Goal: Task Accomplishment & Management: Manage account settings

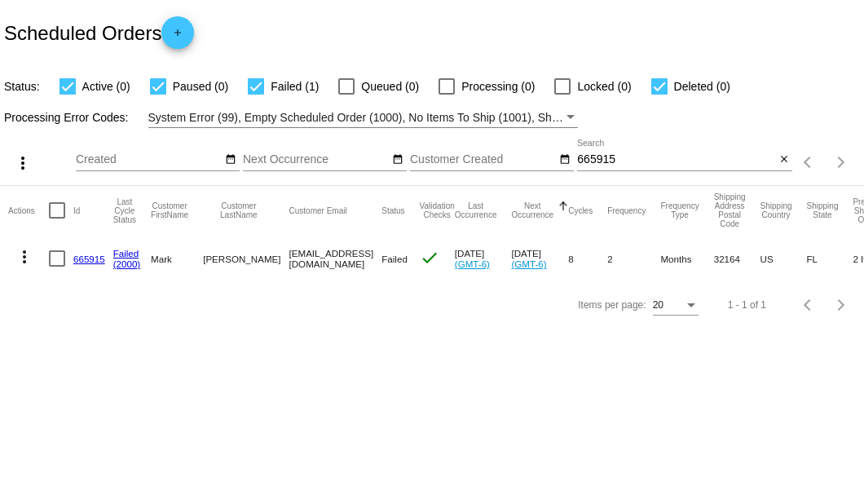
click at [595, 152] on div "665915 Search" at bounding box center [676, 155] width 198 height 32
click at [597, 153] on input "665915" at bounding box center [676, 159] width 198 height 13
paste input "950636"
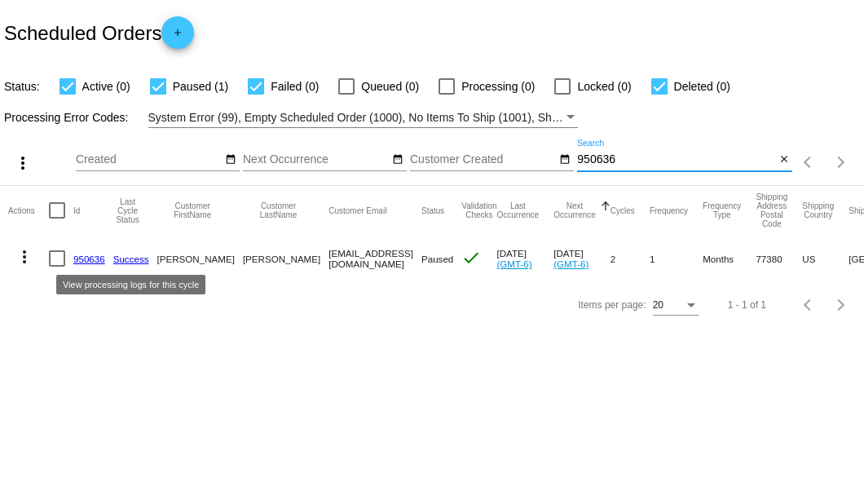
type input "950636"
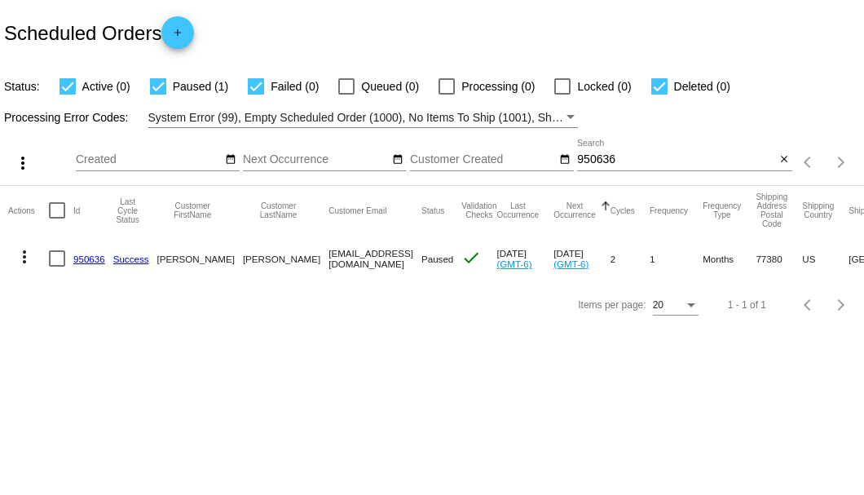
click at [81, 258] on link "950636" at bounding box center [89, 258] width 32 height 11
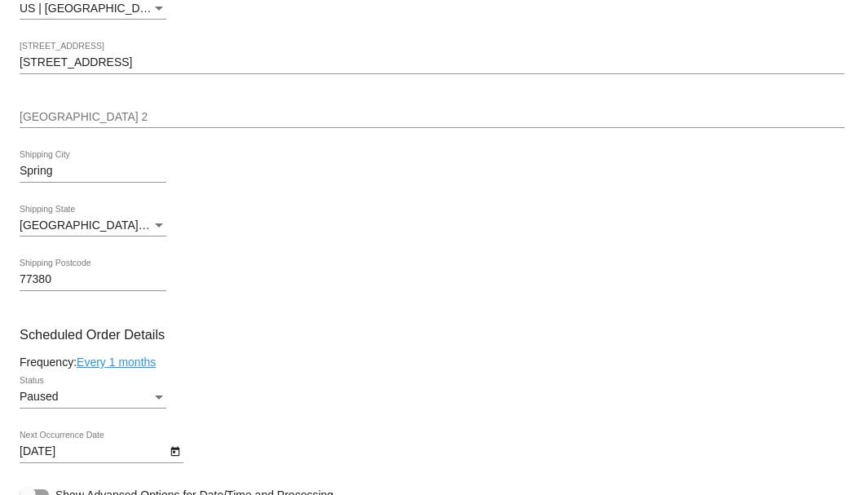
scroll to position [923, 0]
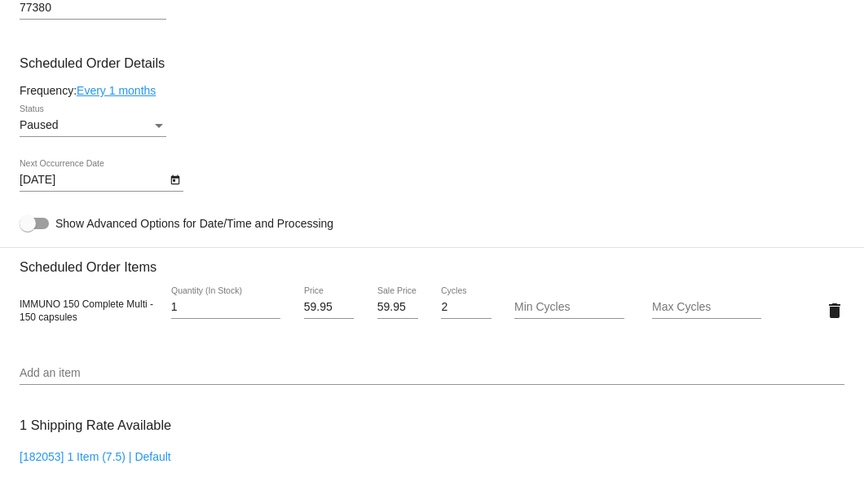
click at [174, 178] on icon "Open calendar" at bounding box center [174, 180] width 9 height 10
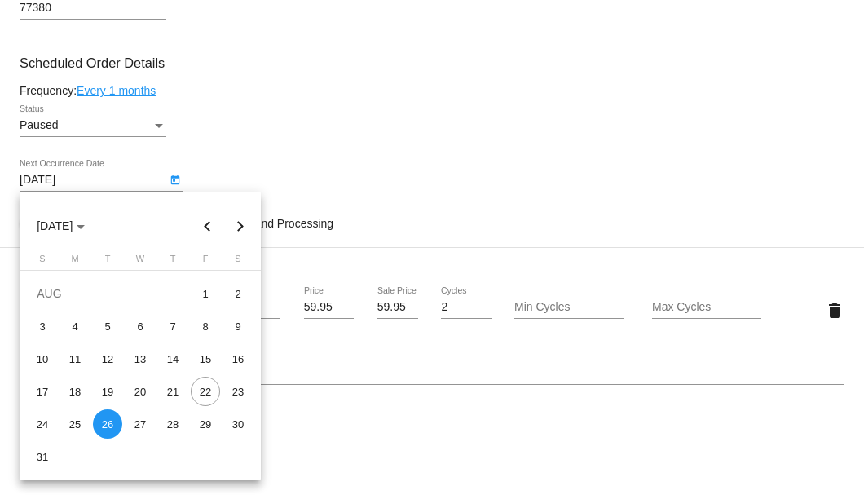
click at [238, 222] on button "Next month" at bounding box center [240, 225] width 33 height 33
click at [201, 421] on div "26" at bounding box center [205, 423] width 29 height 29
type input "9/26/2025"
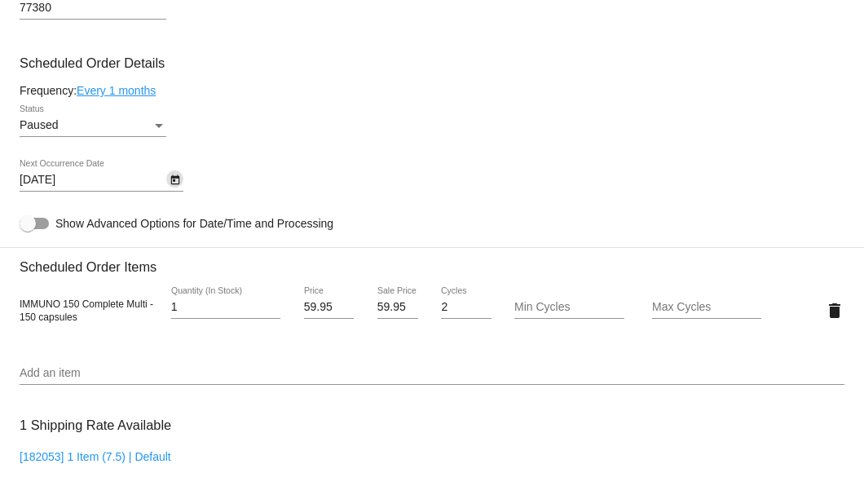
click at [156, 133] on div "Paused Status" at bounding box center [93, 121] width 147 height 32
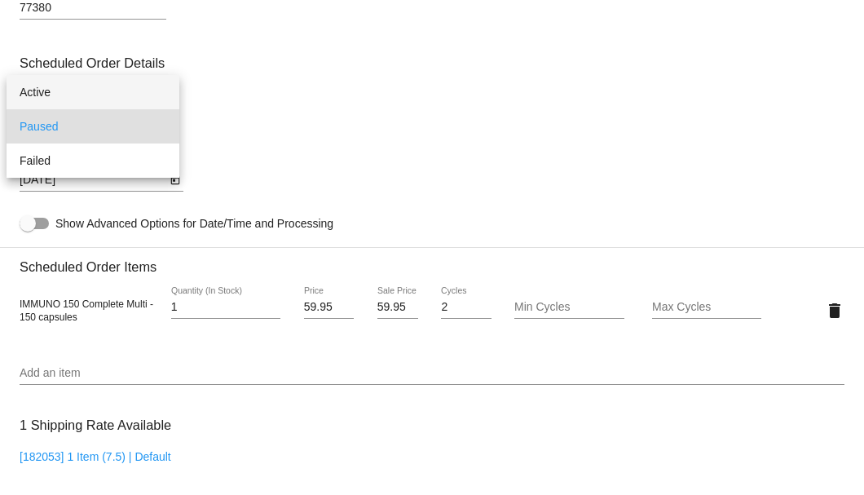
click at [148, 101] on span "Active" at bounding box center [93, 92] width 147 height 34
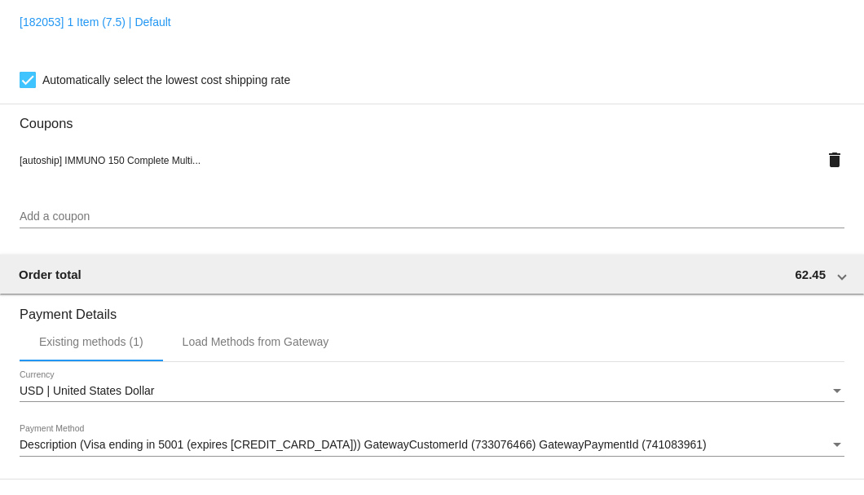
scroll to position [1573, 0]
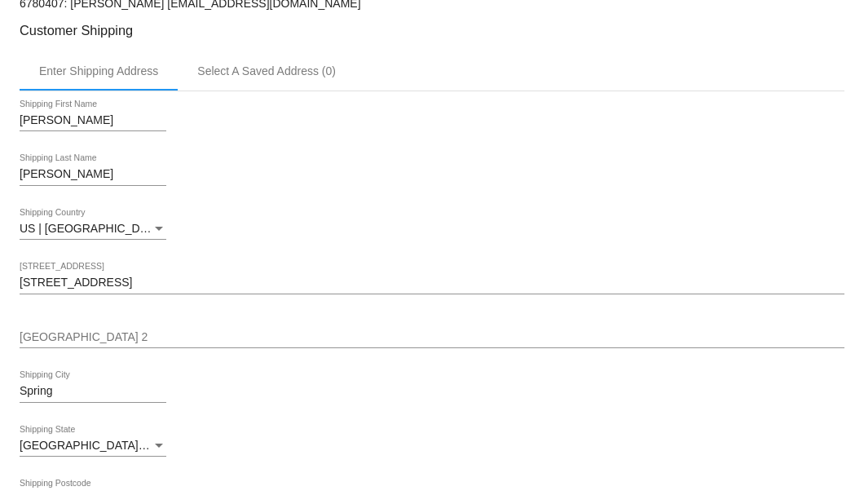
scroll to position [214, 0]
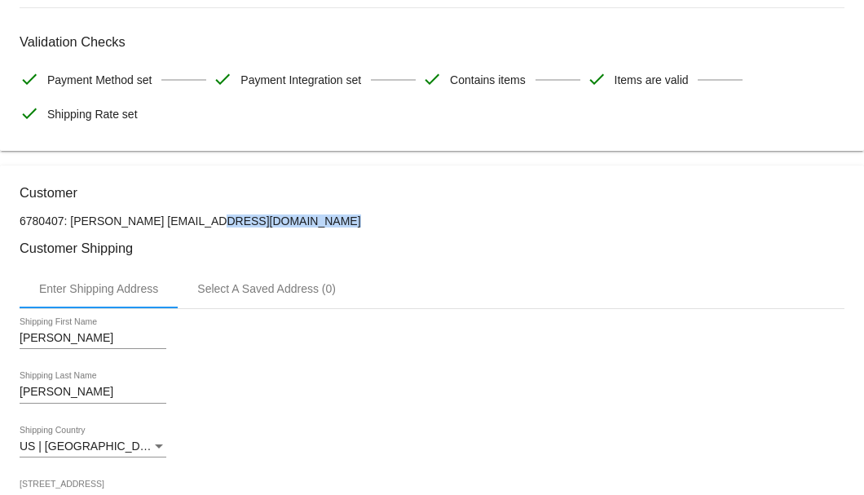
drag, startPoint x: 267, startPoint y: 218, endPoint x: 152, endPoint y: 220, distance: 114.9
click at [152, 220] on p "6780407: Debbie Perrotta dperr0125@gmail.com" at bounding box center [432, 220] width 825 height 13
copy p "dperr0125@gmail.com"
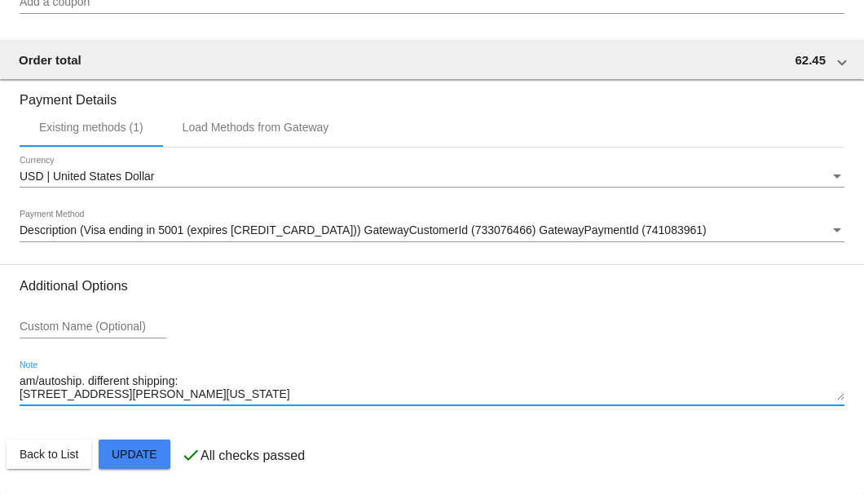
scroll to position [0, 0]
drag, startPoint x: 240, startPoint y: 398, endPoint x: -2, endPoint y: 378, distance: 242.8
click at [0, 378] on html "arrow_back Scheduled Order #950636 Active more_vert Last Processing Cycle ID: 9…" at bounding box center [432, 247] width 864 height 495
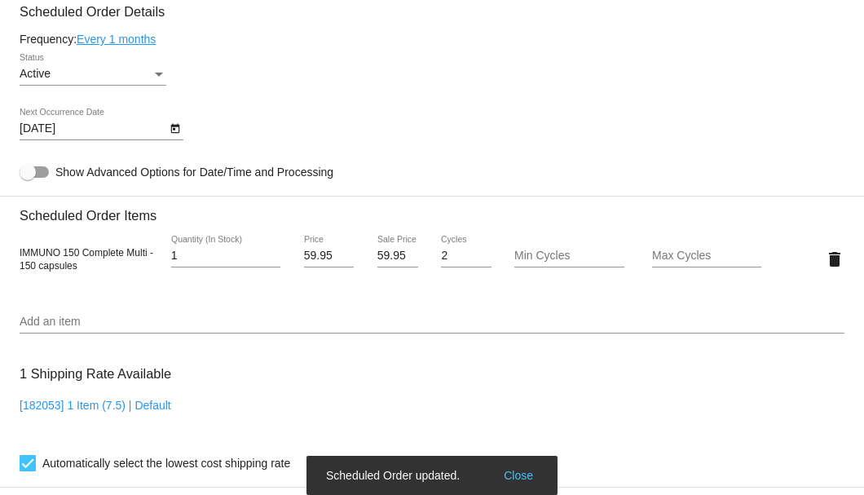
scroll to position [812, 0]
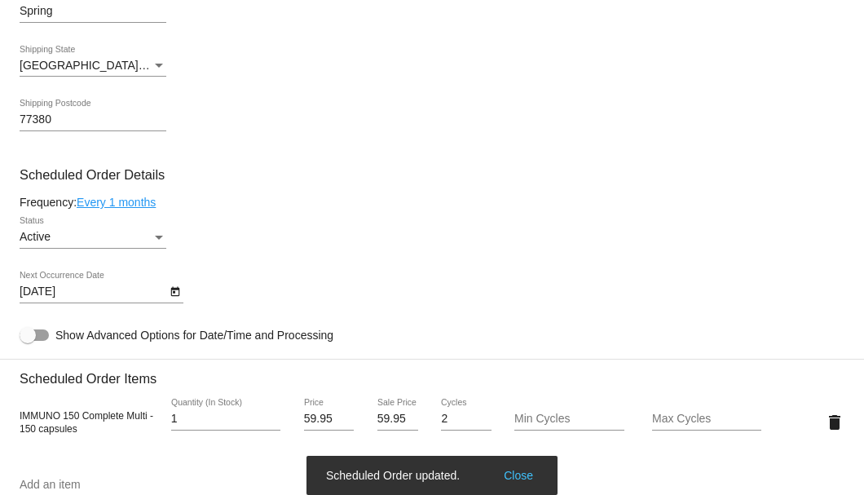
type textarea "***A/S/SB"
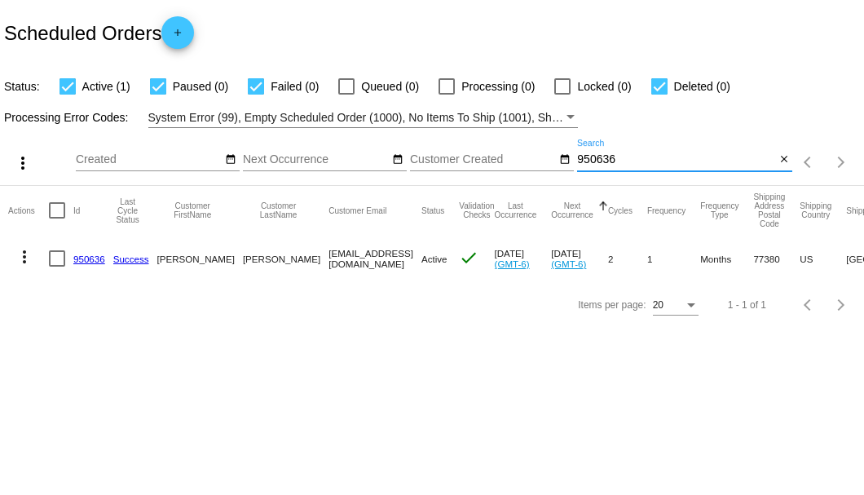
click at [592, 161] on input "950636" at bounding box center [676, 159] width 198 height 13
paste input "[EMAIL_ADDRESS][DOMAIN_NAME]"
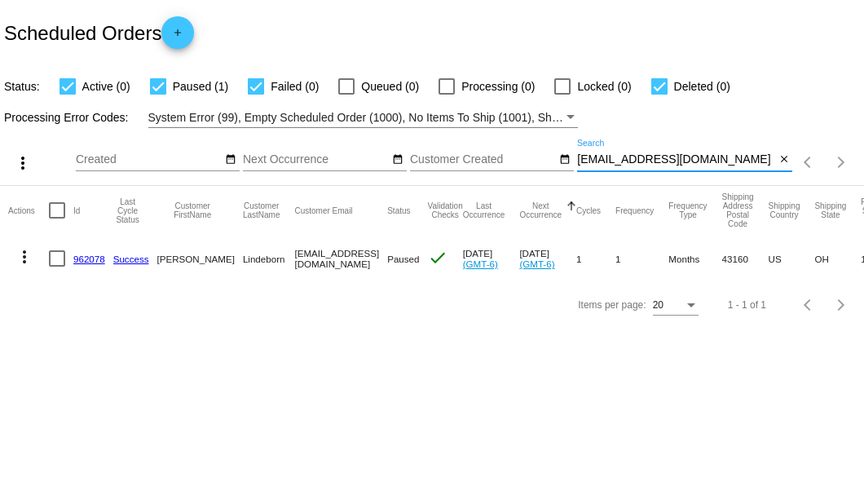
type input "[EMAIL_ADDRESS][DOMAIN_NAME]"
click at [77, 254] on link "962078" at bounding box center [89, 258] width 32 height 11
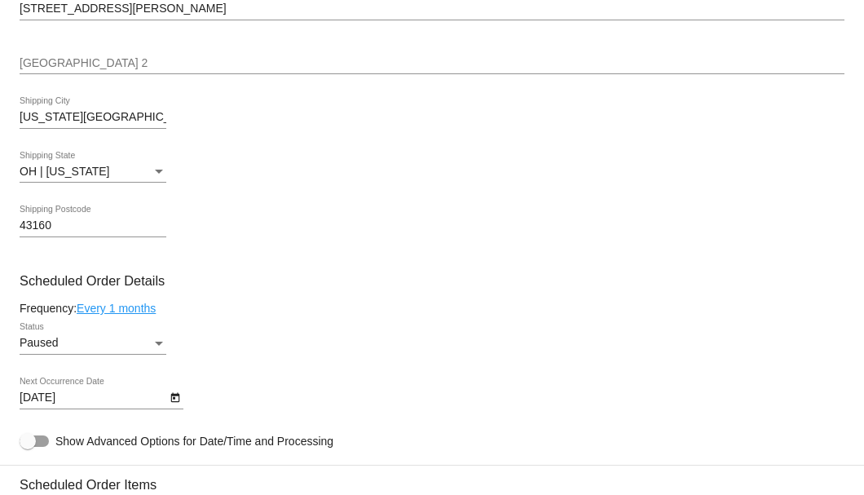
scroll to position [923, 0]
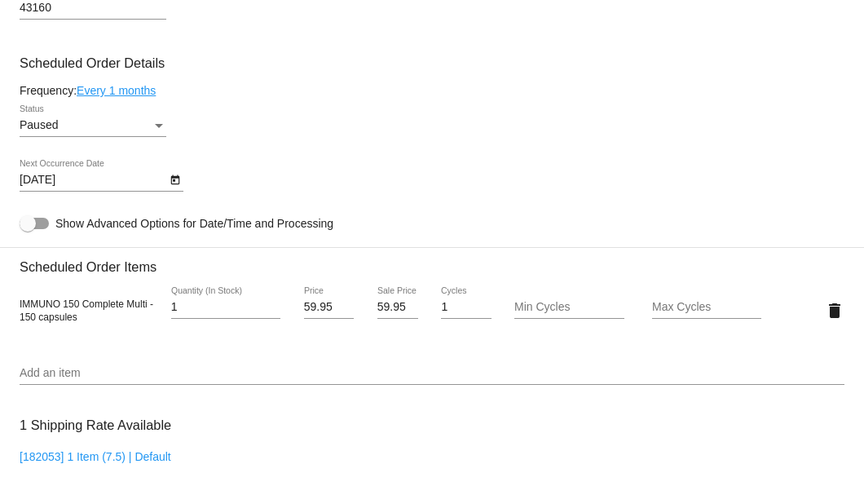
click at [156, 125] on div "Status" at bounding box center [159, 126] width 8 height 4
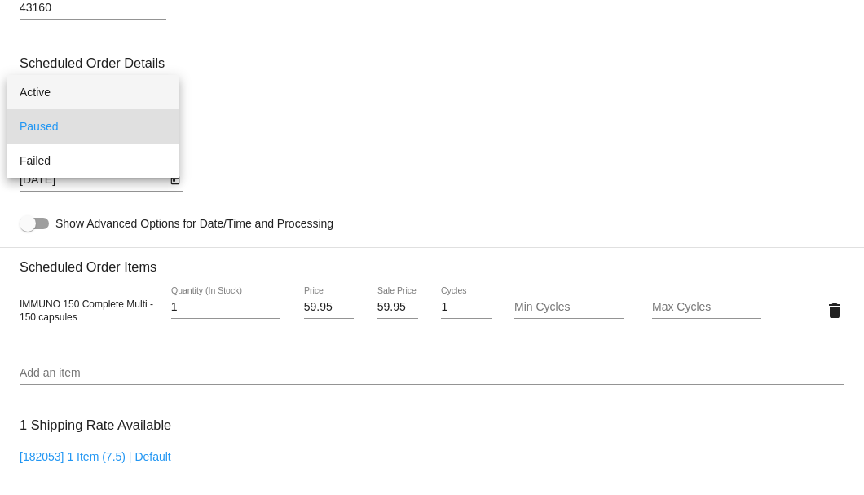
click at [139, 90] on span "Active" at bounding box center [93, 92] width 147 height 34
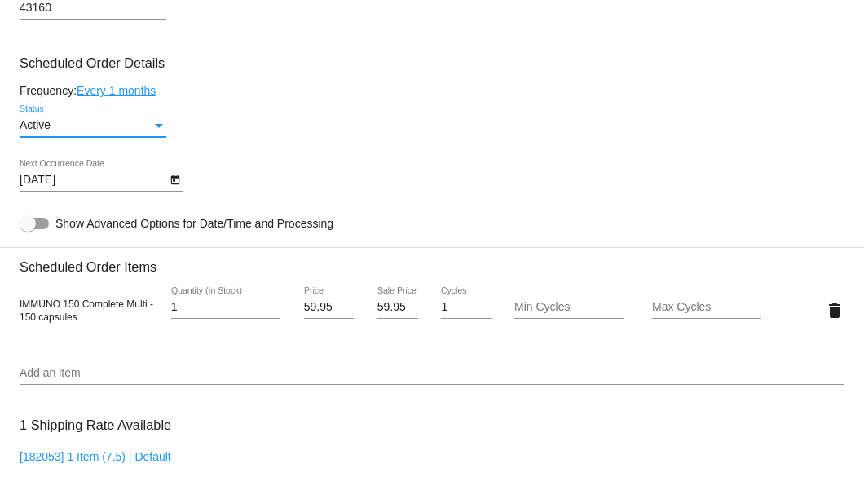
click at [171, 176] on icon "Open calendar" at bounding box center [175, 180] width 11 height 20
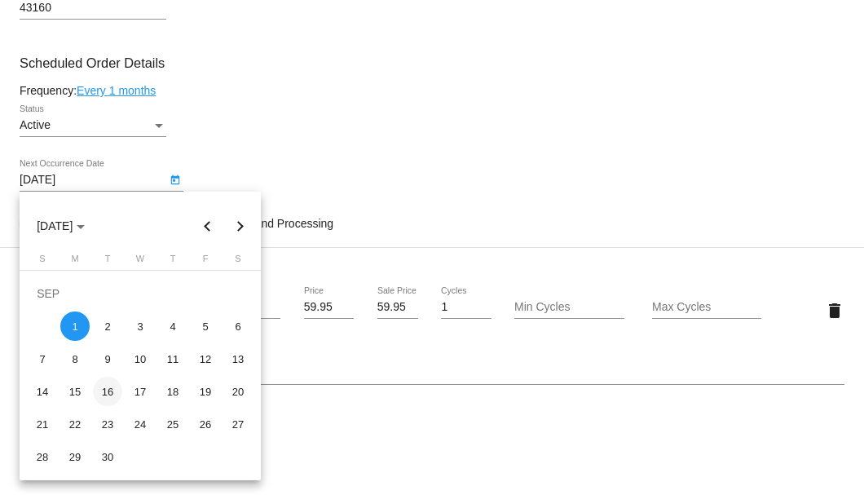
click at [111, 390] on div "16" at bounding box center [107, 391] width 29 height 29
type input "9/16/2025"
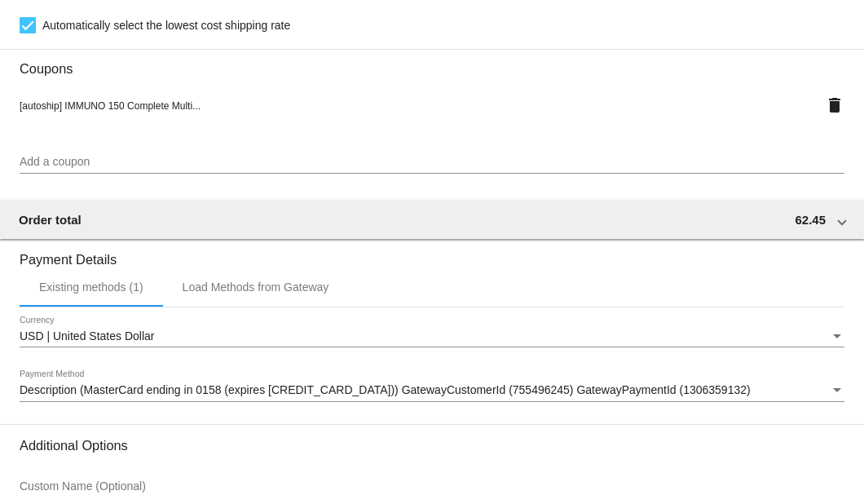
scroll to position [1573, 0]
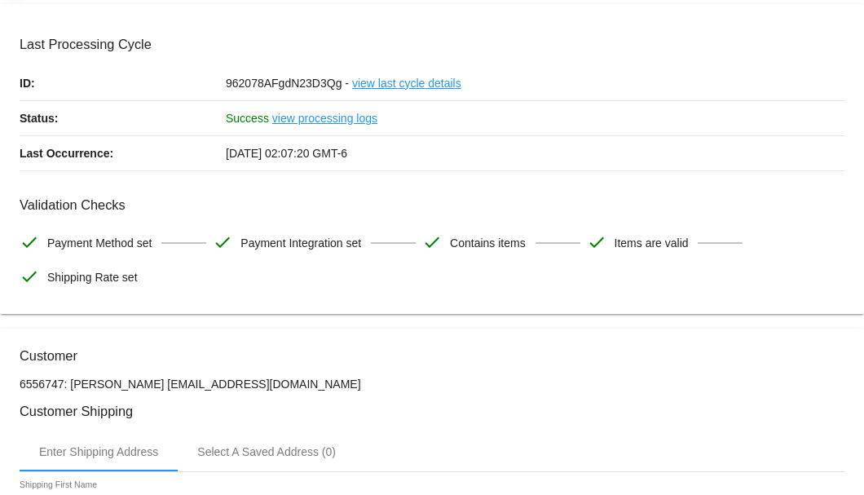
scroll to position [0, 0]
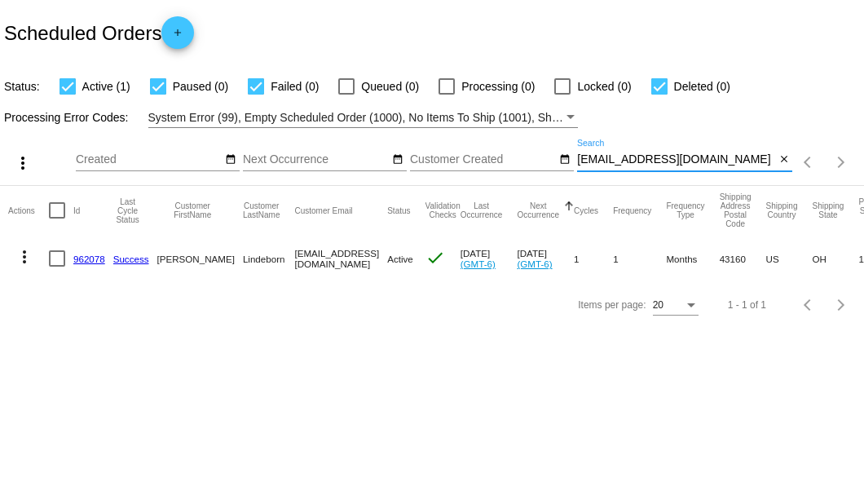
drag, startPoint x: 670, startPoint y: 156, endPoint x: 578, endPoint y: 155, distance: 92.1
click at [578, 155] on input "[EMAIL_ADDRESS][DOMAIN_NAME]" at bounding box center [676, 159] width 198 height 13
paste input "959796"
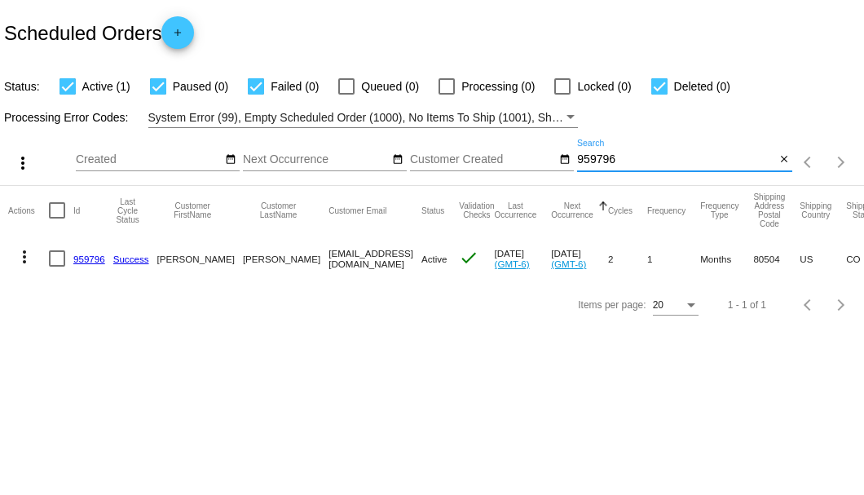
type input "959796"
click at [80, 255] on link "959796" at bounding box center [89, 258] width 32 height 11
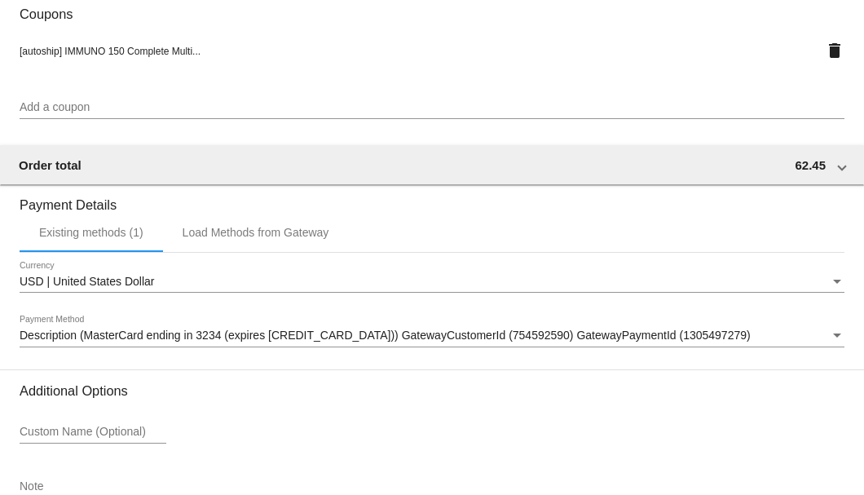
scroll to position [1573, 0]
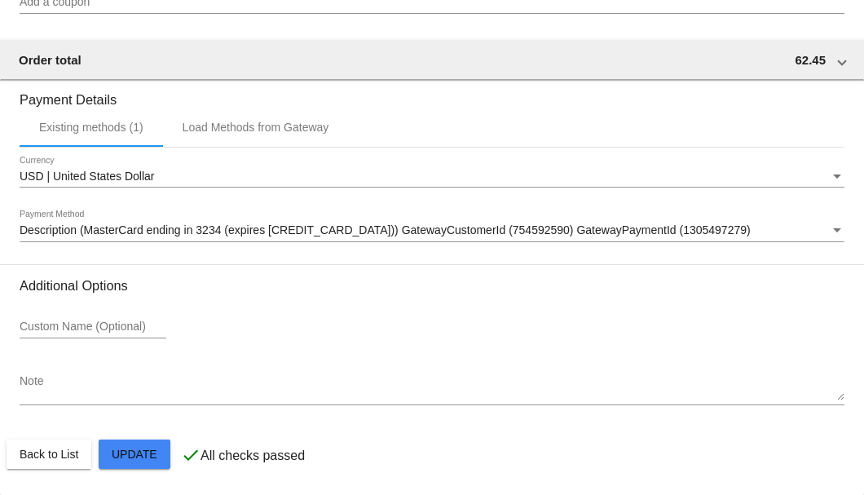
click at [55, 398] on textarea "Note" at bounding box center [432, 388] width 825 height 26
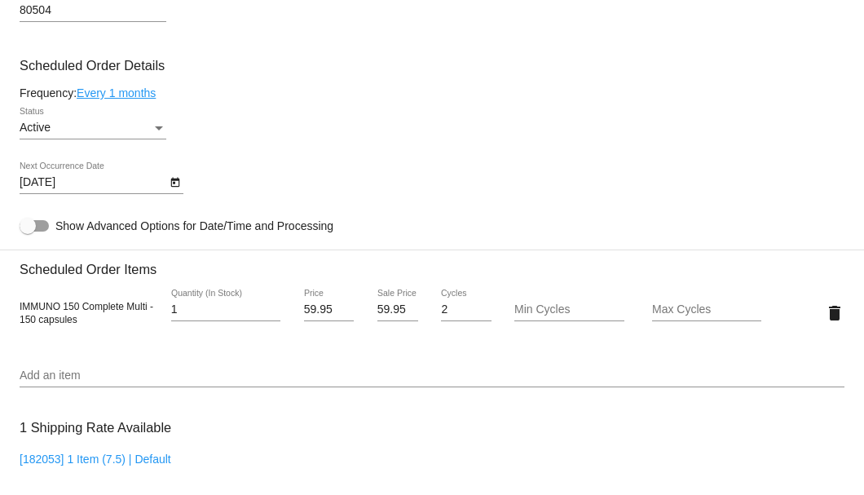
scroll to position [812, 0]
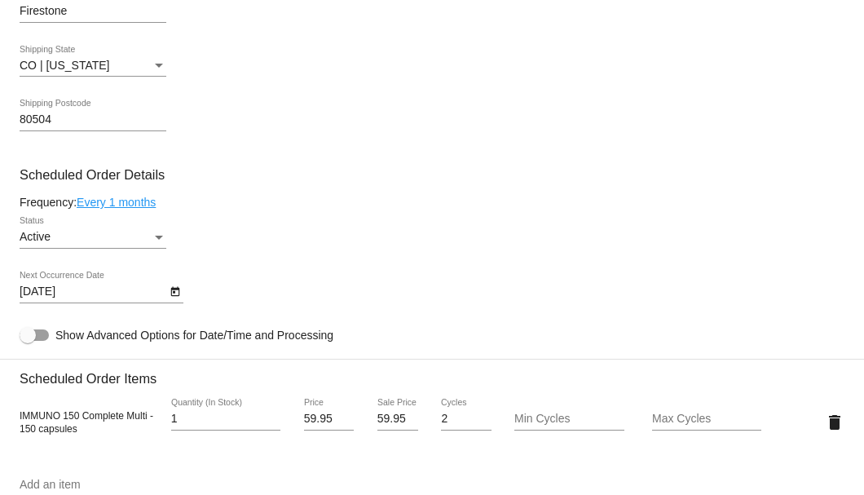
type textarea "Ship UPS Ground ONLY-SB"
click at [176, 293] on icon "Open calendar" at bounding box center [175, 292] width 11 height 20
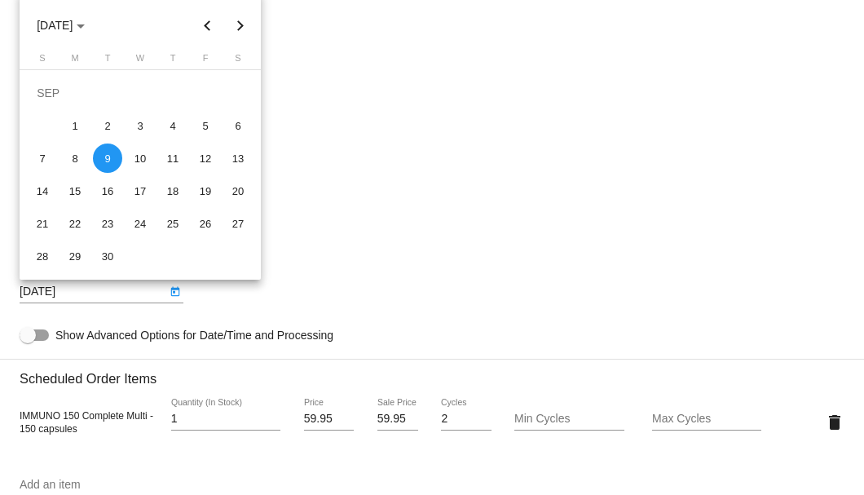
click at [236, 28] on button "Next month" at bounding box center [240, 25] width 33 height 33
click at [209, 31] on button "Previous month" at bounding box center [208, 25] width 33 height 33
click at [207, 192] on div "22" at bounding box center [205, 190] width 29 height 29
type input "8/22/2025"
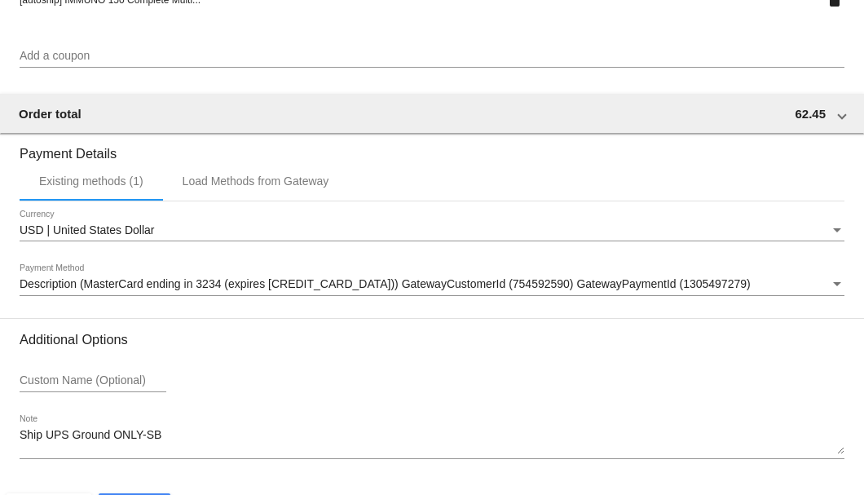
scroll to position [1573, 0]
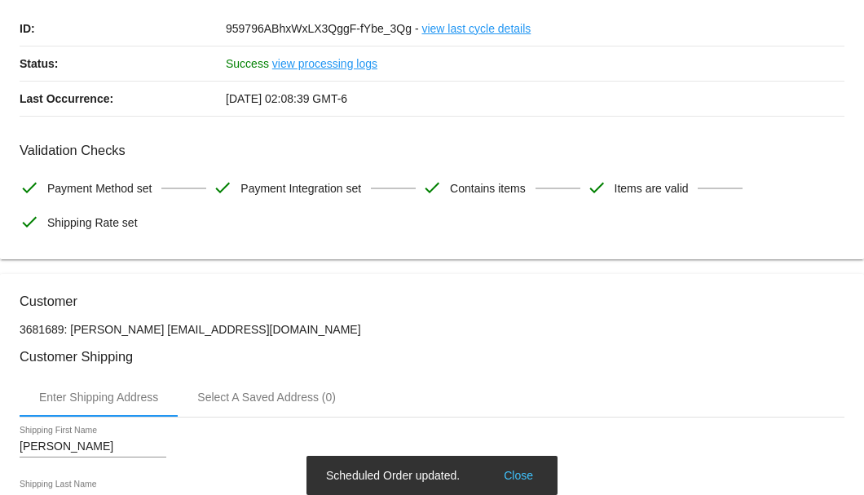
scroll to position [0, 0]
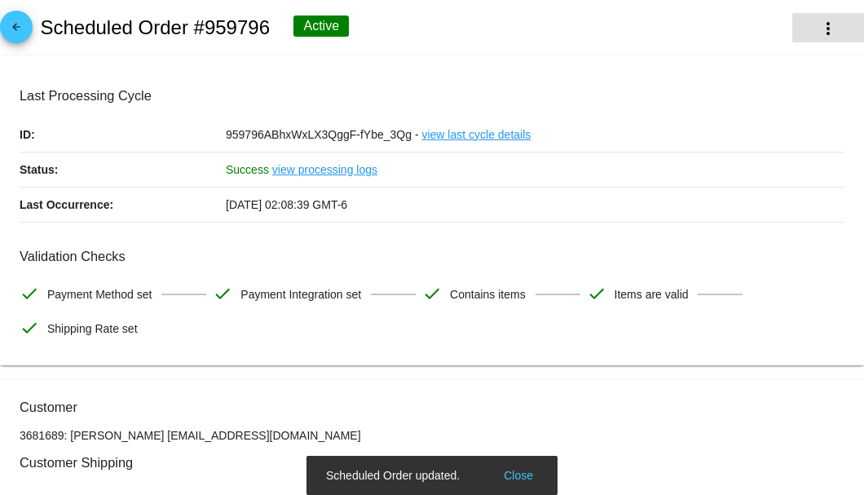
click at [806, 20] on button "more_vert" at bounding box center [828, 27] width 72 height 29
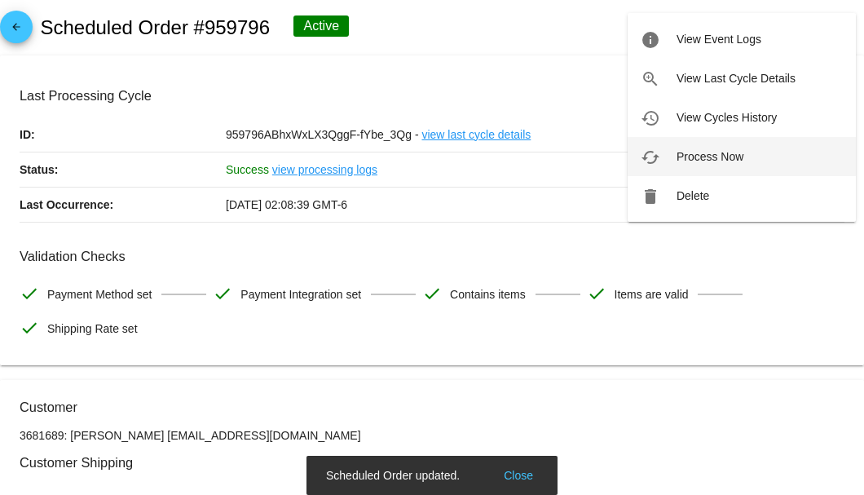
click at [712, 154] on span "Process Now" at bounding box center [709, 156] width 67 height 13
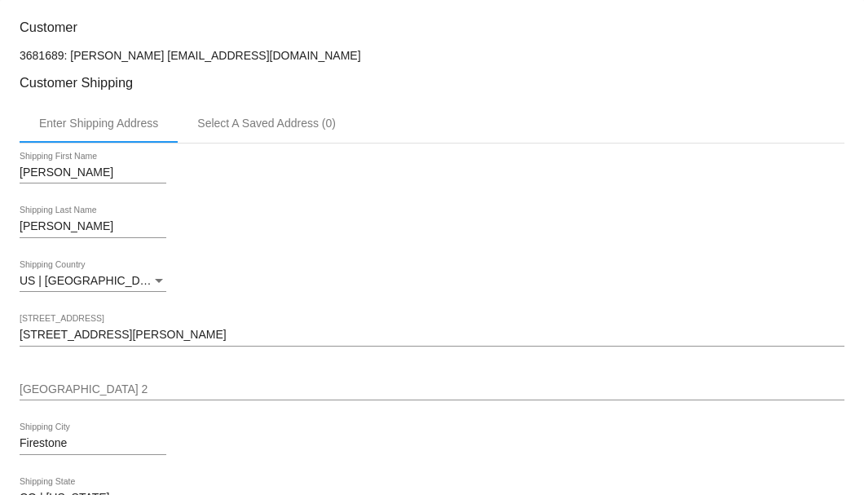
scroll to position [543, 0]
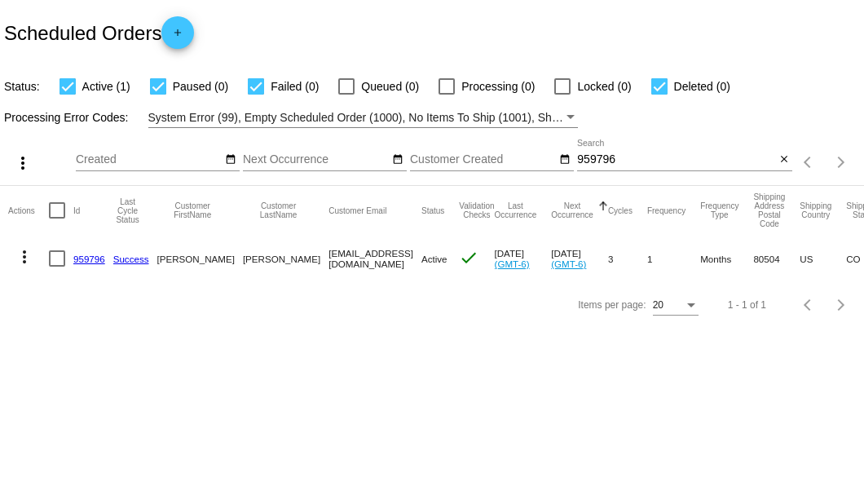
click at [81, 256] on link "959796" at bounding box center [89, 258] width 32 height 11
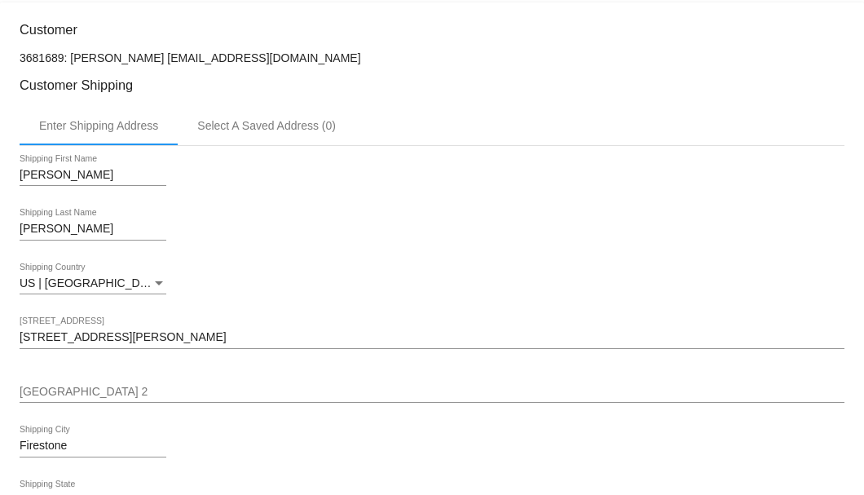
scroll to position [214, 0]
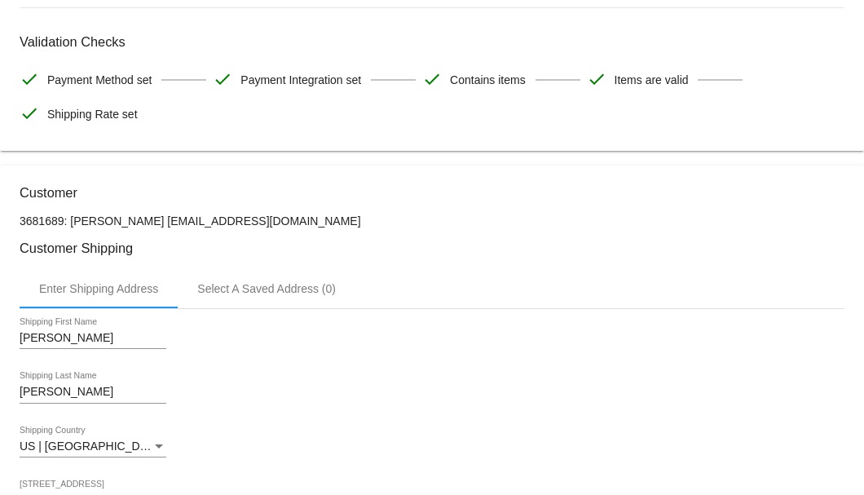
drag, startPoint x: 179, startPoint y: 220, endPoint x: 72, endPoint y: 217, distance: 107.6
click at [72, 217] on p "3681689: [PERSON_NAME] [EMAIL_ADDRESS][DOMAIN_NAME]" at bounding box center [432, 220] width 825 height 13
copy p "Reymundo Rodriguez"
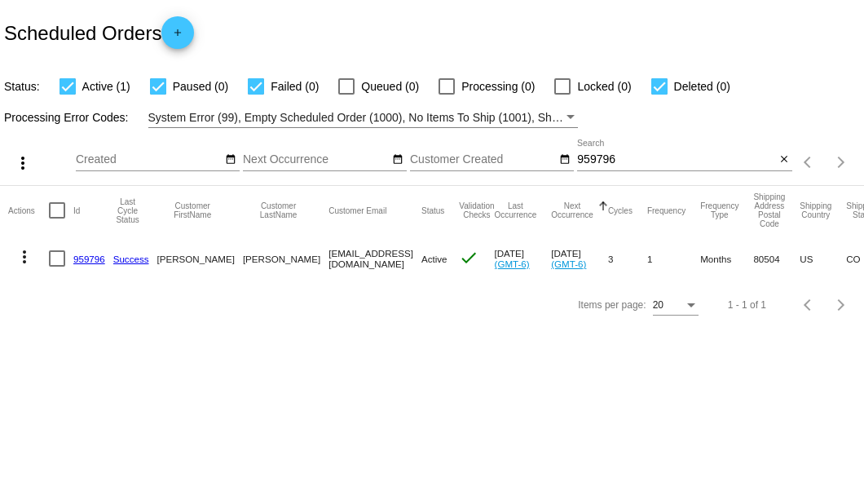
click at [608, 156] on input "959796" at bounding box center [676, 159] width 198 height 13
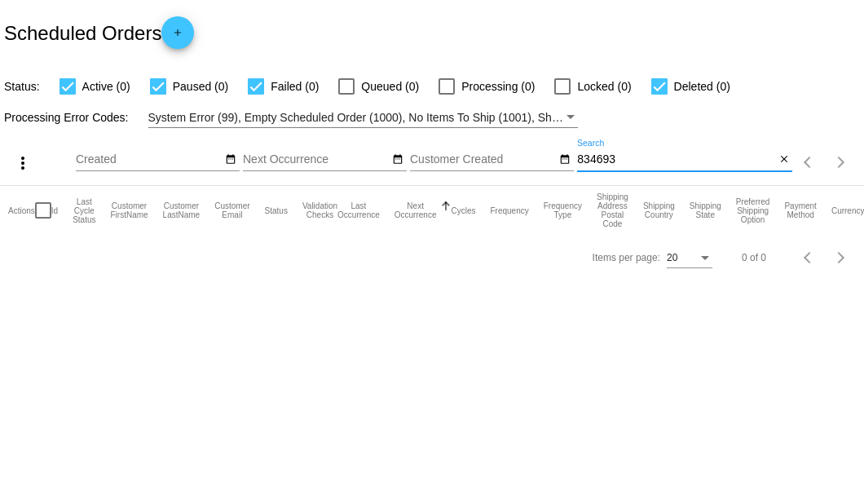
click at [597, 156] on input "834693" at bounding box center [676, 159] width 198 height 13
type input "839693"
drag, startPoint x: 636, startPoint y: 163, endPoint x: 580, endPoint y: 157, distance: 55.7
click at [580, 157] on input "839693" at bounding box center [676, 159] width 198 height 13
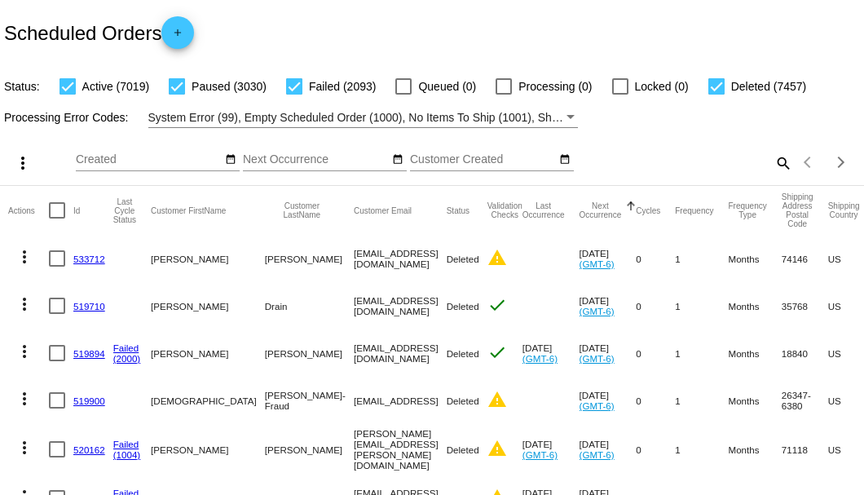
click at [773, 175] on mat-icon "search" at bounding box center [783, 162] width 20 height 25
click at [768, 166] on input "Search" at bounding box center [684, 159] width 215 height 13
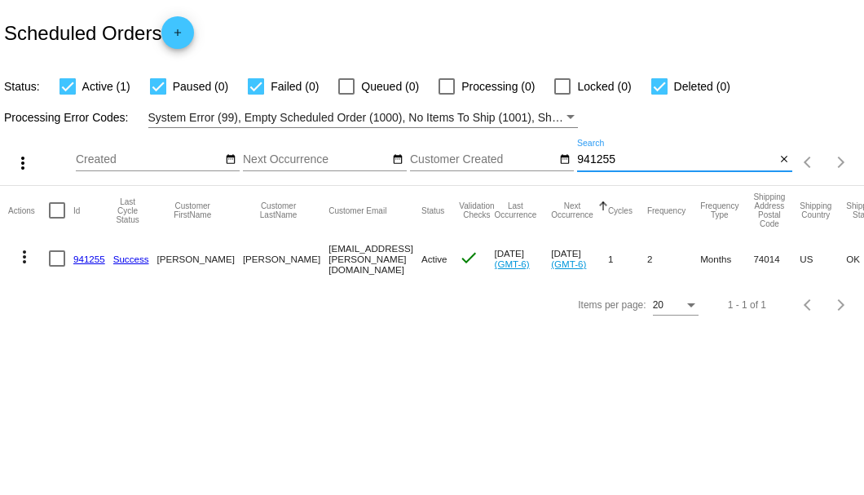
click at [598, 165] on input "941255" at bounding box center [676, 159] width 198 height 13
type input "941255"
click at [86, 259] on link "941255" at bounding box center [89, 258] width 32 height 11
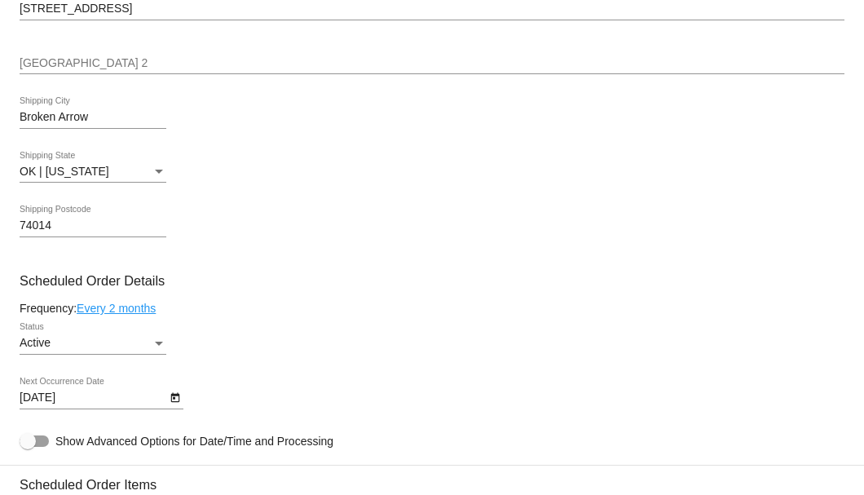
scroll to position [923, 0]
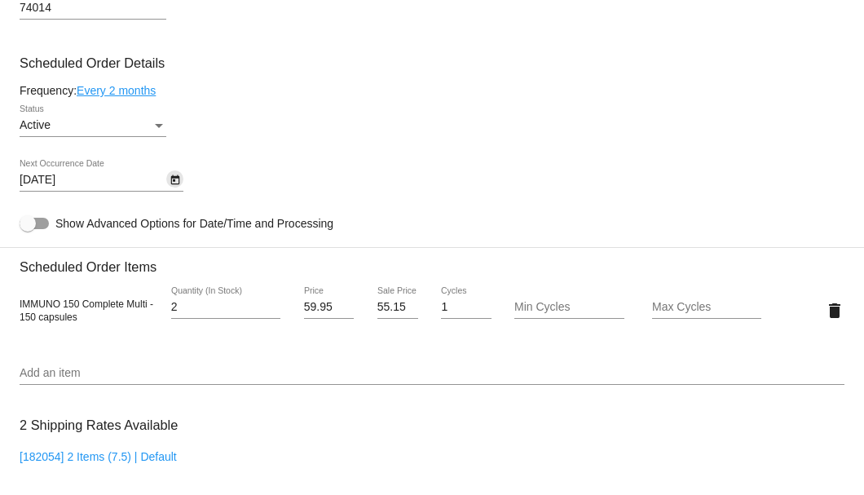
click at [181, 182] on button "Open calendar" at bounding box center [174, 178] width 17 height 17
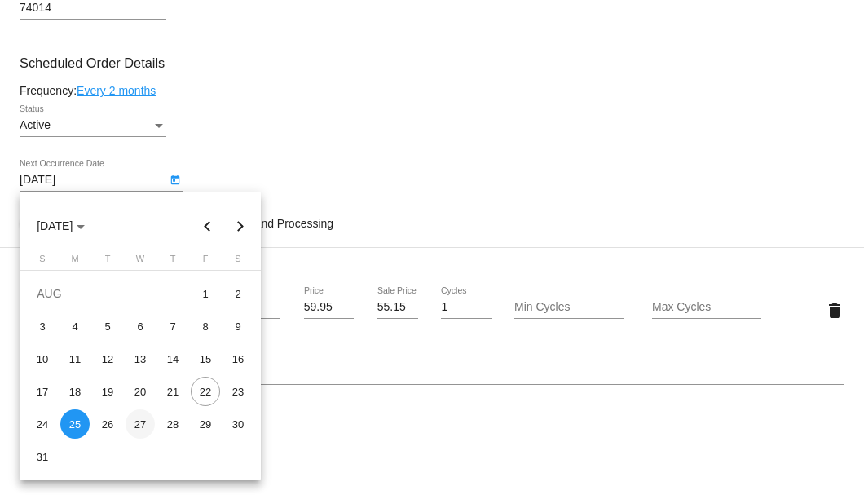
click at [144, 417] on div "27" at bounding box center [140, 423] width 29 height 29
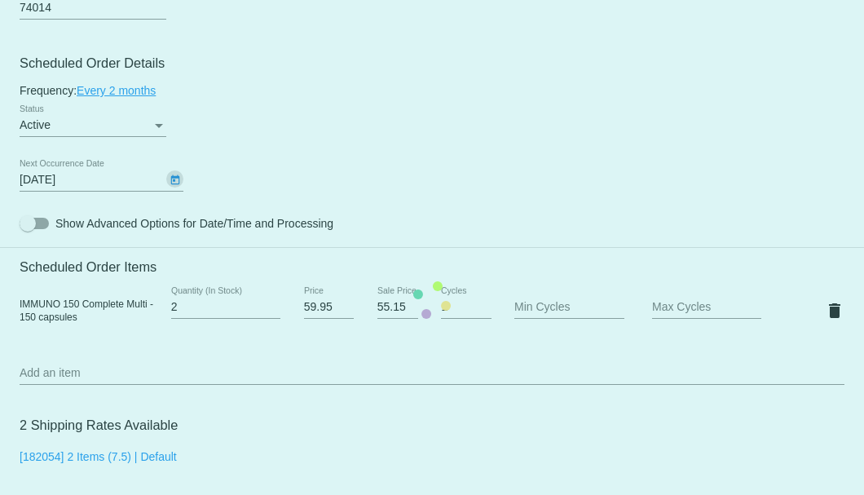
type input "8/27/2025"
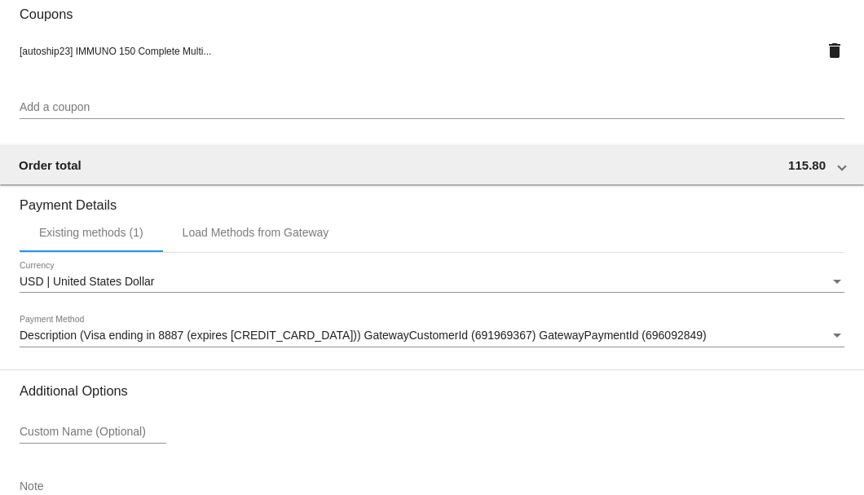
scroll to position [1573, 0]
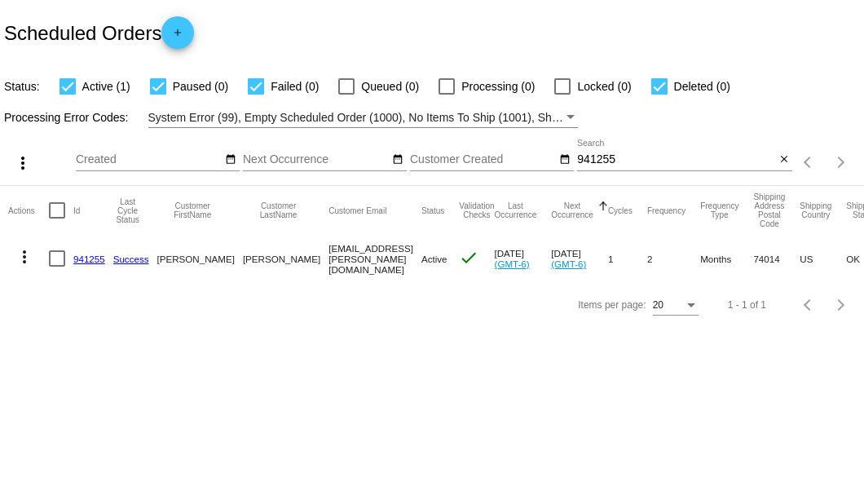
click at [601, 156] on input "941255" at bounding box center [676, 159] width 198 height 13
type input "966321"
click at [92, 255] on link "966321" at bounding box center [89, 258] width 32 height 11
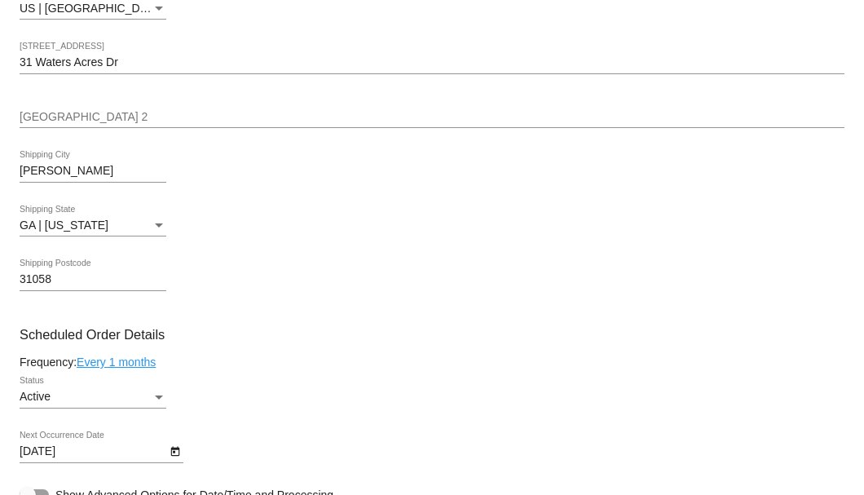
scroll to position [869, 0]
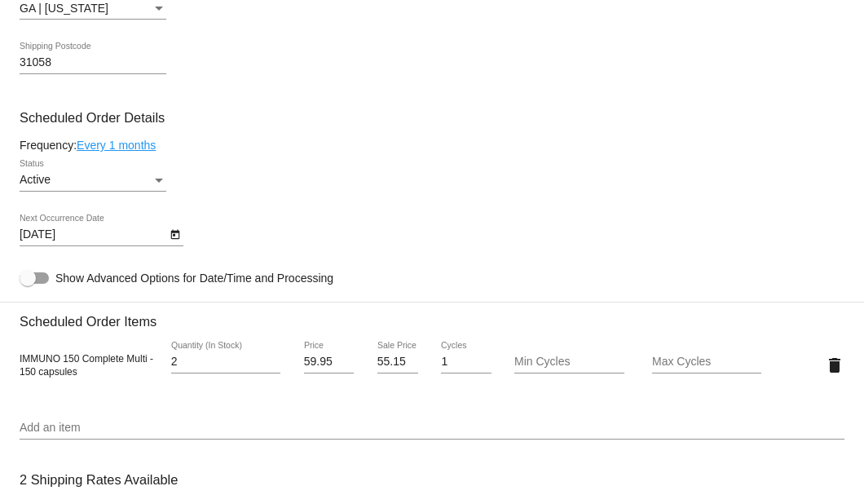
click at [174, 236] on icon "Open calendar" at bounding box center [174, 235] width 9 height 10
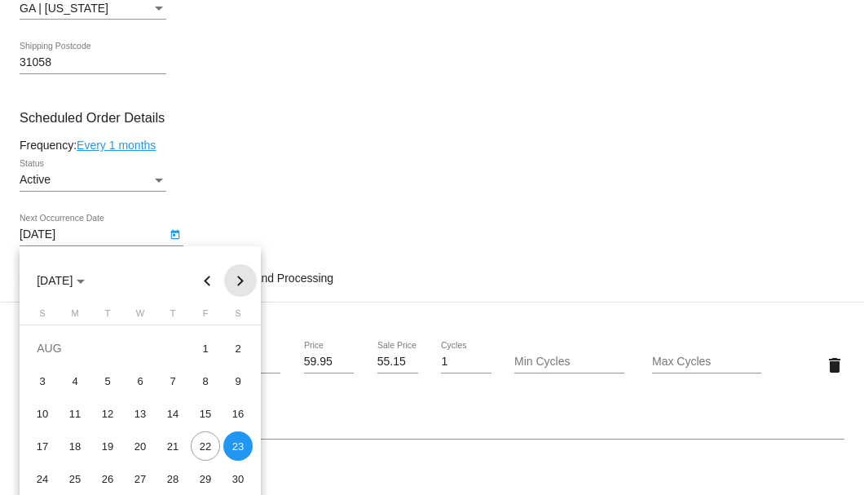
click at [236, 275] on button "Next month" at bounding box center [240, 280] width 33 height 33
click at [234, 346] on div "1" at bounding box center [237, 347] width 29 height 29
type input "11/1/2025"
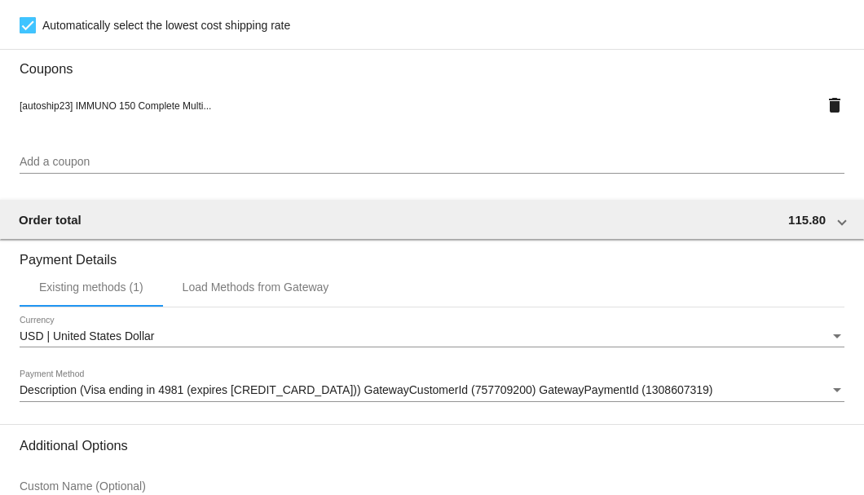
scroll to position [1573, 0]
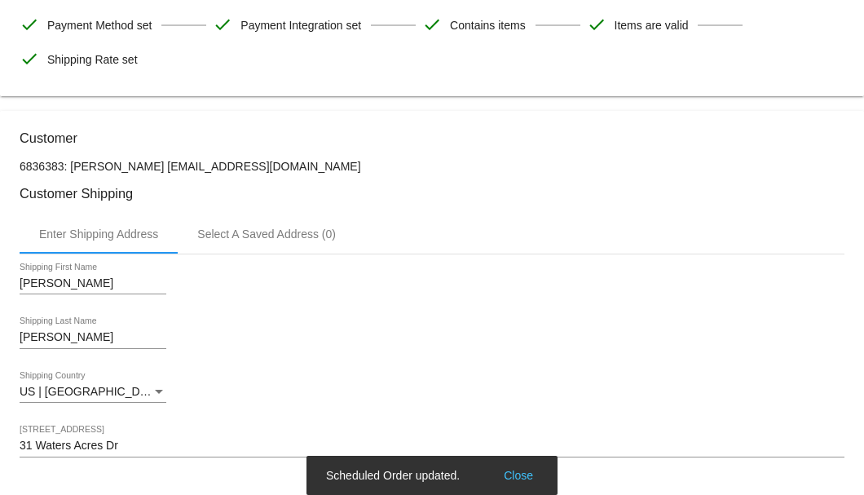
scroll to position [51, 0]
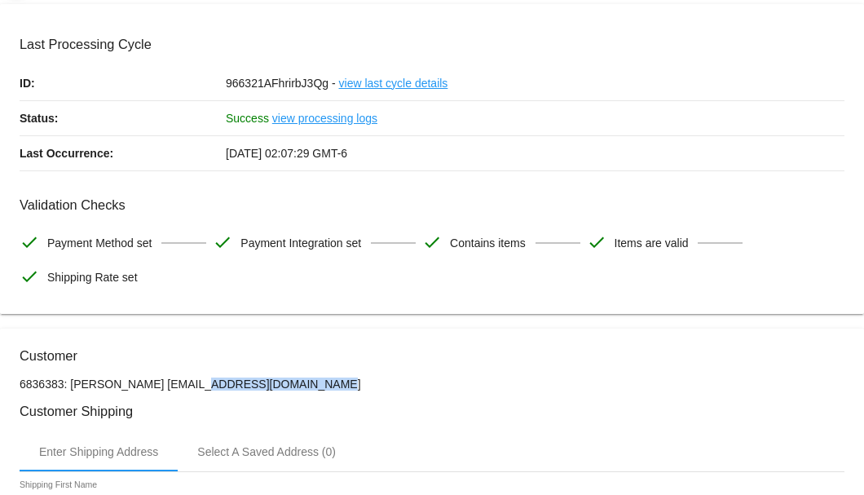
drag, startPoint x: 264, startPoint y: 378, endPoint x: 143, endPoint y: 380, distance: 120.6
click at [143, 380] on p "6836383: James Tidwell ktidwell13@yahoo.com" at bounding box center [432, 383] width 825 height 13
copy p "[EMAIL_ADDRESS][DOMAIN_NAME]"
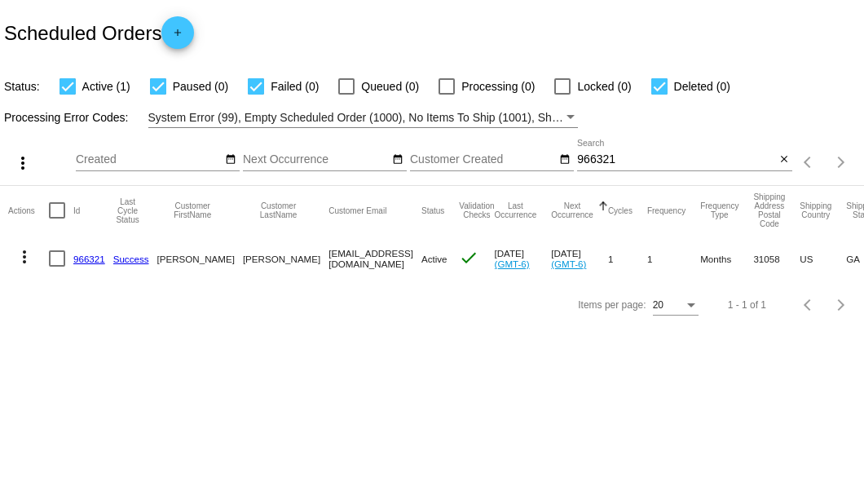
drag, startPoint x: 262, startPoint y: 260, endPoint x: 357, endPoint y: 261, distance: 94.5
click at [357, 261] on mat-cell "[EMAIL_ADDRESS][DOMAIN_NAME]" at bounding box center [374, 258] width 93 height 47
copy mat-cell "[EMAIL_ADDRESS][DOMAIN_NAME]"
click at [782, 165] on mat-icon "close" at bounding box center [783, 159] width 11 height 13
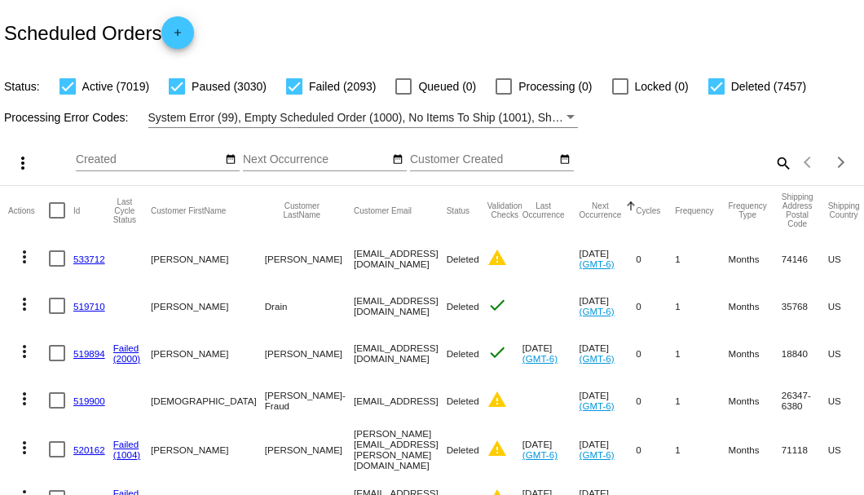
click at [773, 175] on mat-icon "search" at bounding box center [783, 162] width 20 height 25
click at [769, 166] on input "Search" at bounding box center [684, 159] width 215 height 13
paste input "[EMAIL_ADDRESS][DOMAIN_NAME]"
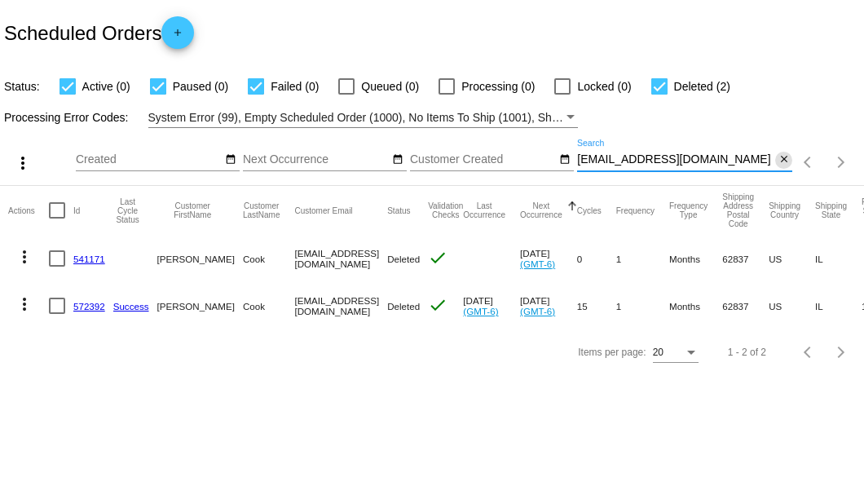
type input "[EMAIL_ADDRESS][DOMAIN_NAME]"
click at [786, 155] on mat-icon "close" at bounding box center [783, 159] width 11 height 13
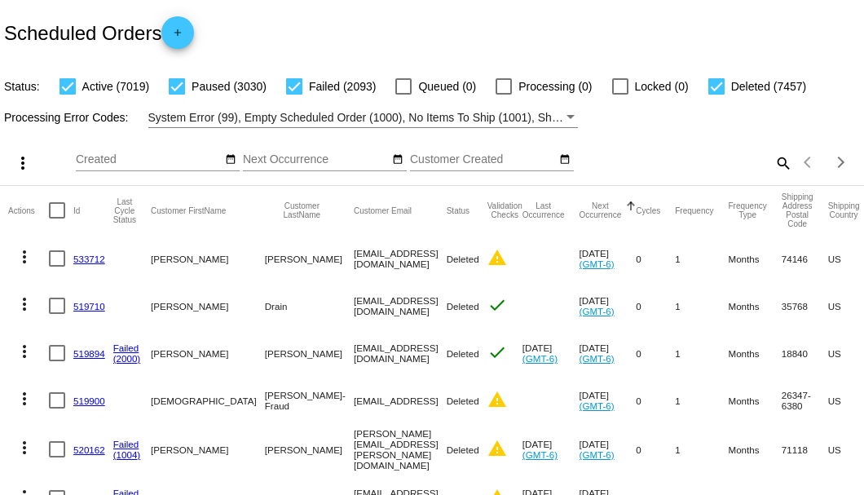
click at [773, 175] on mat-icon "search" at bounding box center [783, 162] width 20 height 25
click at [771, 166] on input "Search" at bounding box center [684, 159] width 215 height 13
paste input "wmlcook@protonmail.com"
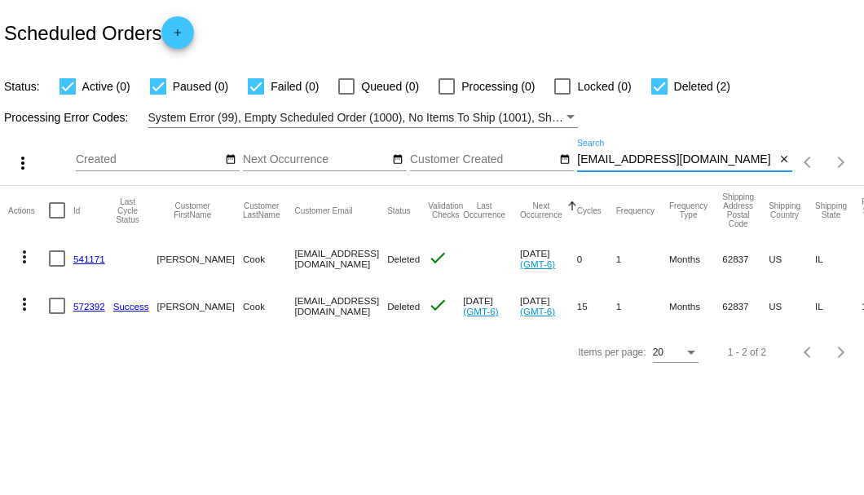
type input "wmlcook@protonmail.com"
click at [200, 350] on div "Items per page: 20 1 - 2 of 2" at bounding box center [432, 352] width 864 height 46
click at [781, 155] on mat-icon "close" at bounding box center [783, 159] width 11 height 13
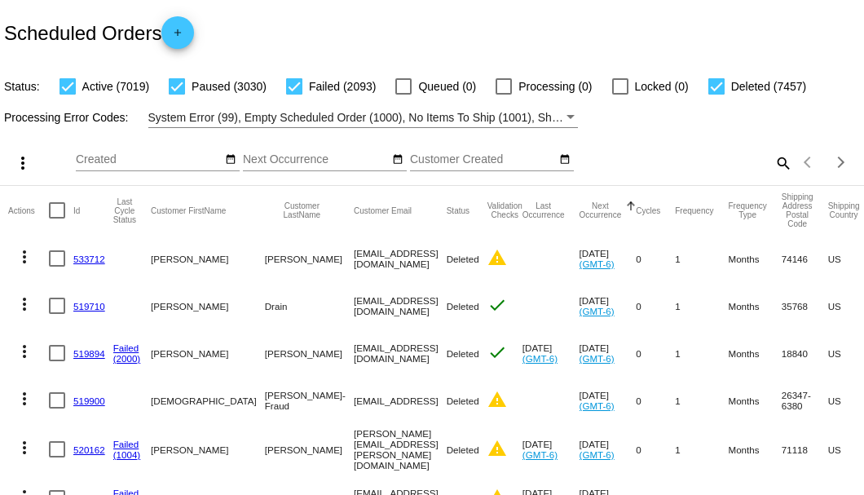
click at [776, 175] on mat-icon "search" at bounding box center [783, 162] width 20 height 25
click at [771, 166] on input "Search" at bounding box center [684, 159] width 215 height 13
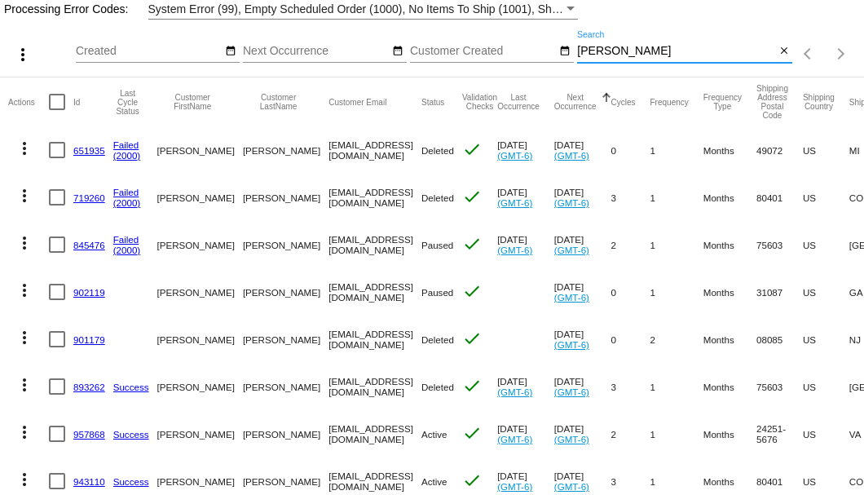
scroll to position [217, 0]
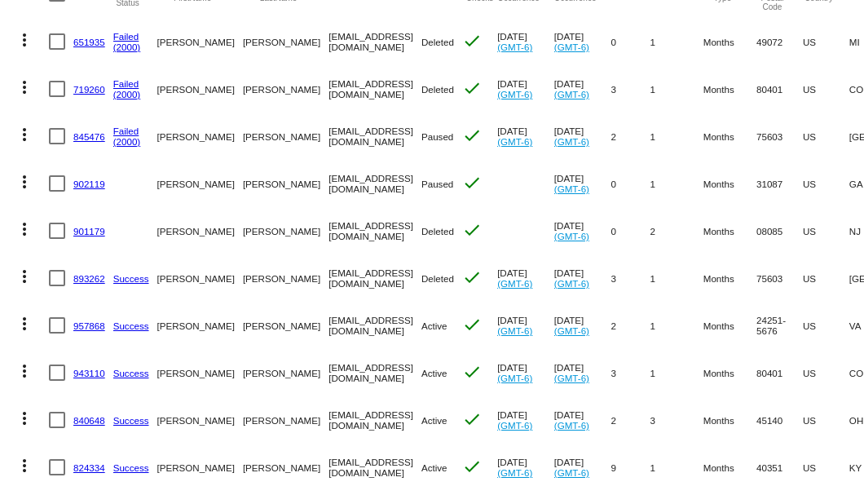
type input "McClain"
click at [81, 331] on link "957868" at bounding box center [89, 325] width 32 height 11
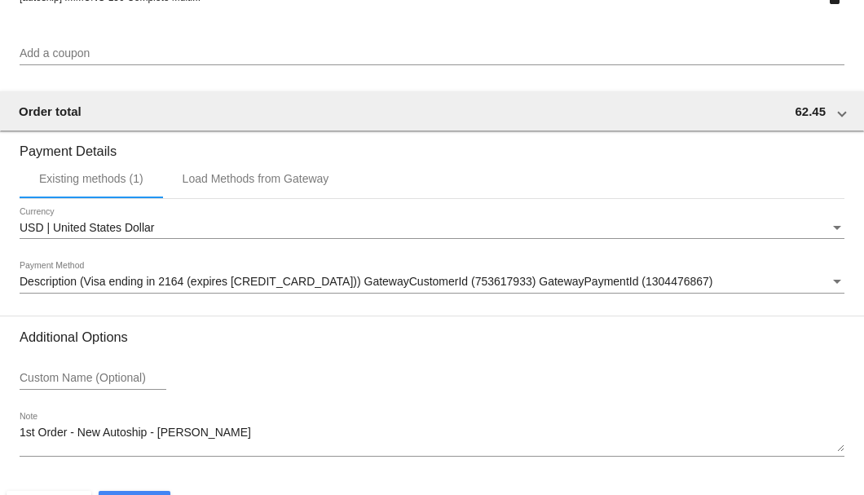
scroll to position [1573, 0]
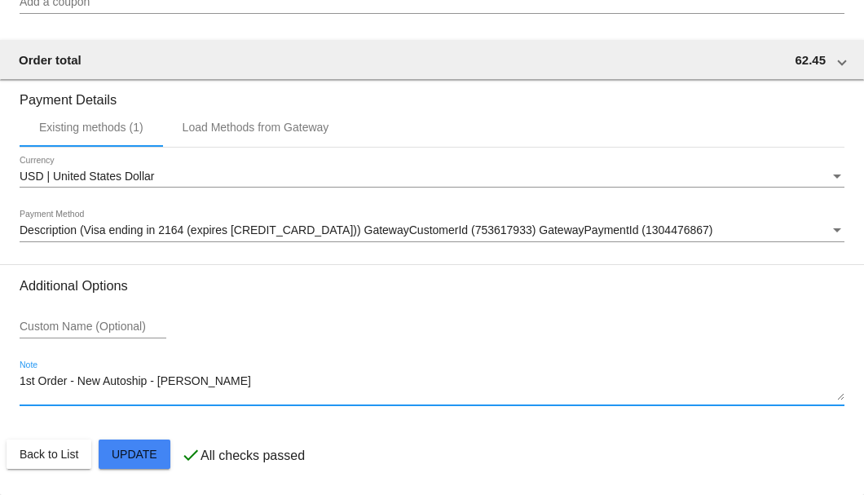
drag, startPoint x: 210, startPoint y: 391, endPoint x: 7, endPoint y: 391, distance: 203.7
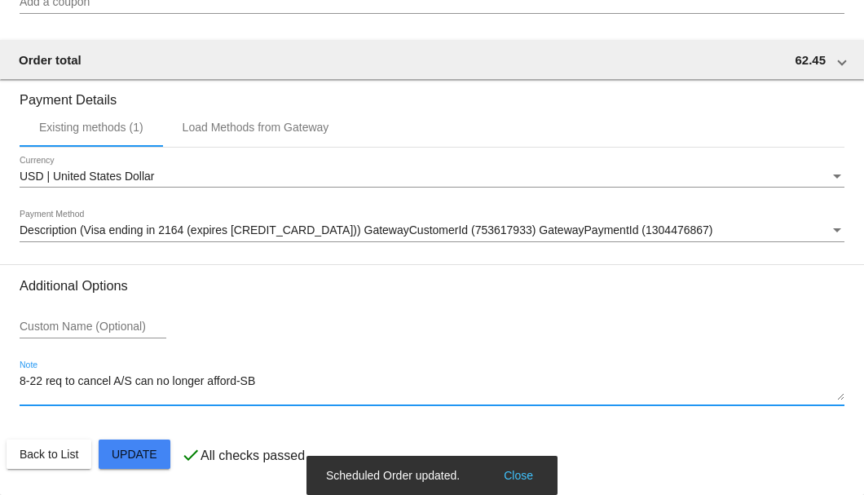
type textarea "8-22 req to cancel A/S can no longer afford-SB"
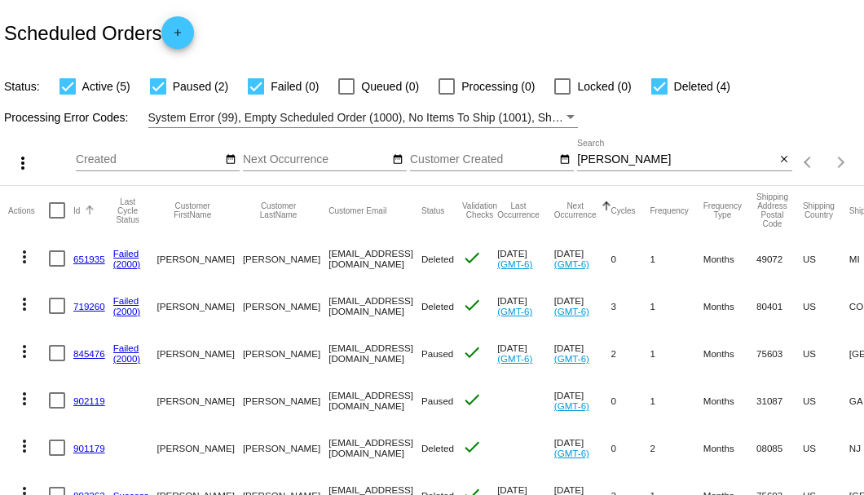
scroll to position [217, 0]
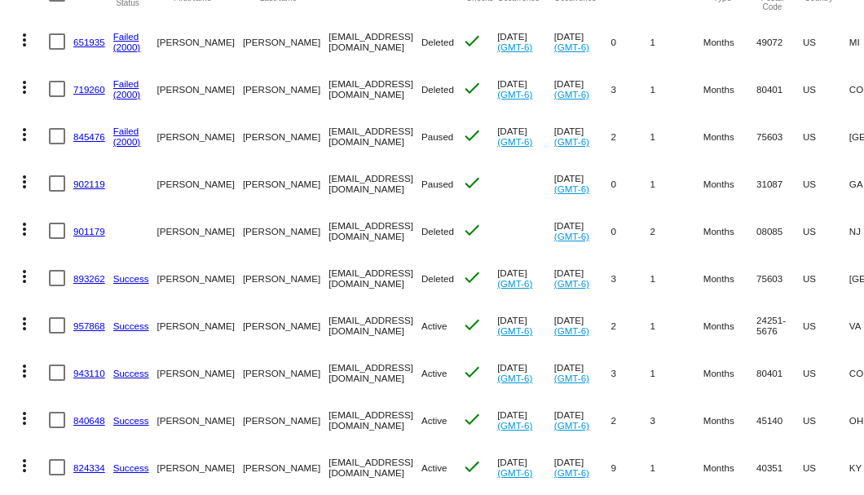
click at [59, 333] on div at bounding box center [57, 325] width 16 height 16
click at [57, 334] on input "checkbox" at bounding box center [56, 333] width 1 height 1
checkbox input "true"
click at [28, 333] on mat-icon "more_vert" at bounding box center [25, 324] width 20 height 20
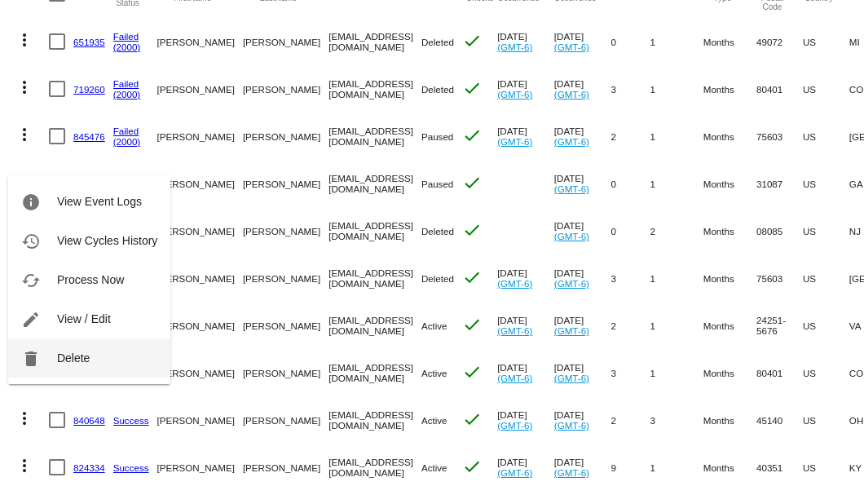
click at [59, 360] on span "Delete" at bounding box center [73, 357] width 33 height 13
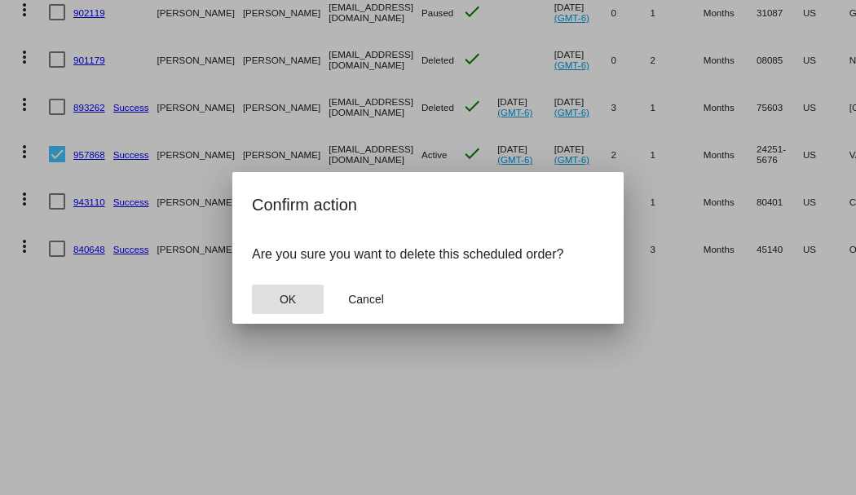
click at [280, 295] on span "OK" at bounding box center [288, 299] width 16 height 13
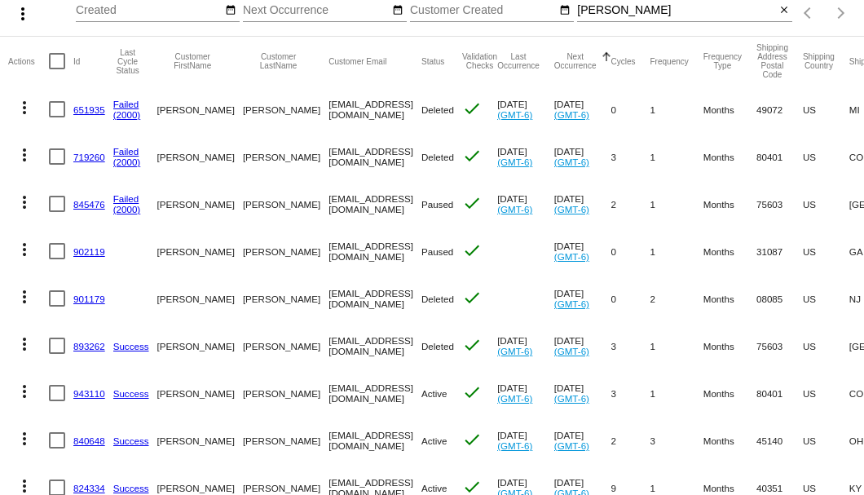
scroll to position [41, 0]
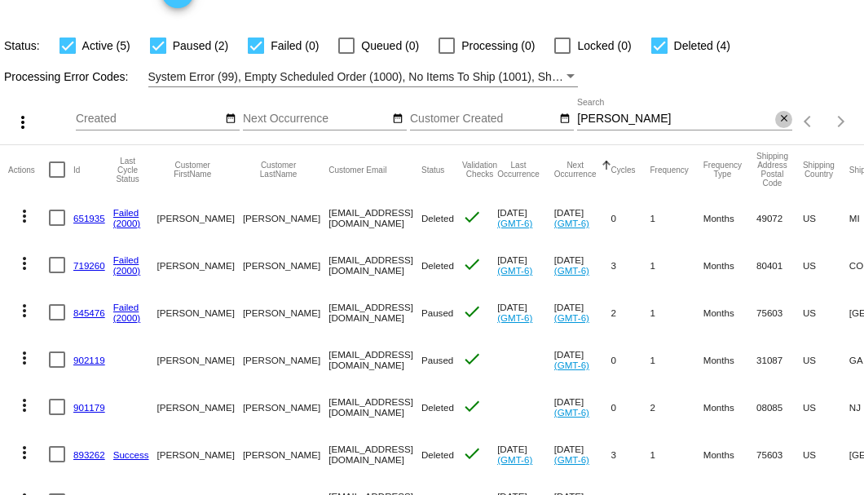
click at [778, 126] on mat-icon "close" at bounding box center [783, 118] width 11 height 13
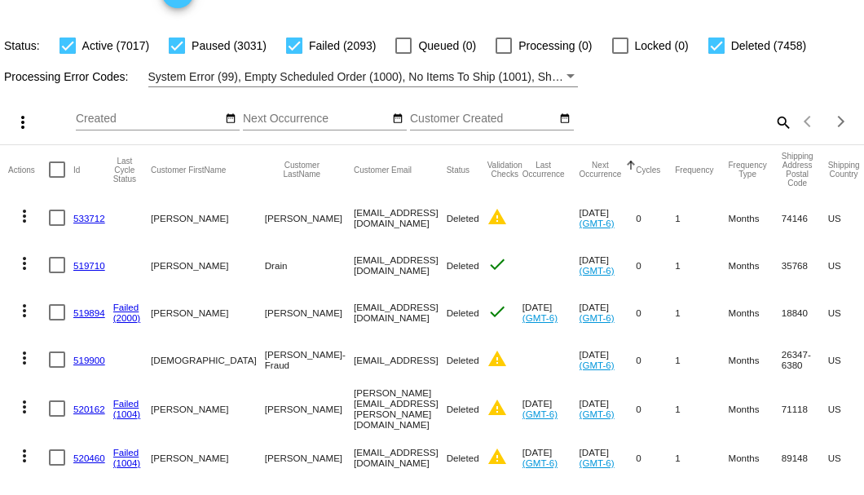
click at [773, 134] on mat-icon "search" at bounding box center [783, 121] width 20 height 25
click at [764, 126] on input "Search" at bounding box center [684, 118] width 215 height 13
paste input "yippeio_1956@msn.com"
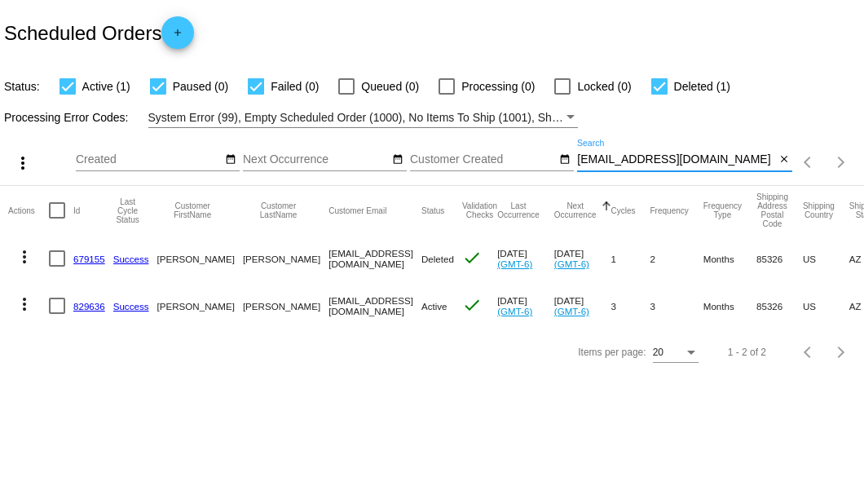
scroll to position [0, 0]
type input "yippeio_1956@msn.com"
click at [91, 301] on link "829636" at bounding box center [89, 306] width 32 height 11
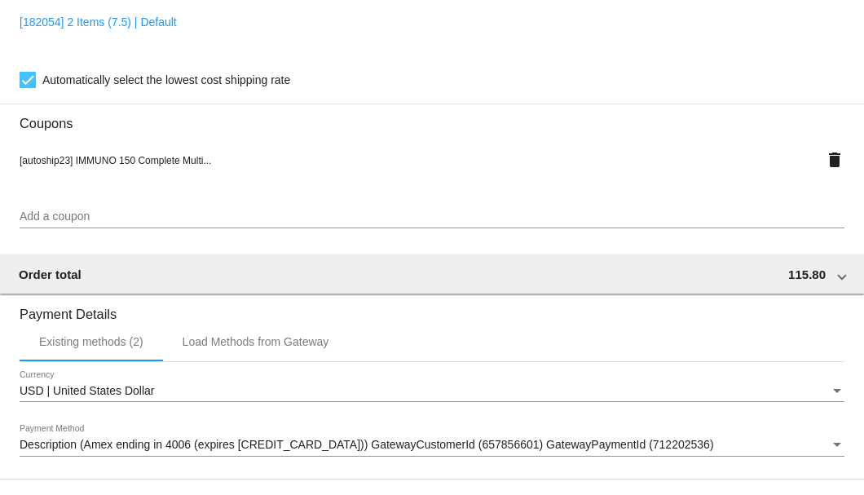
scroll to position [1573, 0]
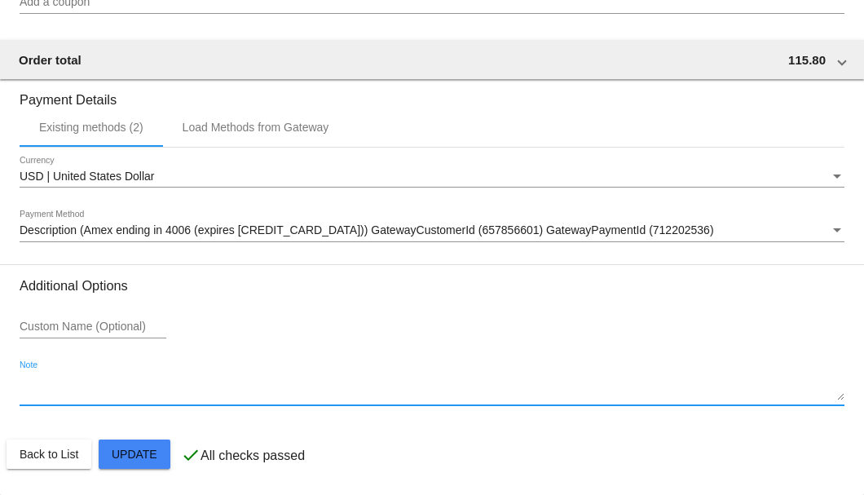
click at [55, 391] on textarea "Note" at bounding box center [432, 388] width 825 height 26
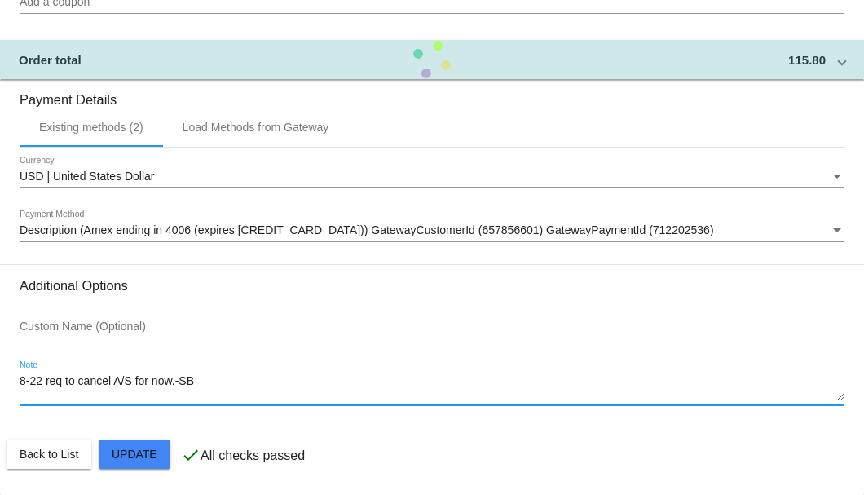
type textarea "8-22 req to cancel A/S for now.-SB"
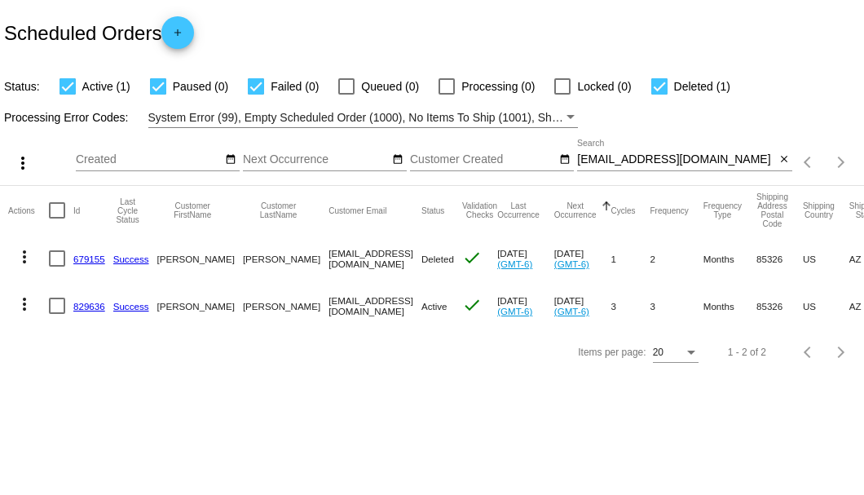
click at [56, 306] on div at bounding box center [57, 305] width 16 height 16
click at [56, 314] on input "checkbox" at bounding box center [56, 314] width 1 height 1
checkbox input "true"
click at [31, 300] on mat-icon "more_vert" at bounding box center [25, 304] width 20 height 20
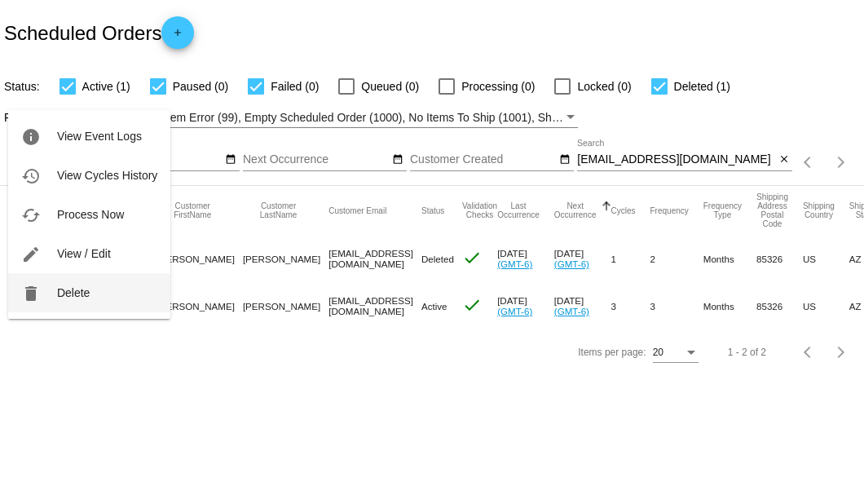
click at [106, 280] on button "delete Delete" at bounding box center [89, 292] width 162 height 39
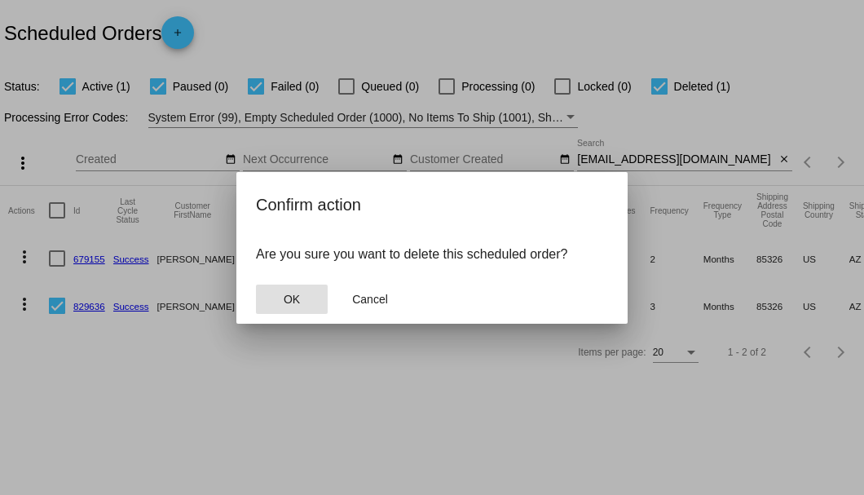
click at [272, 290] on button "OK" at bounding box center [292, 298] width 72 height 29
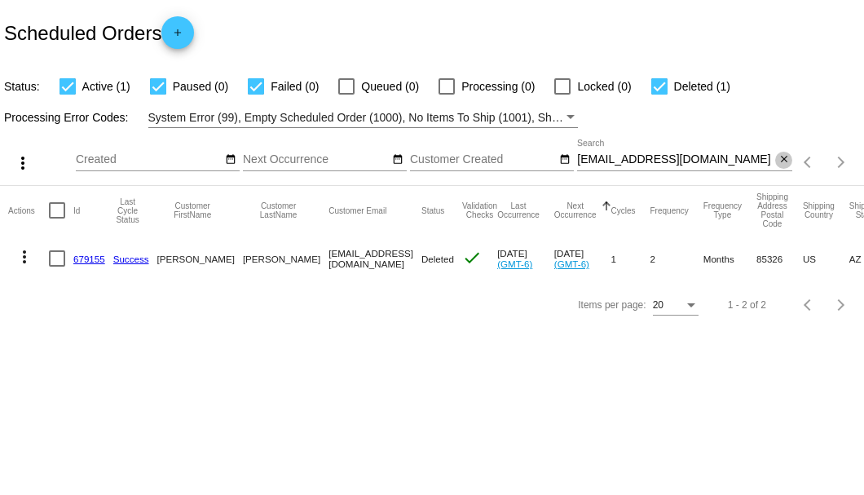
click at [779, 158] on mat-icon "close" at bounding box center [783, 159] width 11 height 13
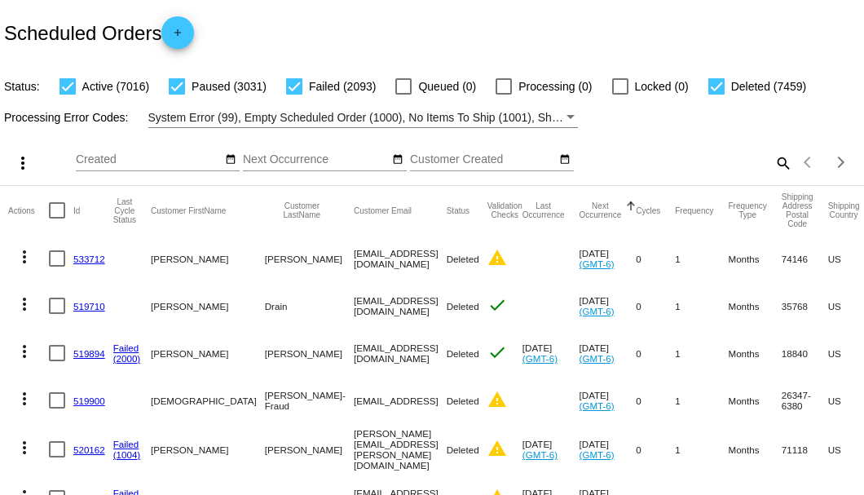
click at [776, 175] on mat-icon "search" at bounding box center [783, 162] width 20 height 25
click at [774, 166] on input "Search" at bounding box center [684, 159] width 215 height 13
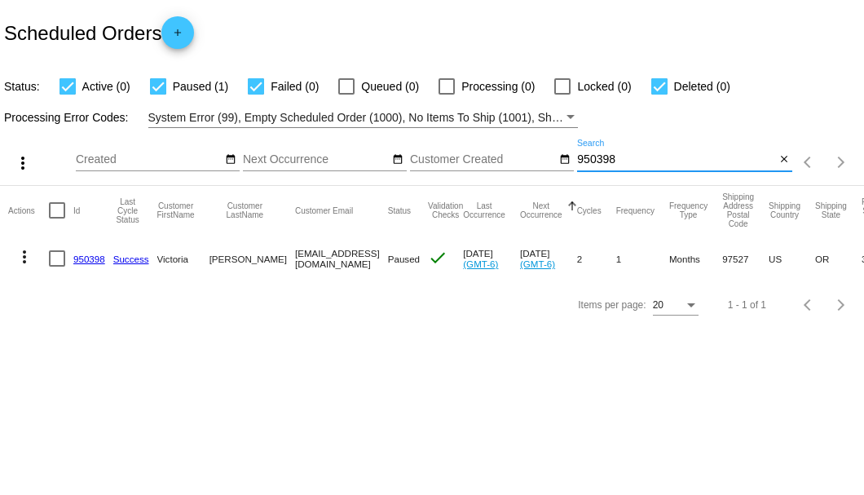
type input "950398"
click at [88, 254] on link "950398" at bounding box center [89, 258] width 32 height 11
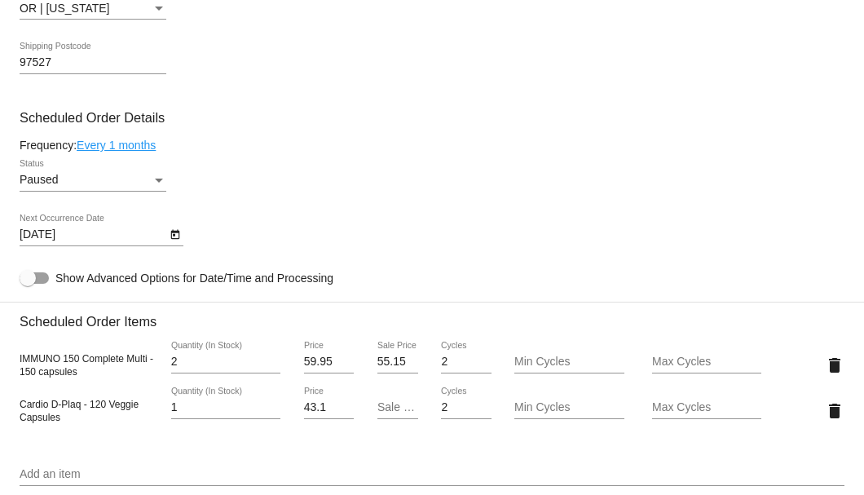
scroll to position [1032, 0]
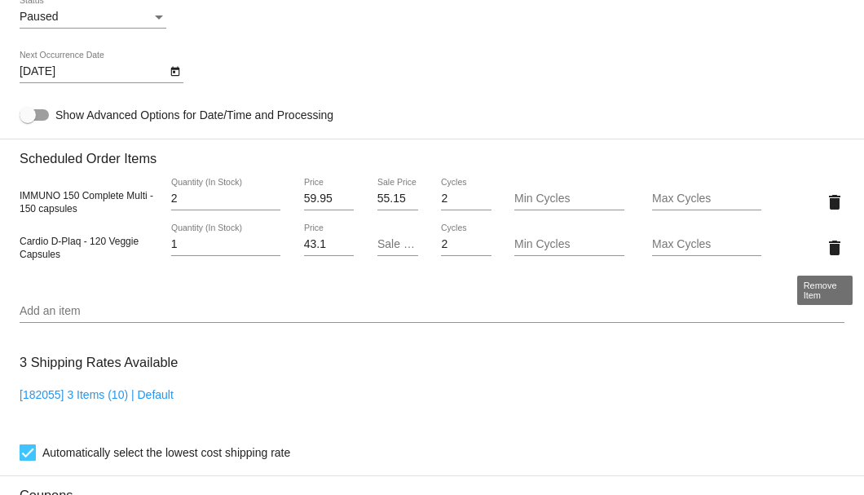
click at [828, 254] on mat-icon "delete" at bounding box center [835, 248] width 20 height 20
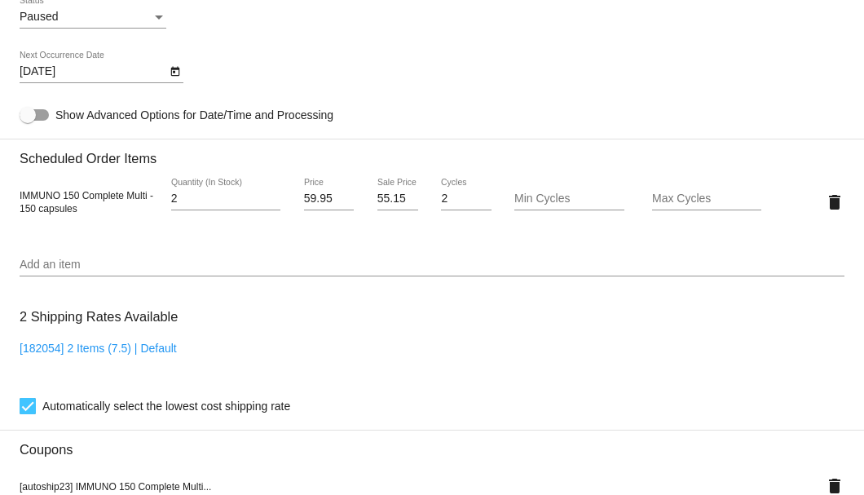
click at [61, 260] on input "Add an item" at bounding box center [432, 264] width 825 height 13
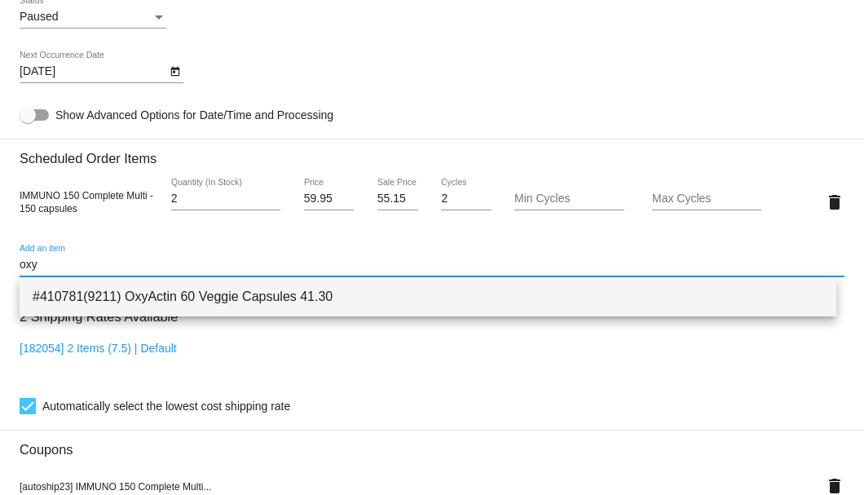
type input "oxy"
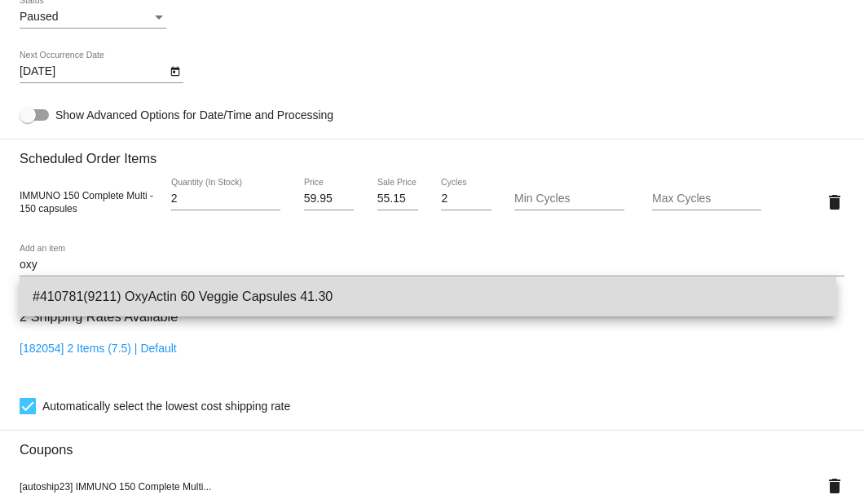
click at [108, 304] on span "#410781(9211) OxyActin 60 Veggie Capsules 41.30" at bounding box center [428, 296] width 791 height 39
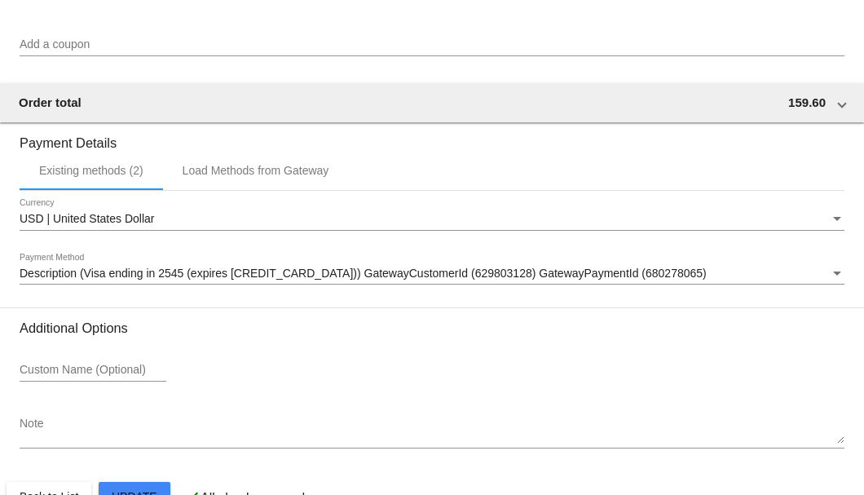
scroll to position [1619, 0]
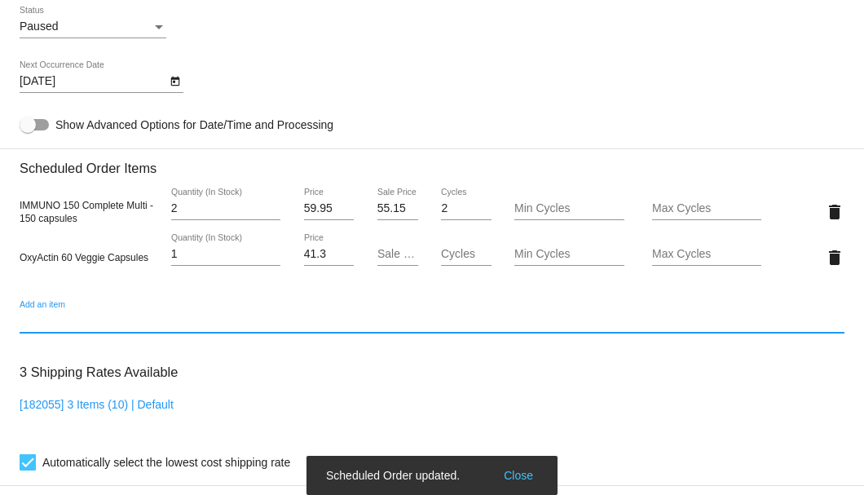
scroll to position [804, 0]
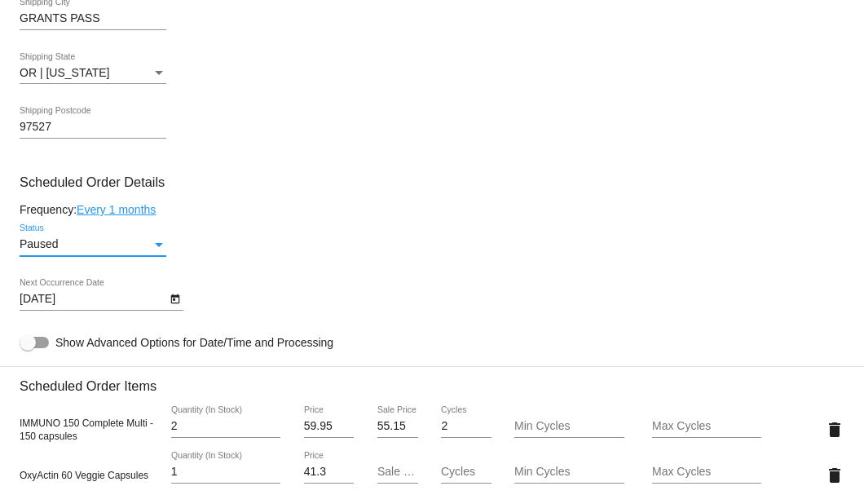
click at [153, 244] on div "Status" at bounding box center [159, 244] width 15 height 13
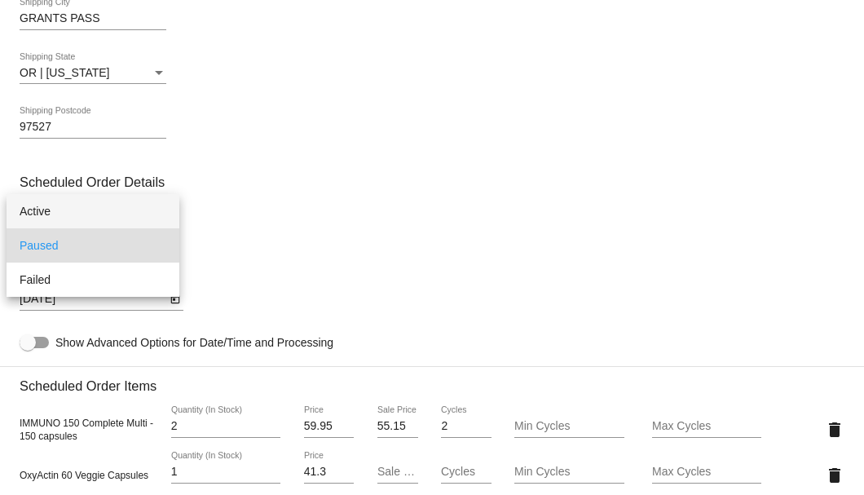
click at [153, 200] on span "Active" at bounding box center [93, 211] width 147 height 34
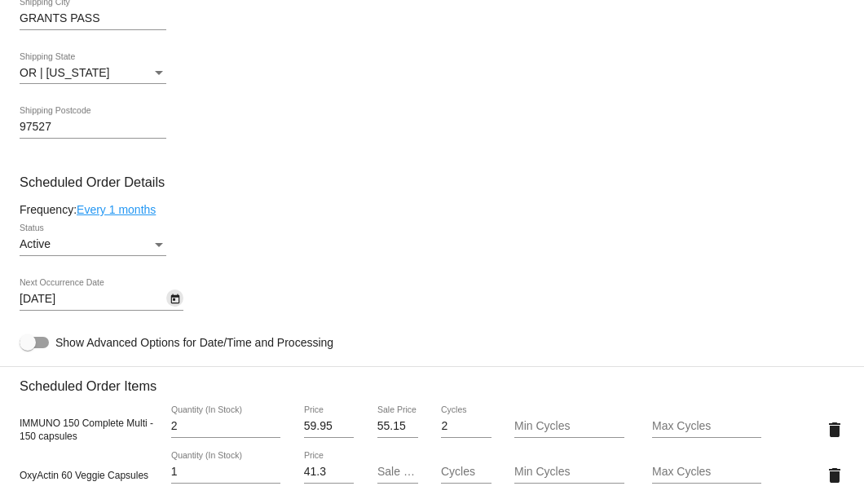
click at [174, 297] on icon "Open calendar" at bounding box center [174, 299] width 9 height 10
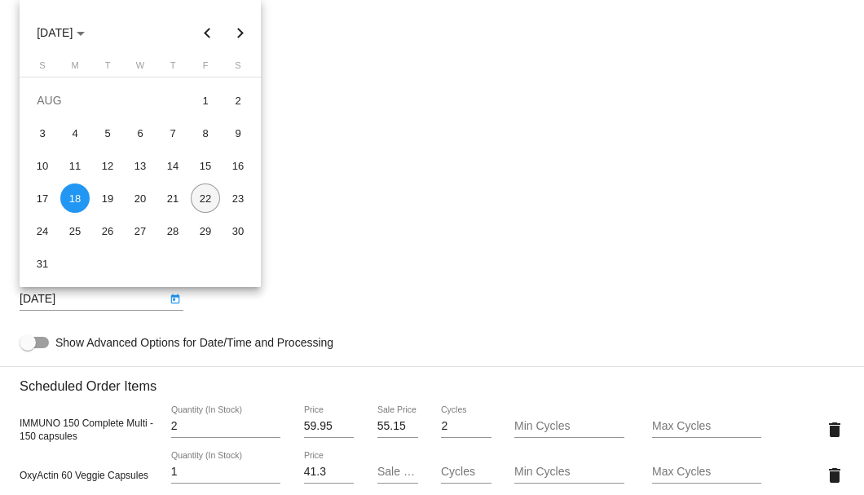
click at [214, 200] on div "22" at bounding box center [205, 197] width 29 height 29
type input "8/22/2025"
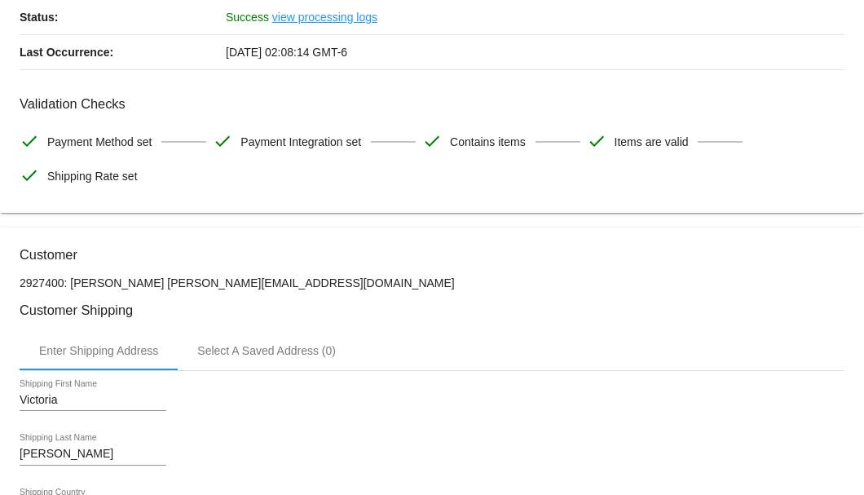
scroll to position [0, 0]
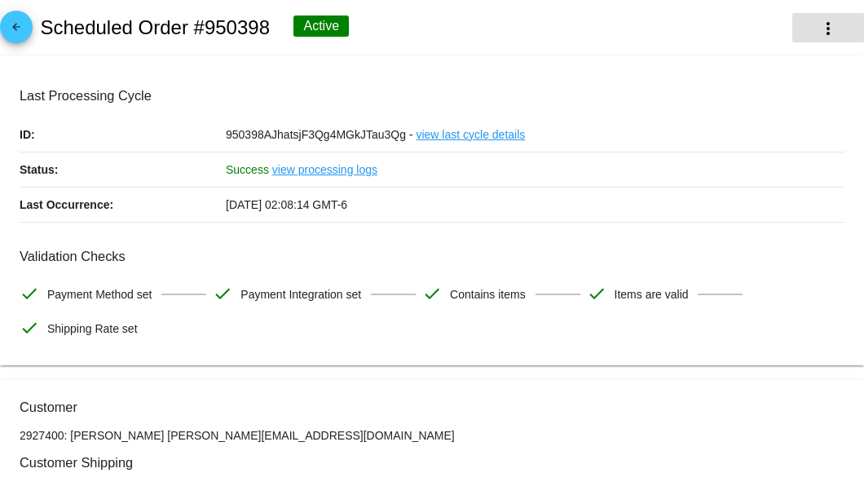
click at [818, 29] on mat-icon "more_vert" at bounding box center [828, 29] width 20 height 20
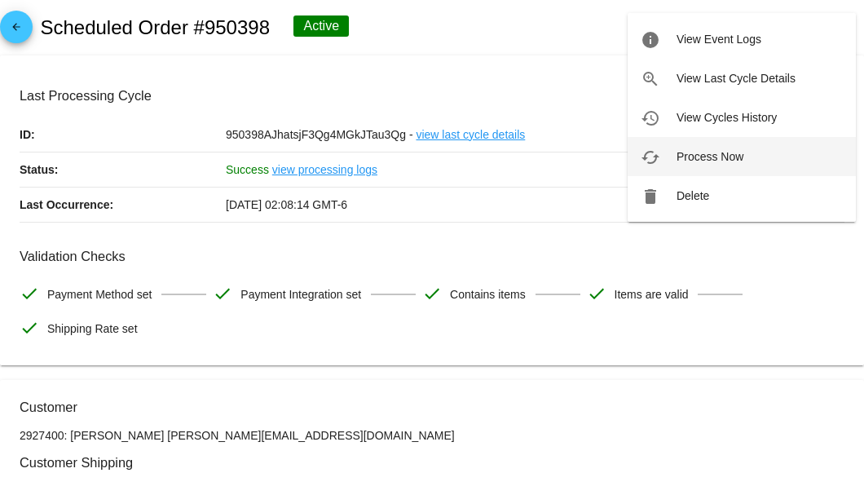
click at [684, 159] on span "Process Now" at bounding box center [709, 156] width 67 height 13
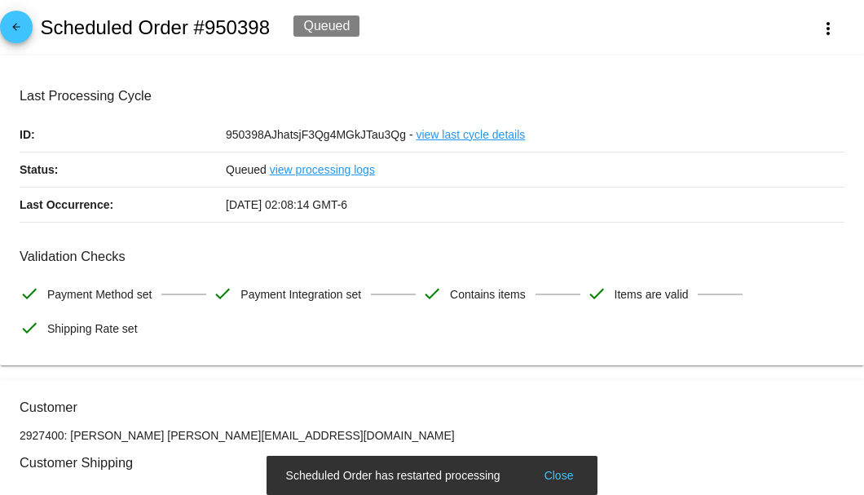
scroll to position [217, 0]
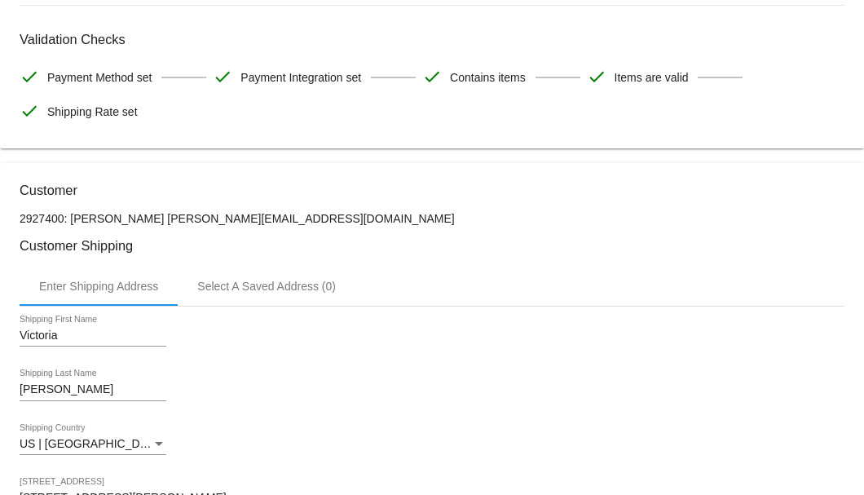
drag, startPoint x: 245, startPoint y: 217, endPoint x: 151, endPoint y: 216, distance: 94.5
click at [151, 216] on p "2927400: Victoria Mason vickiema@live.com" at bounding box center [432, 218] width 825 height 13
copy p "vickiema@live.com"
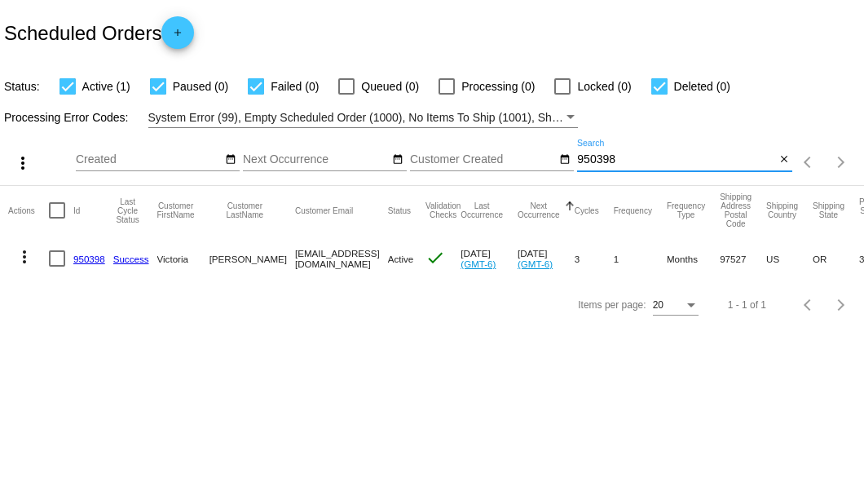
click at [597, 160] on input "950398" at bounding box center [676, 159] width 198 height 13
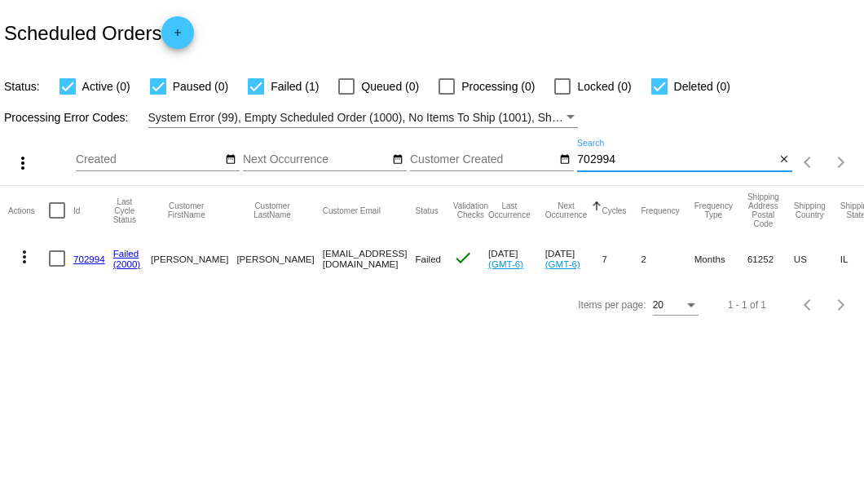
type input "702994"
click at [91, 254] on link "702994" at bounding box center [89, 258] width 32 height 11
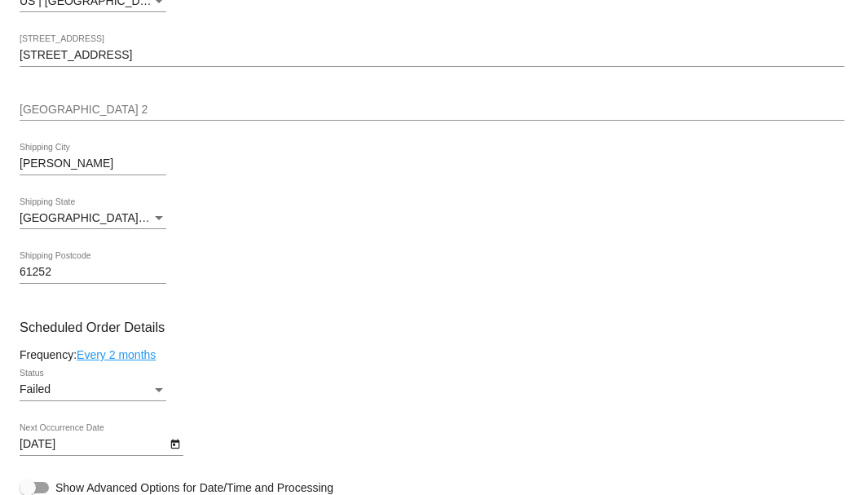
scroll to position [869, 0]
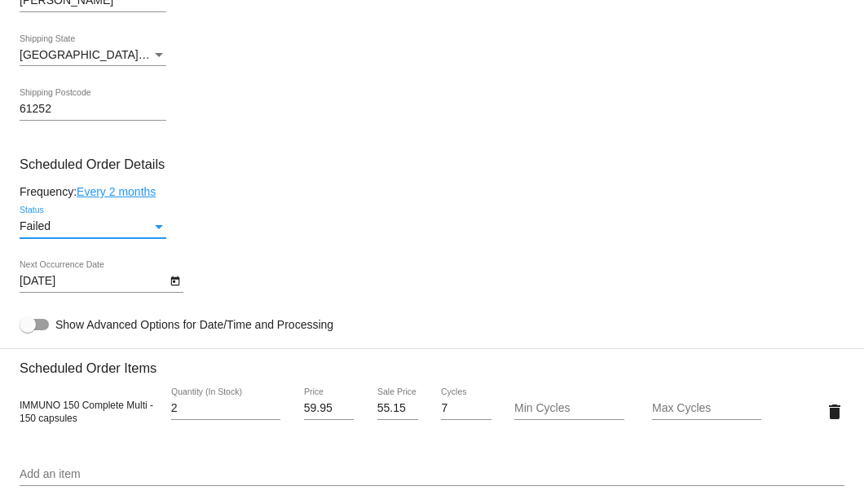
click at [161, 225] on div "Status" at bounding box center [159, 227] width 8 height 4
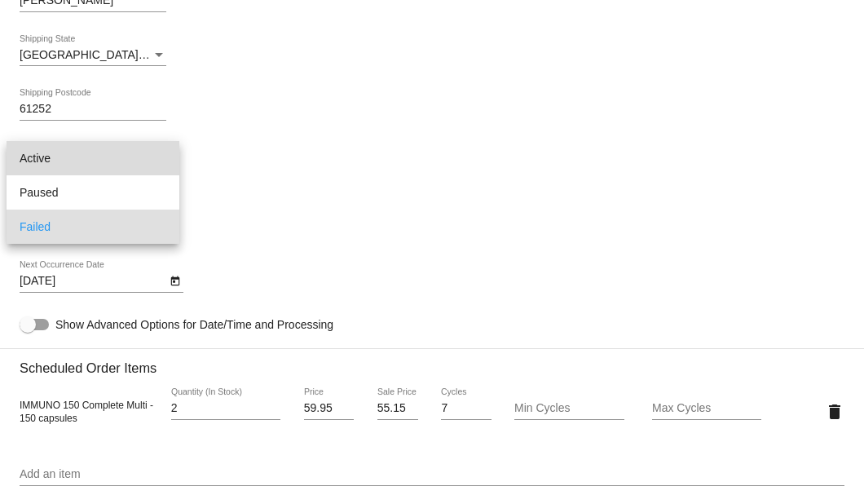
click at [122, 159] on span "Active" at bounding box center [93, 158] width 147 height 34
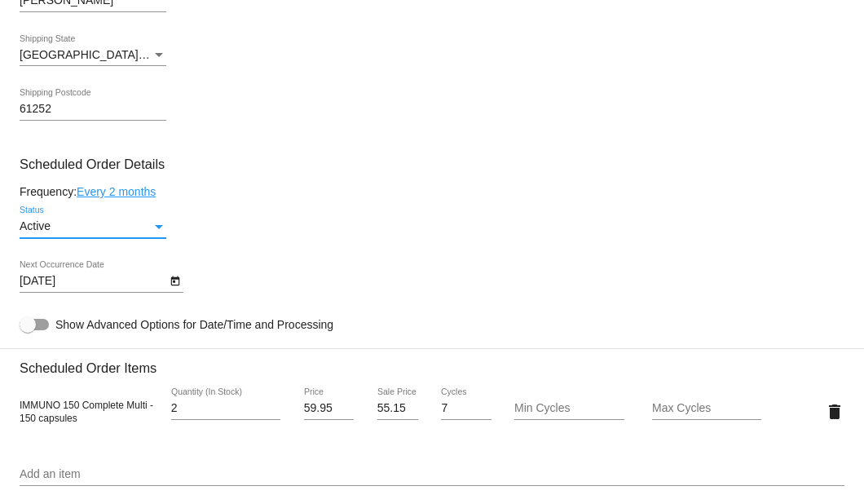
click at [170, 285] on icon "Open calendar" at bounding box center [174, 281] width 9 height 10
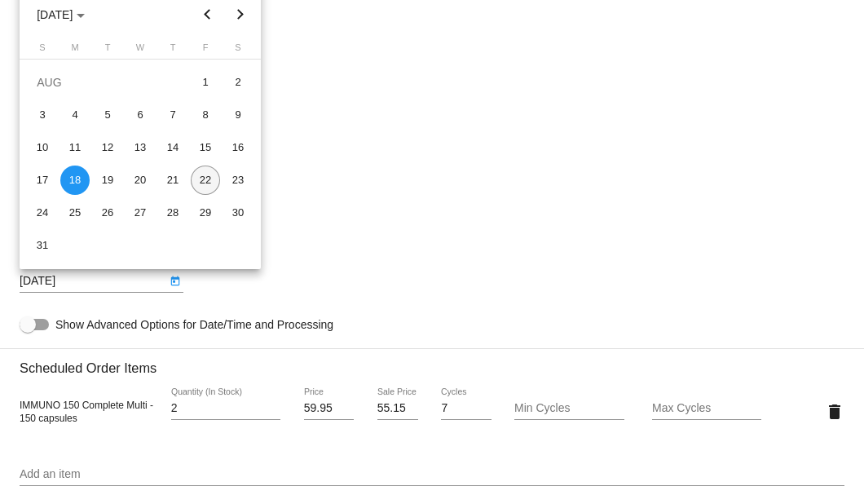
click at [202, 184] on div "22" at bounding box center [205, 179] width 29 height 29
type input "8/22/2025"
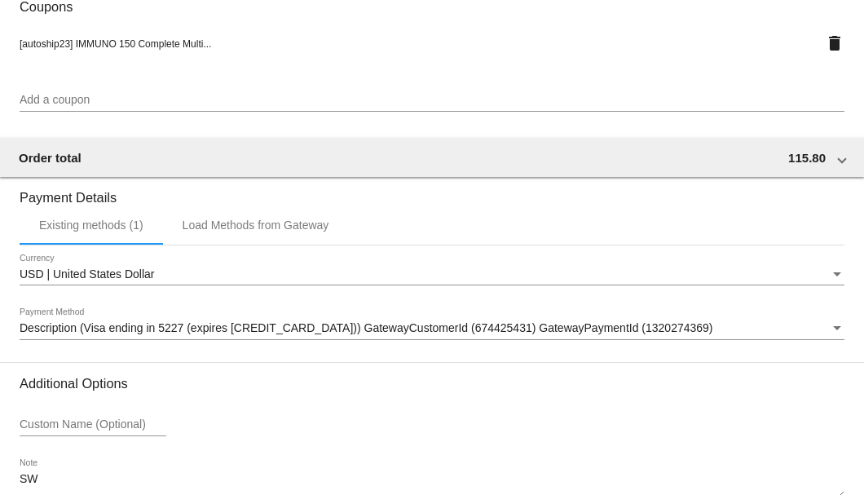
scroll to position [1618, 0]
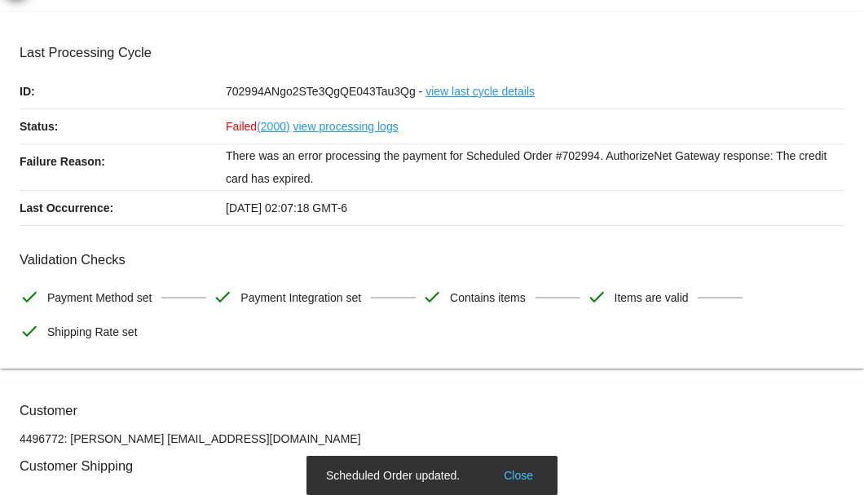
scroll to position [0, 0]
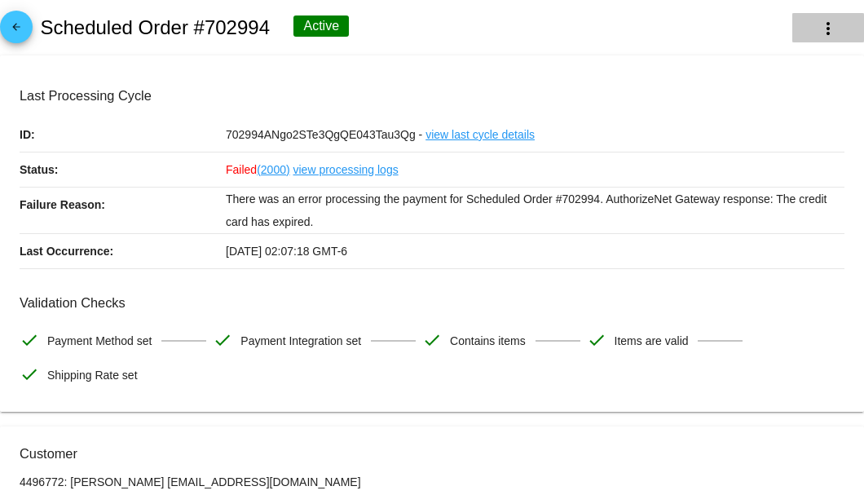
click at [817, 42] on button "more_vert" at bounding box center [828, 27] width 72 height 29
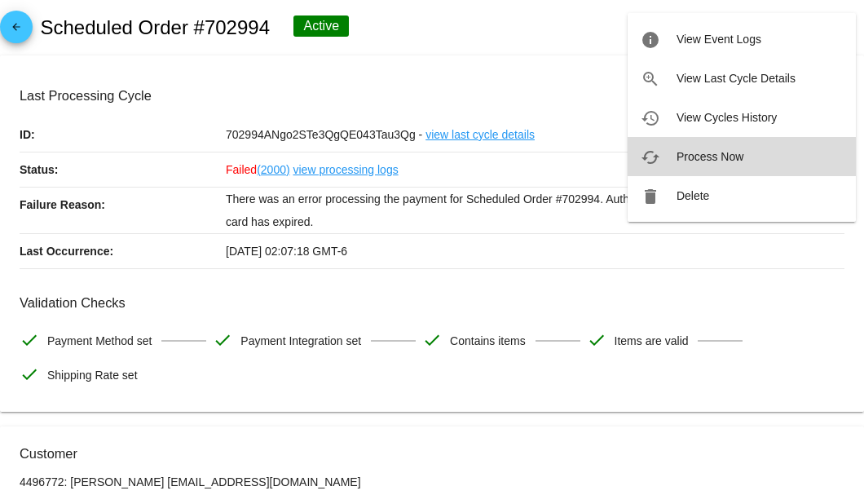
click at [711, 156] on span "Process Now" at bounding box center [709, 156] width 67 height 13
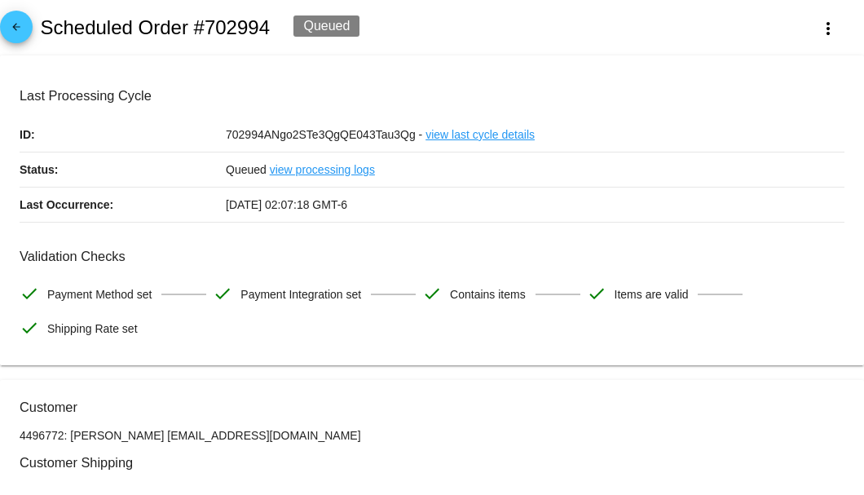
scroll to position [271, 0]
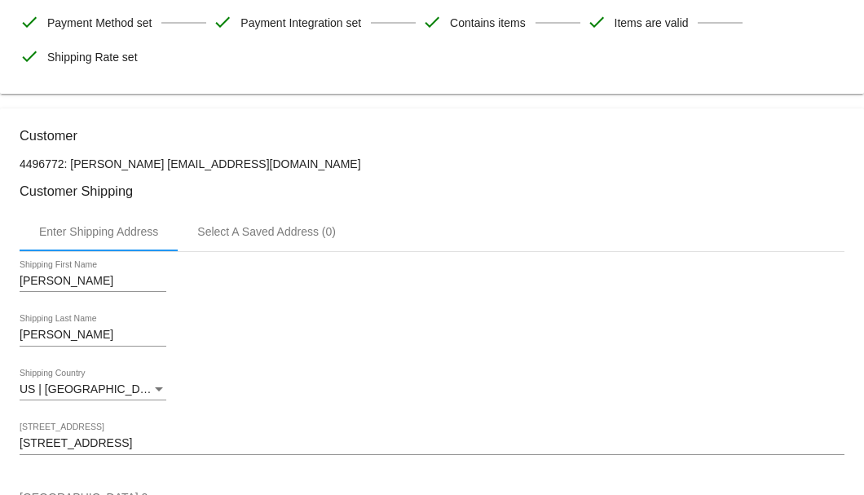
drag, startPoint x: 290, startPoint y: 163, endPoint x: 141, endPoint y: 159, distance: 149.2
click at [141, 159] on p "4496772: Alice Harmon alicehermon52@icloud.com" at bounding box center [432, 163] width 825 height 13
copy p "alicehermon52@icloud.com"
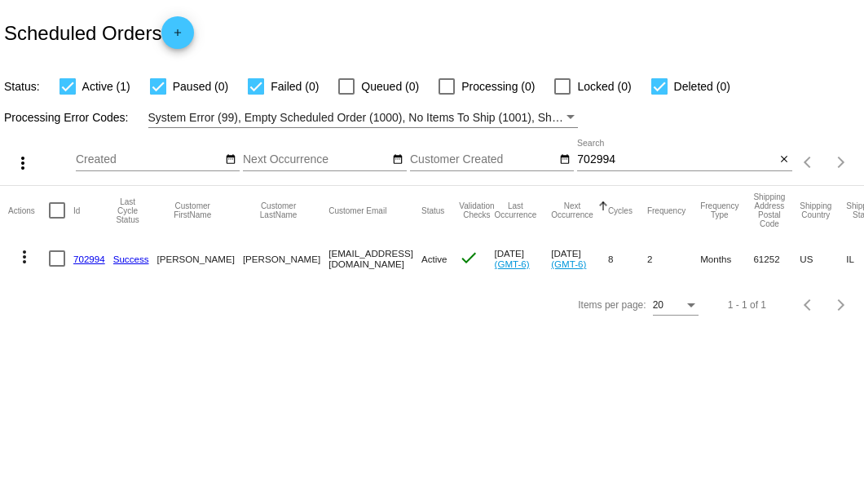
click at [603, 166] on div "702994 Search" at bounding box center [676, 155] width 198 height 32
click at [603, 163] on input "702994" at bounding box center [676, 159] width 198 height 13
type input "970230"
click at [95, 259] on link "970230" at bounding box center [89, 258] width 32 height 11
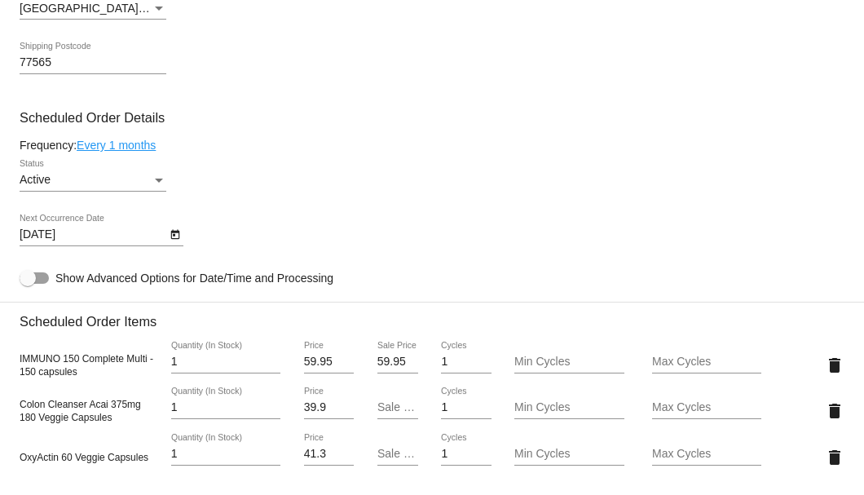
scroll to position [1086, 0]
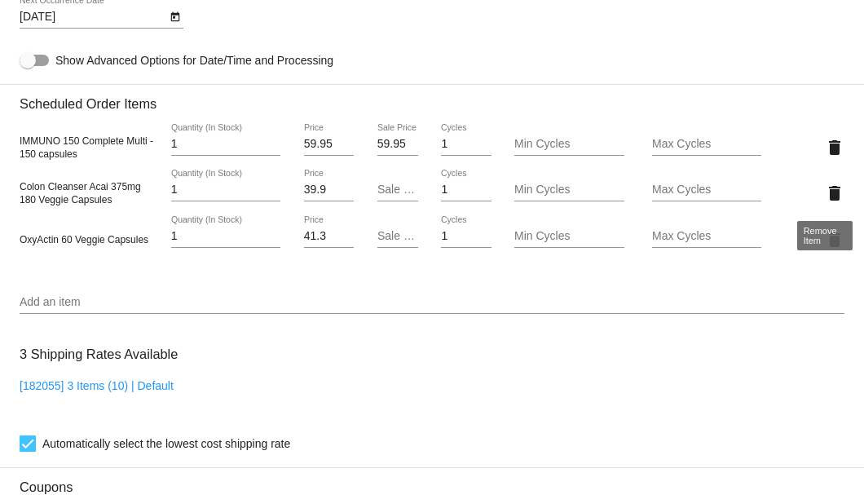
click at [828, 196] on mat-icon "delete" at bounding box center [835, 193] width 20 height 20
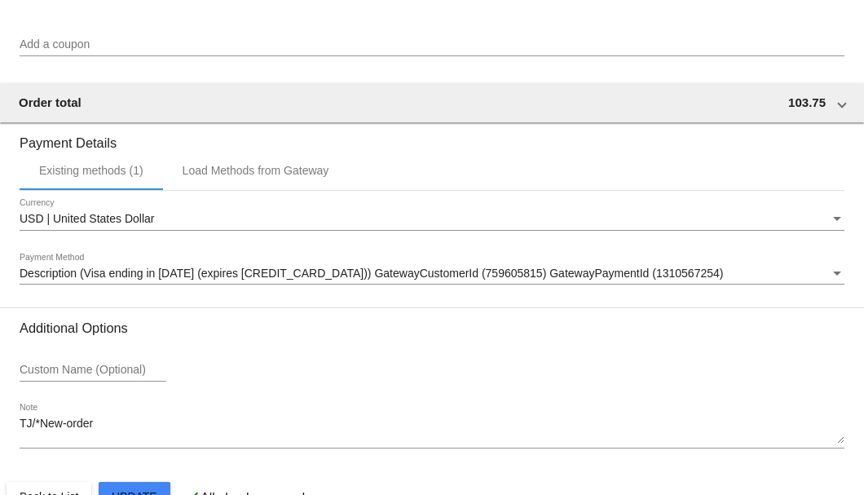
scroll to position [1619, 0]
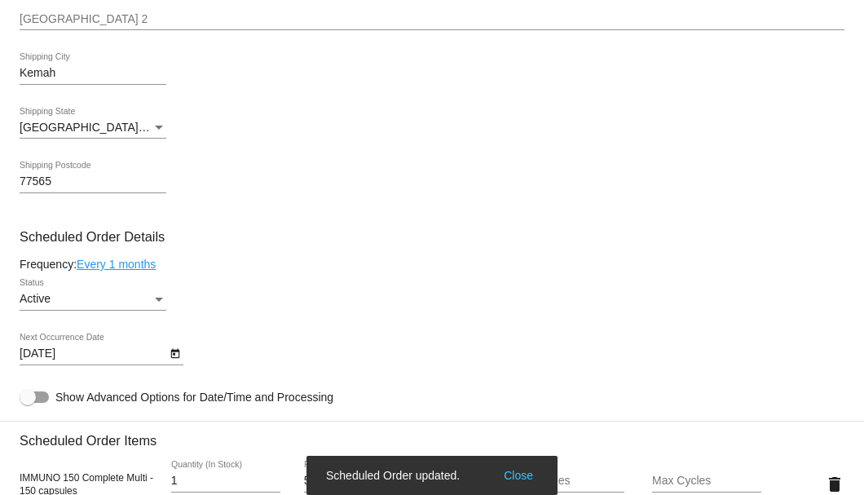
scroll to position [696, 0]
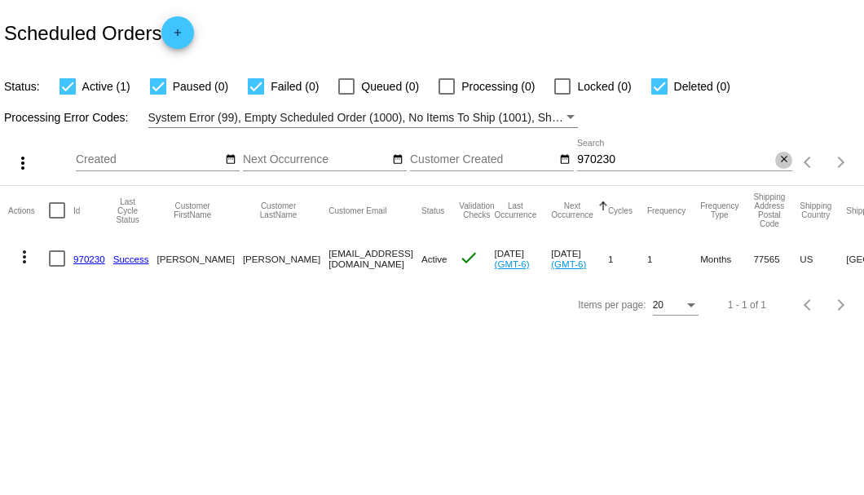
click at [786, 163] on mat-icon "close" at bounding box center [783, 159] width 11 height 13
click at [786, 163] on mat-icon "search" at bounding box center [783, 162] width 20 height 25
click at [776, 163] on input "Search" at bounding box center [684, 159] width 215 height 13
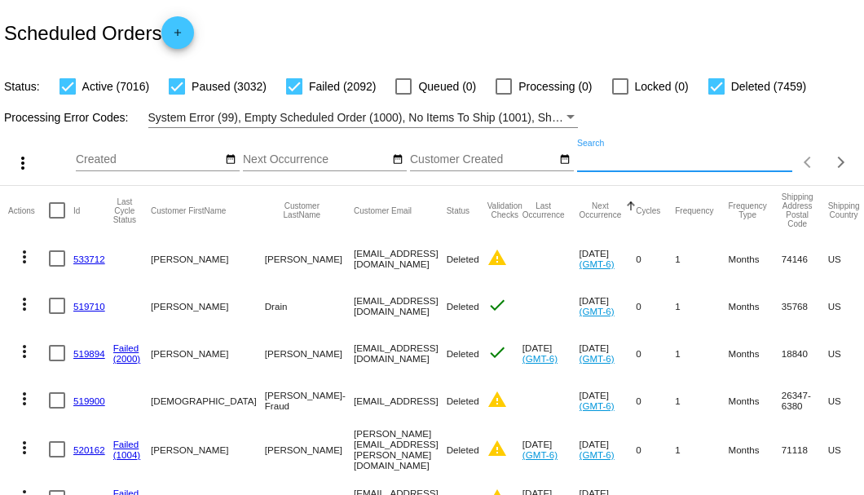
click at [635, 166] on input "Search" at bounding box center [684, 159] width 215 height 13
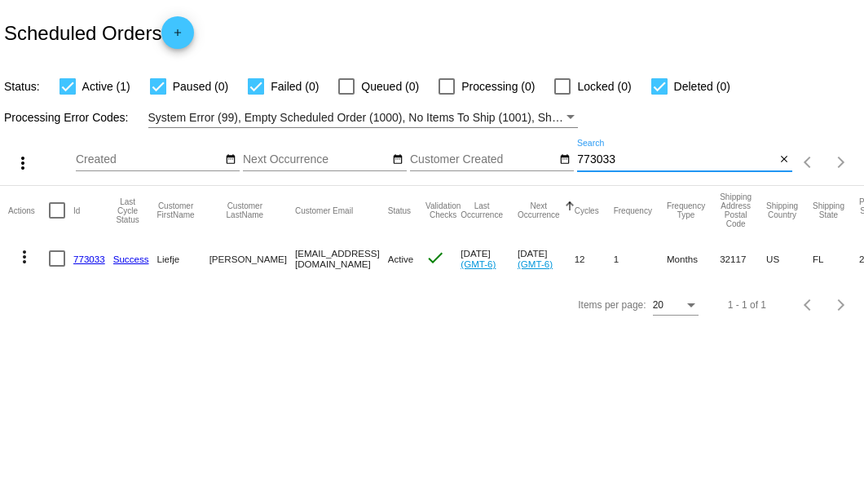
type input "773033"
click at [81, 256] on link "773033" at bounding box center [89, 258] width 32 height 11
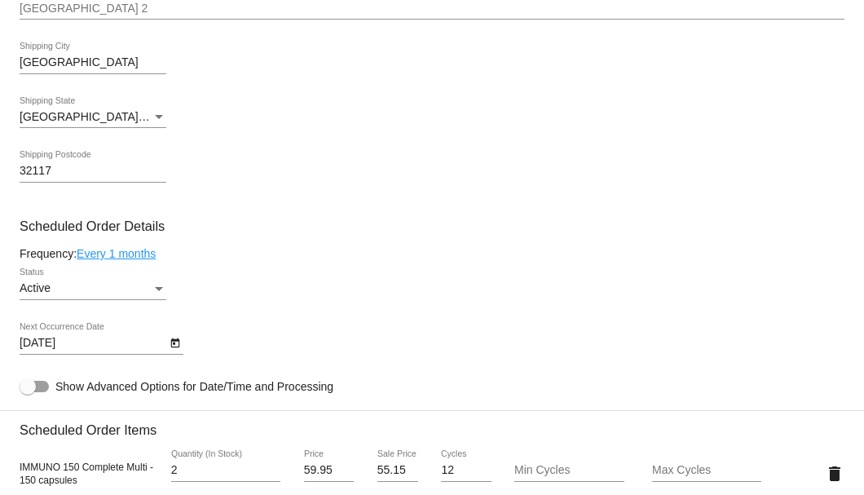
scroll to position [978, 0]
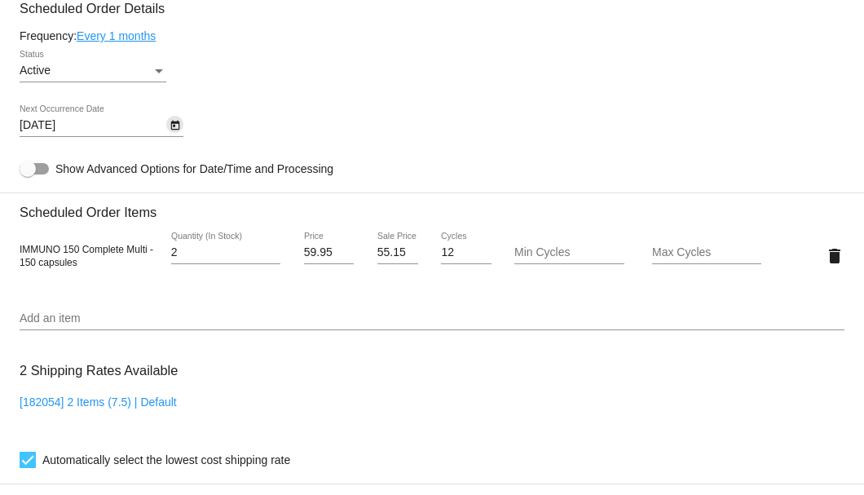
click at [174, 126] on icon "Open calendar" at bounding box center [174, 126] width 9 height 10
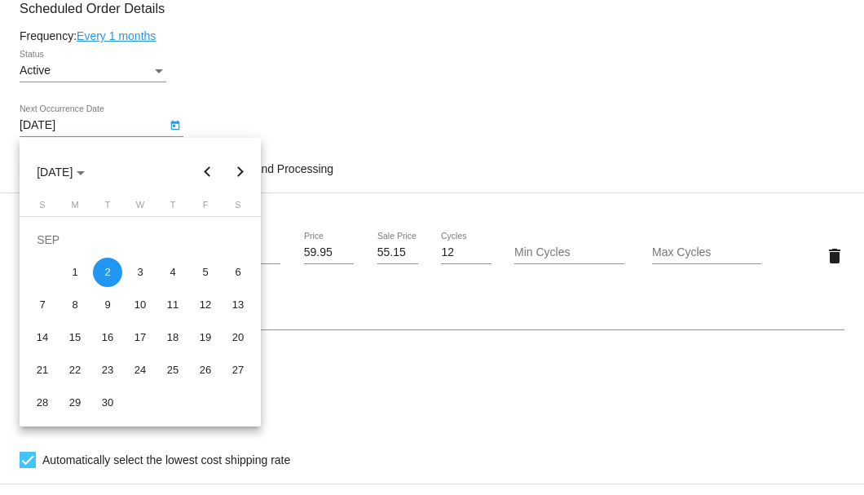
click at [238, 172] on button "Next month" at bounding box center [240, 172] width 33 height 33
click at [173, 248] on div "2" at bounding box center [172, 239] width 29 height 29
type input "10/2/2025"
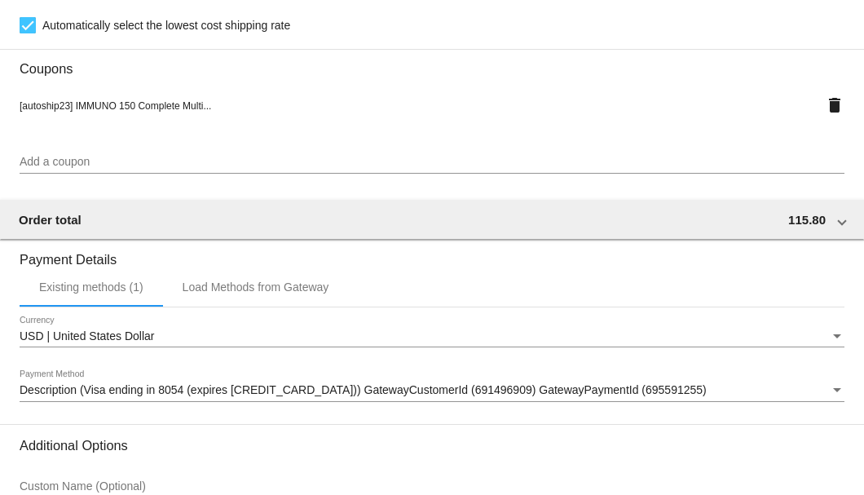
scroll to position [1573, 0]
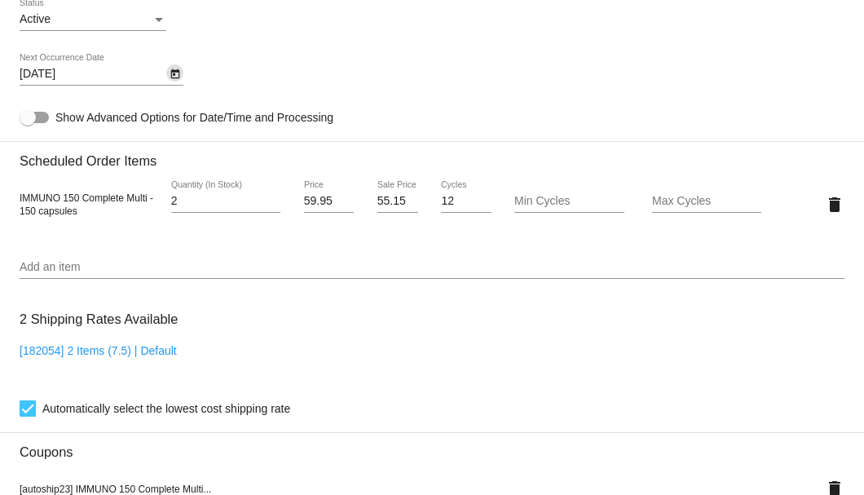
scroll to position [866, 0]
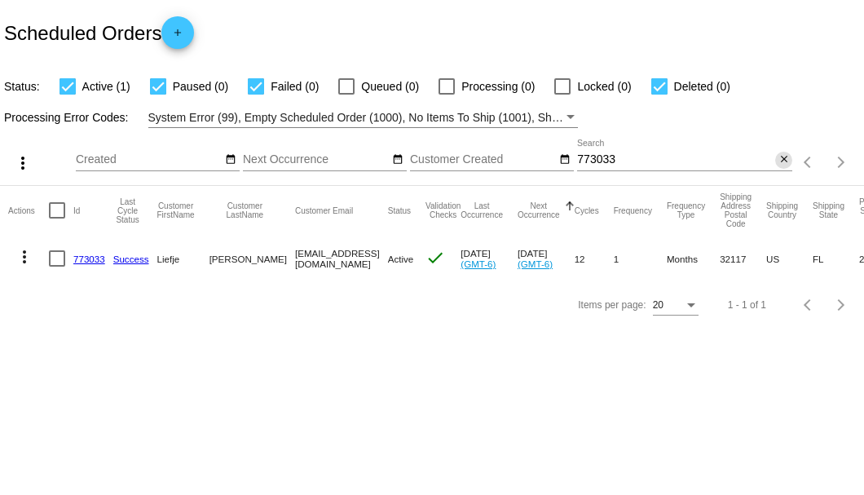
click at [781, 161] on mat-icon "close" at bounding box center [783, 159] width 11 height 13
click at [781, 161] on mat-icon "search" at bounding box center [783, 162] width 20 height 25
click at [781, 161] on input "Search" at bounding box center [684, 159] width 215 height 13
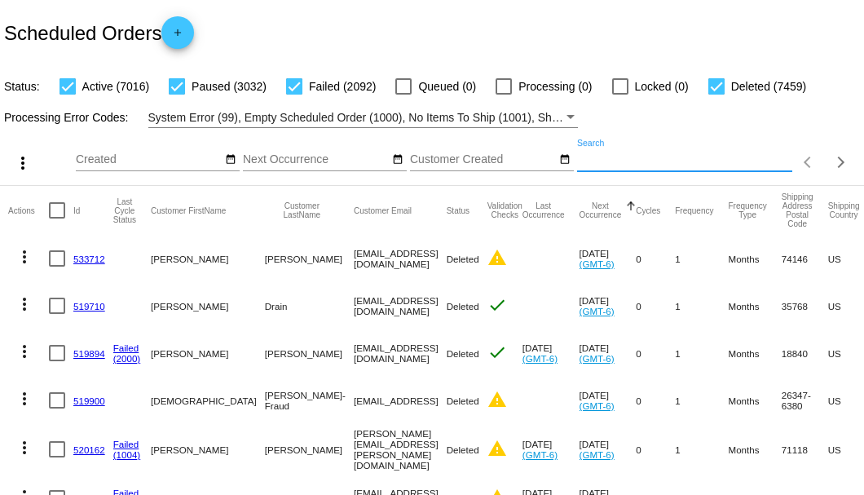
click at [608, 166] on input "Search" at bounding box center [684, 159] width 215 height 13
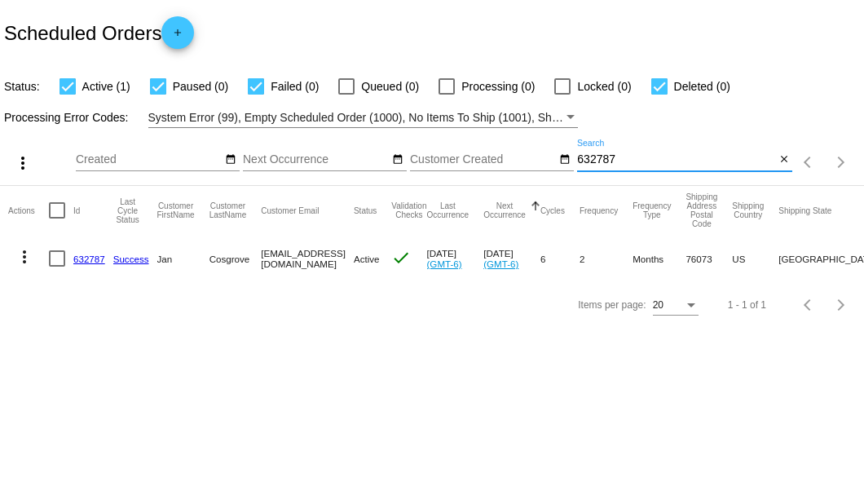
type input "632787"
click at [93, 258] on link "632787" at bounding box center [89, 258] width 32 height 11
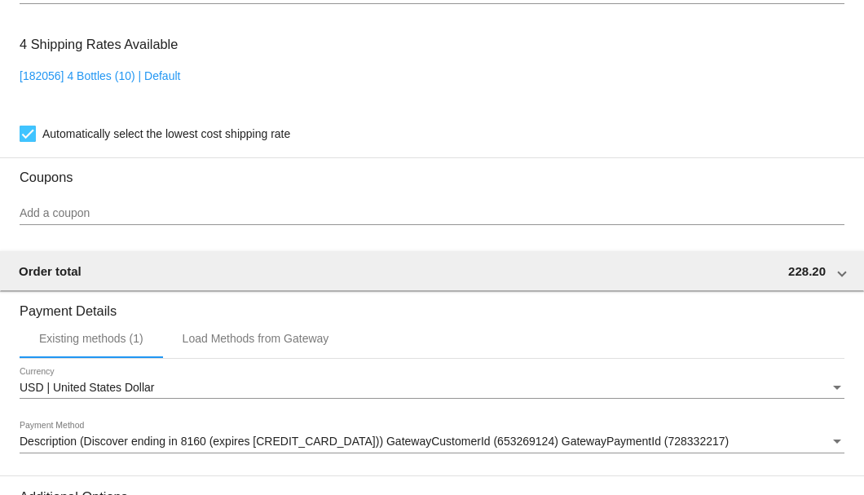
scroll to position [1516, 0]
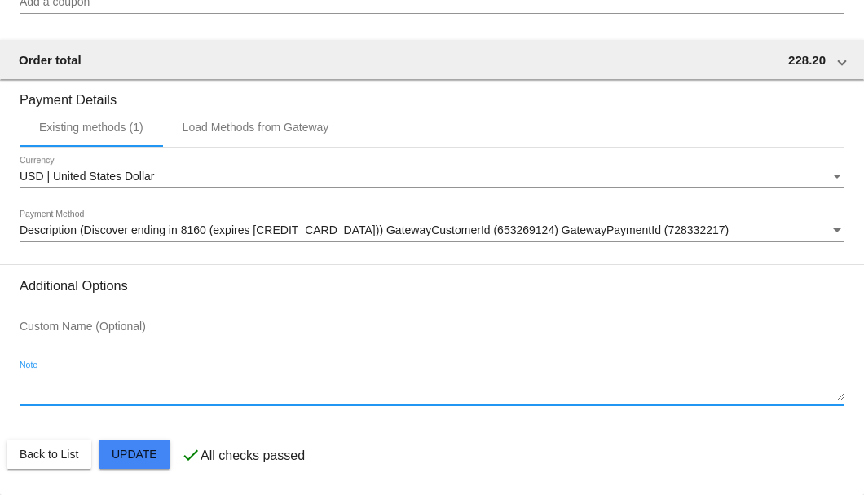
click at [70, 381] on textarea "Note" at bounding box center [432, 388] width 825 height 26
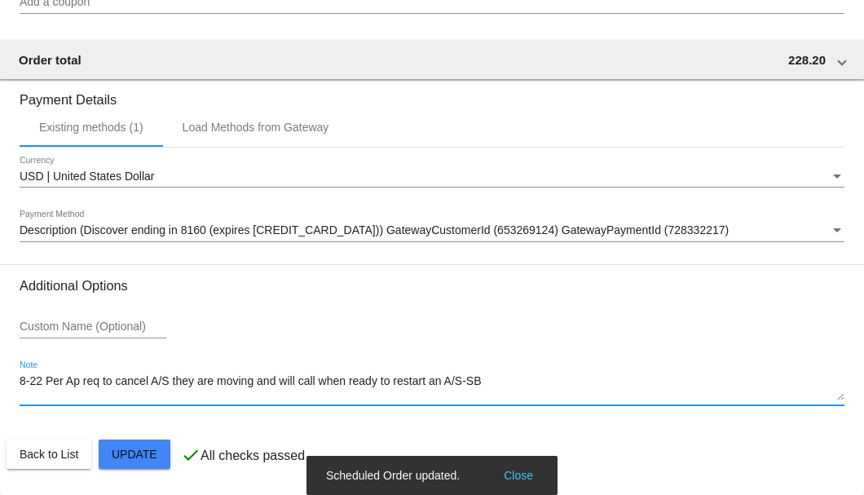
type textarea "8-22 Per Ap req to cancel A/S they are moving and will call when ready to resta…"
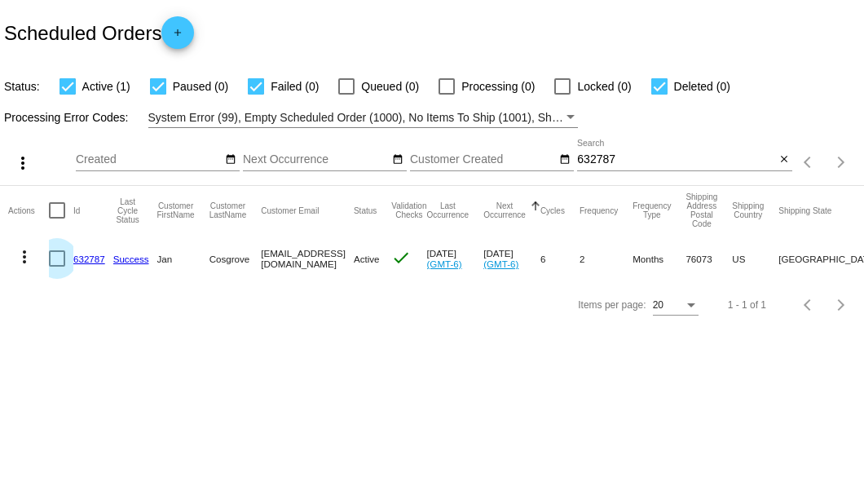
drag, startPoint x: 60, startPoint y: 262, endPoint x: 13, endPoint y: 256, distance: 47.6
click at [59, 262] on div at bounding box center [57, 258] width 16 height 16
click at [57, 266] on input "checkbox" at bounding box center [56, 266] width 1 height 1
checkbox input "true"
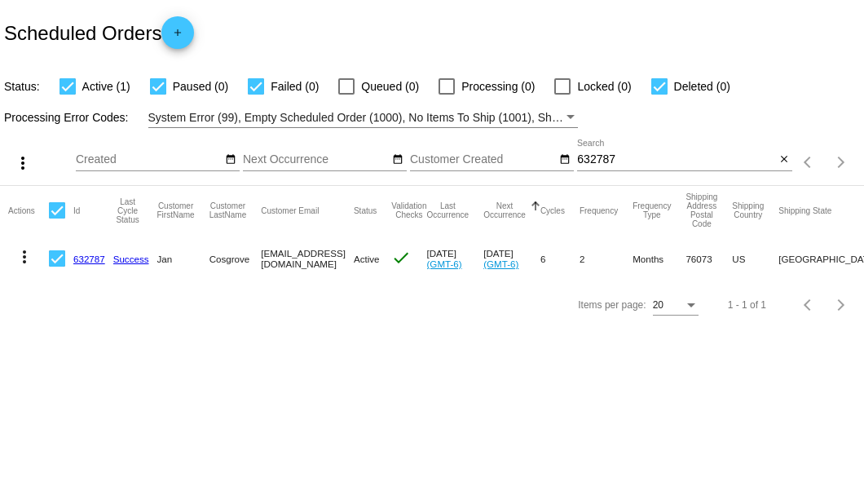
click at [20, 259] on mat-icon "more_vert" at bounding box center [25, 257] width 20 height 20
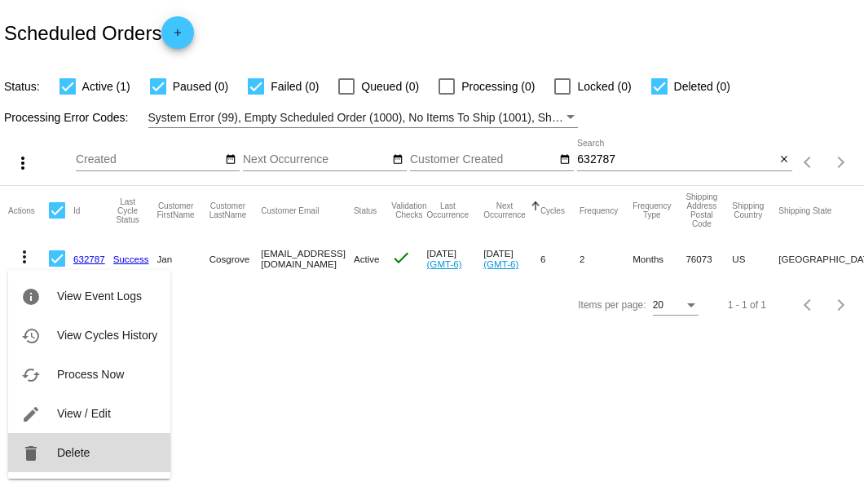
click at [75, 453] on span "Delete" at bounding box center [73, 452] width 33 height 13
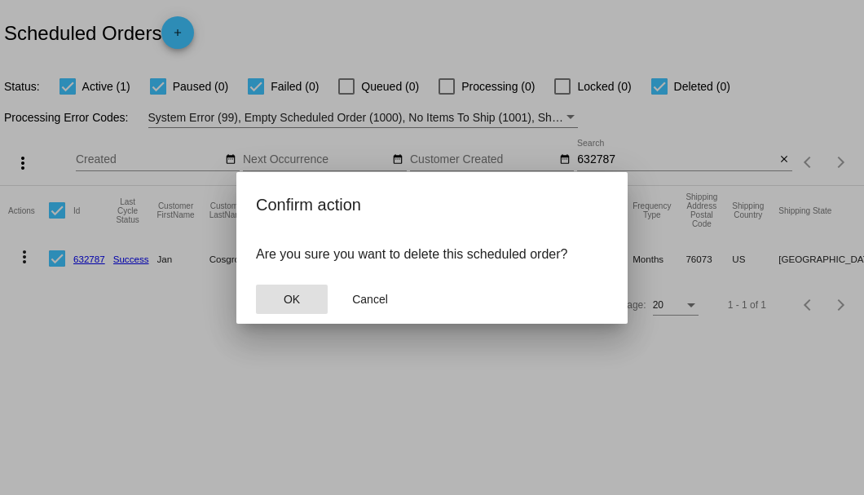
click at [306, 299] on button "OK" at bounding box center [292, 298] width 72 height 29
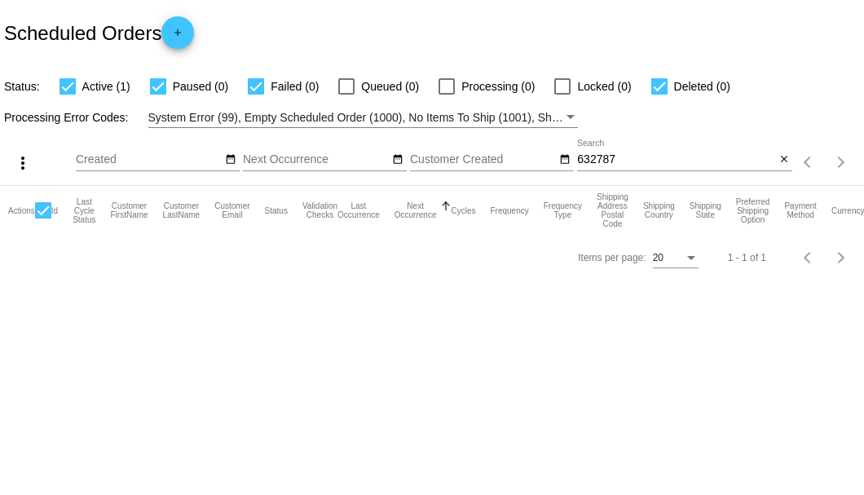
click at [632, 160] on input "632787" at bounding box center [676, 159] width 198 height 13
type input "632787"
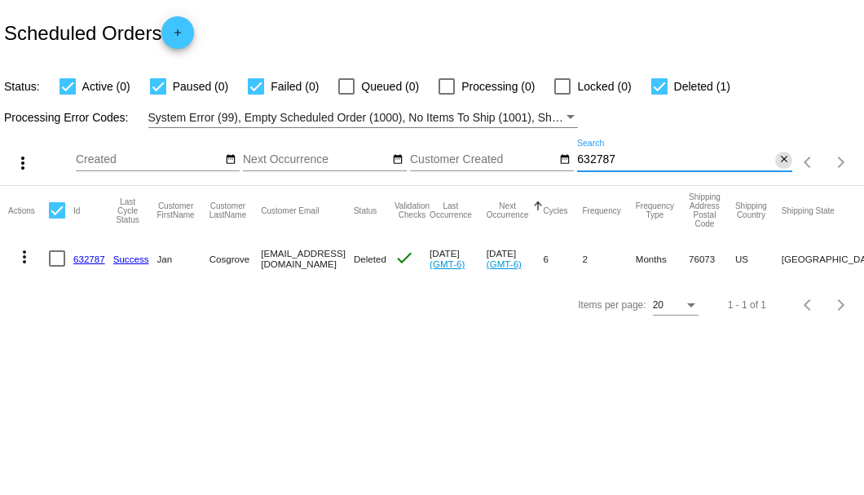
click at [778, 164] on mat-icon "close" at bounding box center [783, 159] width 11 height 13
click at [777, 164] on mat-icon "search" at bounding box center [783, 162] width 20 height 25
click at [777, 164] on input "Search" at bounding box center [684, 159] width 215 height 13
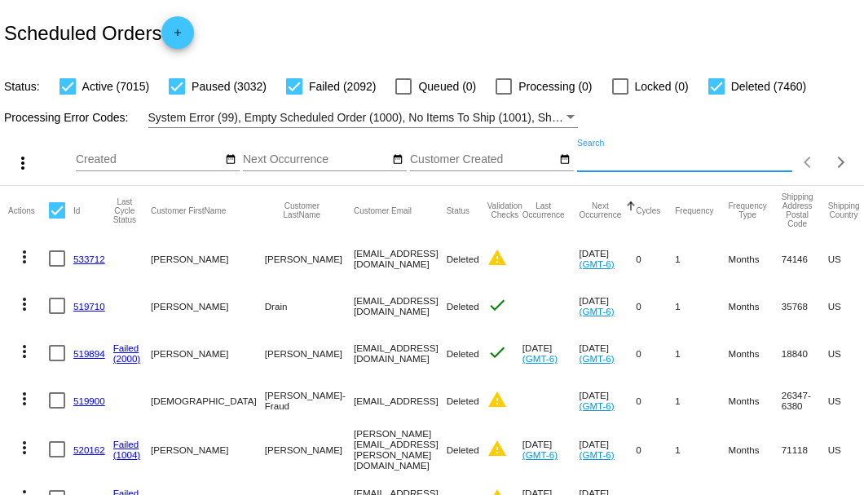
click at [719, 166] on input "Search" at bounding box center [684, 159] width 215 height 13
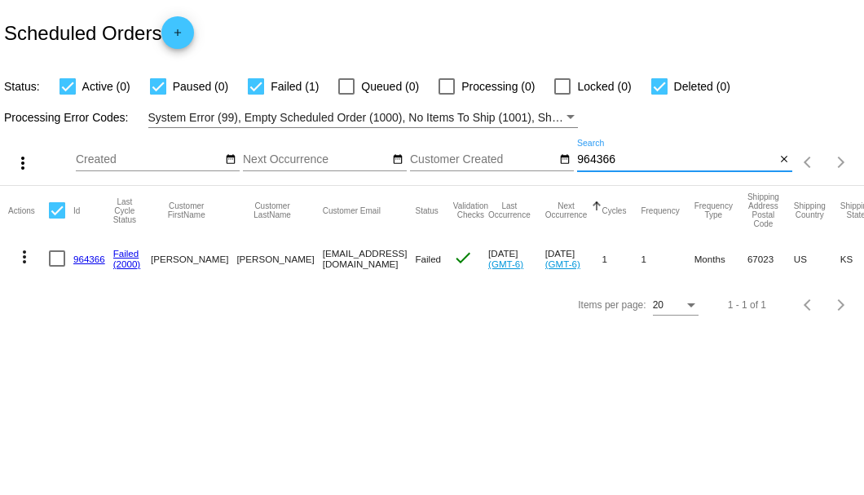
type input "964366"
click at [80, 254] on link "964366" at bounding box center [89, 258] width 32 height 11
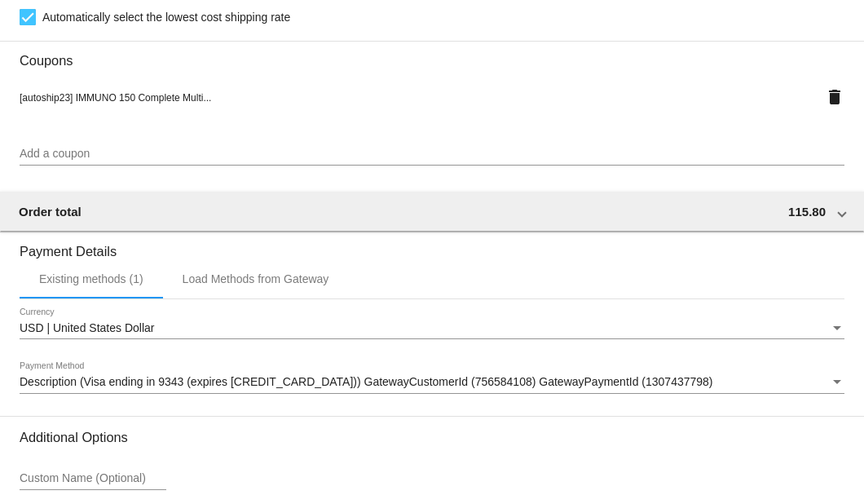
scroll to position [1618, 0]
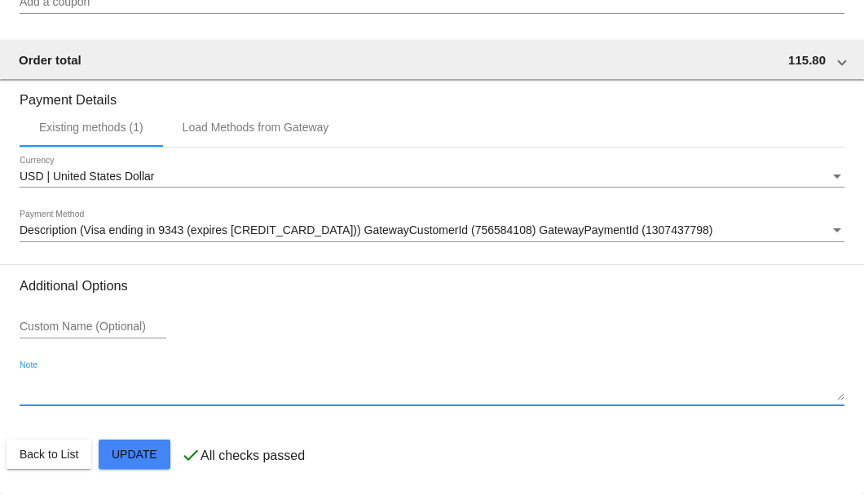
click at [148, 390] on textarea "Note" at bounding box center [432, 388] width 825 height 26
click at [109, 387] on textarea "8-22 Per Ap seesno benefit req to cancel A/S-SB" at bounding box center [432, 388] width 825 height 26
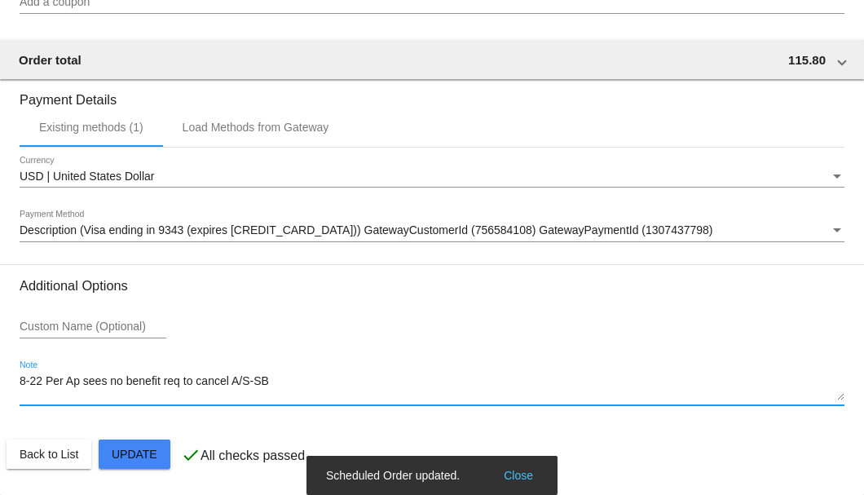
type textarea "8-22 Per Ap sees no benefit req to cancel A/S-SB"
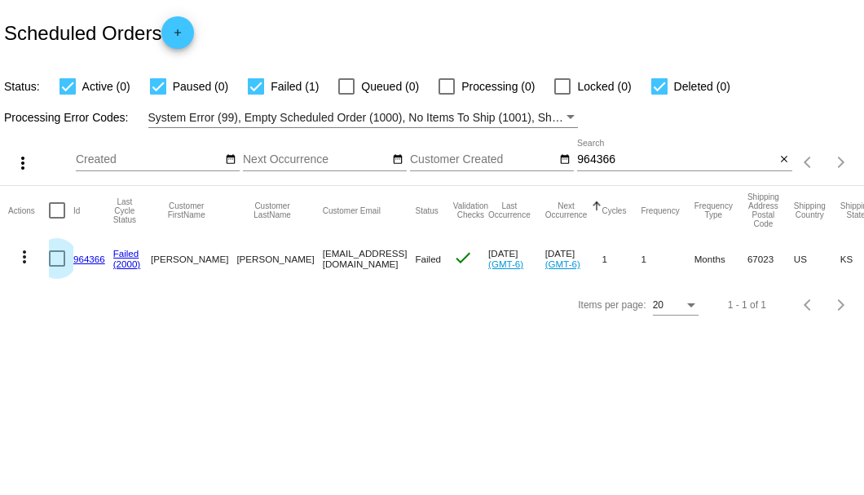
click at [61, 255] on div at bounding box center [57, 258] width 16 height 16
click at [57, 266] on input "checkbox" at bounding box center [56, 266] width 1 height 1
checkbox input "true"
click at [21, 258] on mat-icon "more_vert" at bounding box center [25, 257] width 20 height 20
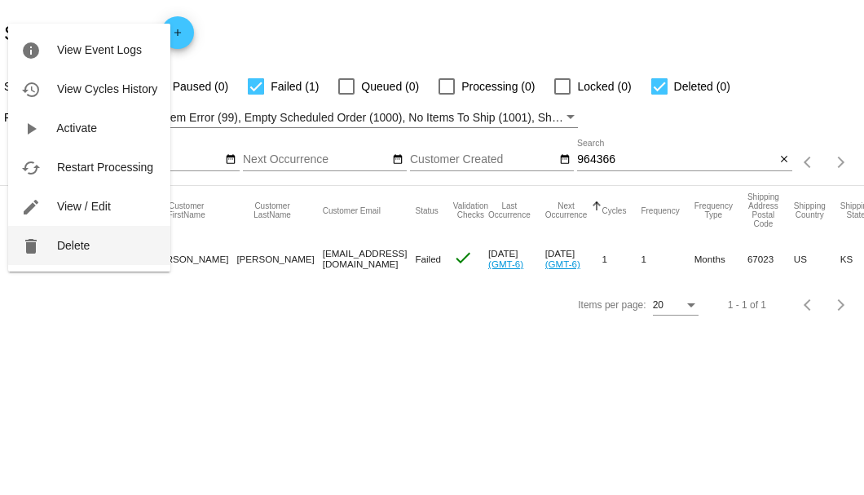
click at [77, 249] on span "Delete" at bounding box center [73, 245] width 33 height 13
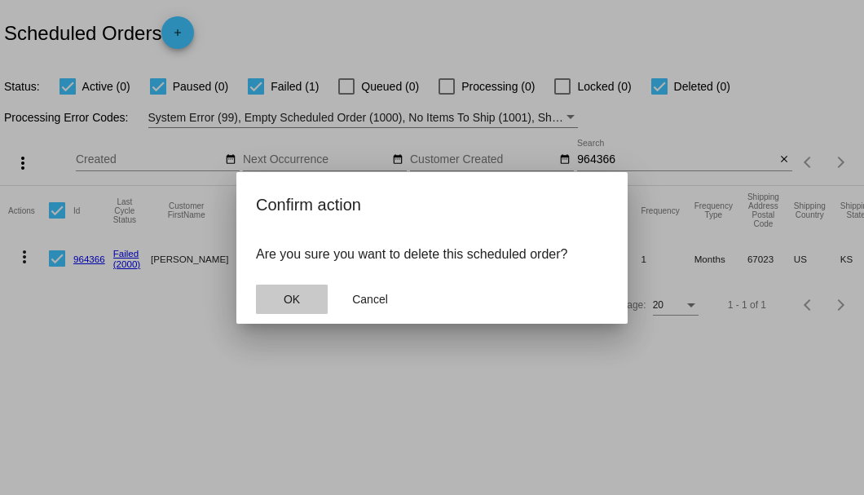
click at [286, 302] on span "OK" at bounding box center [292, 299] width 16 height 13
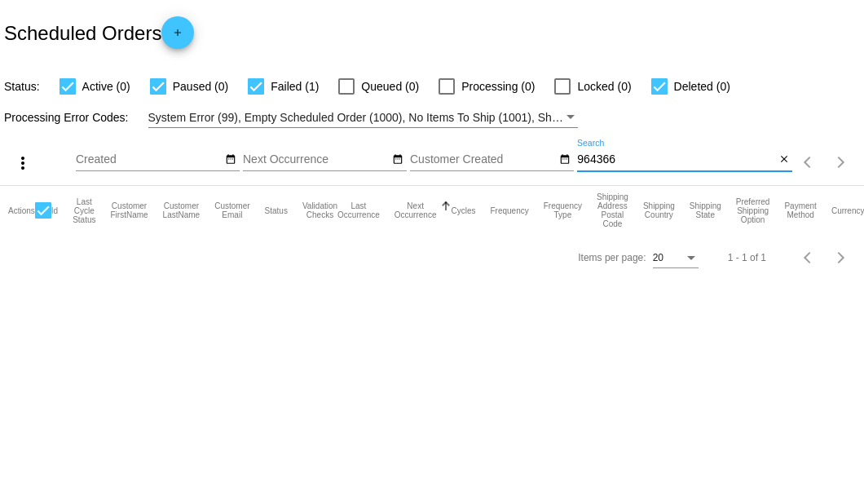
click at [760, 158] on input "964366" at bounding box center [676, 159] width 198 height 13
type input "964366"
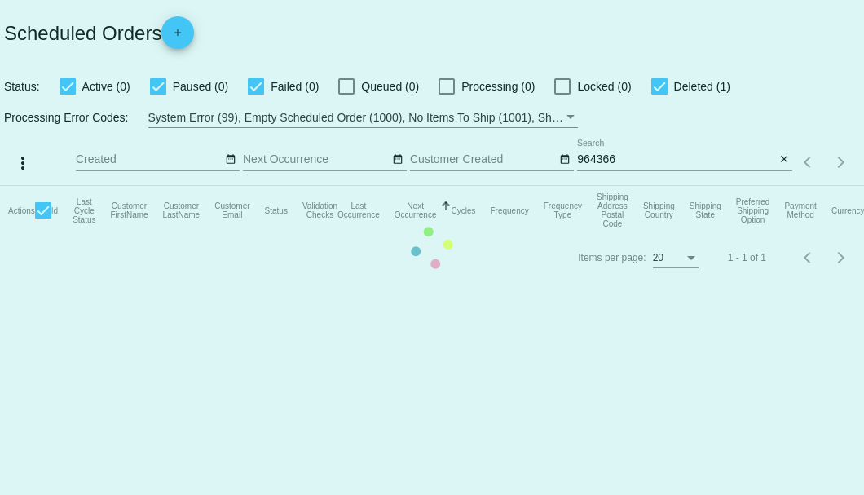
click at [777, 186] on mat-table "Actions Id Last Cycle Status Customer FirstName Customer LastName Customer Emai…" at bounding box center [432, 210] width 864 height 49
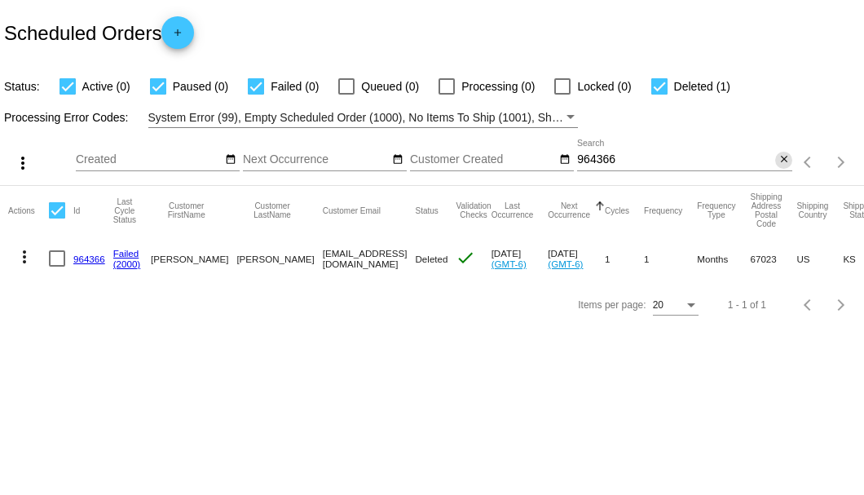
click at [781, 158] on mat-icon "close" at bounding box center [783, 159] width 11 height 13
click at [781, 158] on mat-icon "search" at bounding box center [783, 162] width 20 height 25
click at [781, 158] on input "Search" at bounding box center [684, 159] width 215 height 13
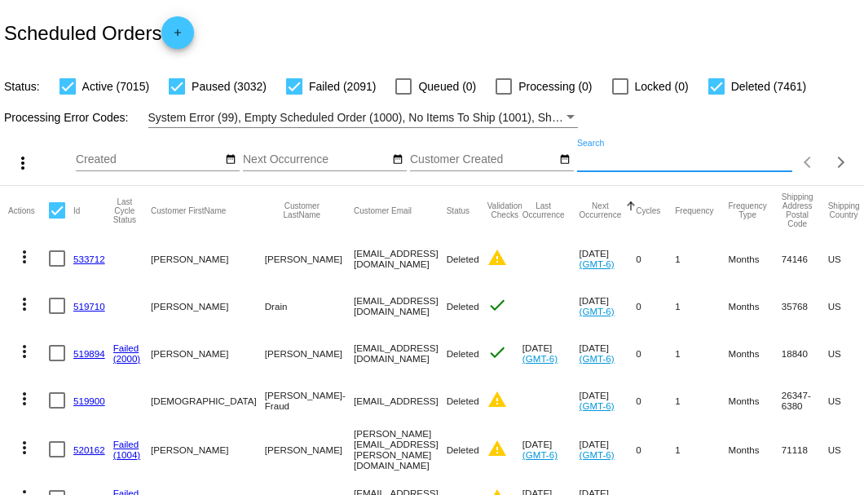
click at [633, 166] on input "Search" at bounding box center [684, 159] width 215 height 13
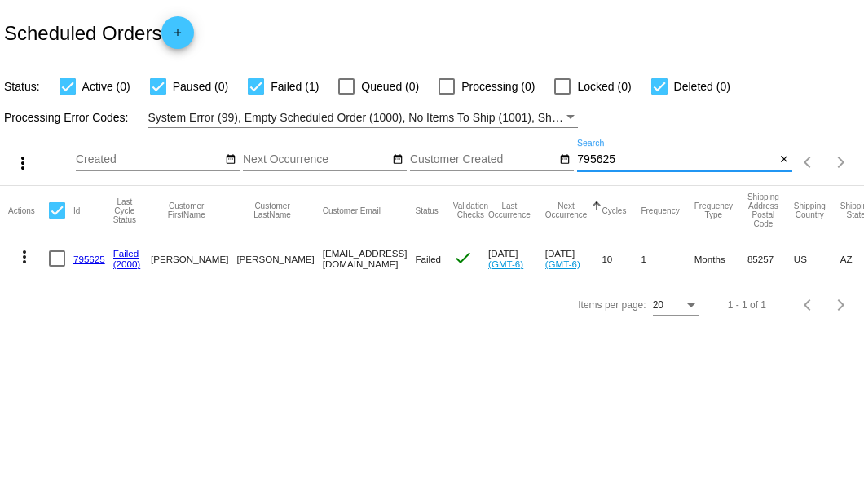
type input "795625"
drag, startPoint x: 250, startPoint y: 257, endPoint x: 342, endPoint y: 258, distance: 92.1
click at [342, 258] on mat-row "more_vert 795625 Failed (2000) Jean Riley qi_pro@yahoo.com Failed check Aug 21 …" at bounding box center [595, 258] width 1174 height 47
copy mat-row "qi_pro@yahoo.com"
click at [90, 254] on link "795625" at bounding box center [89, 258] width 32 height 11
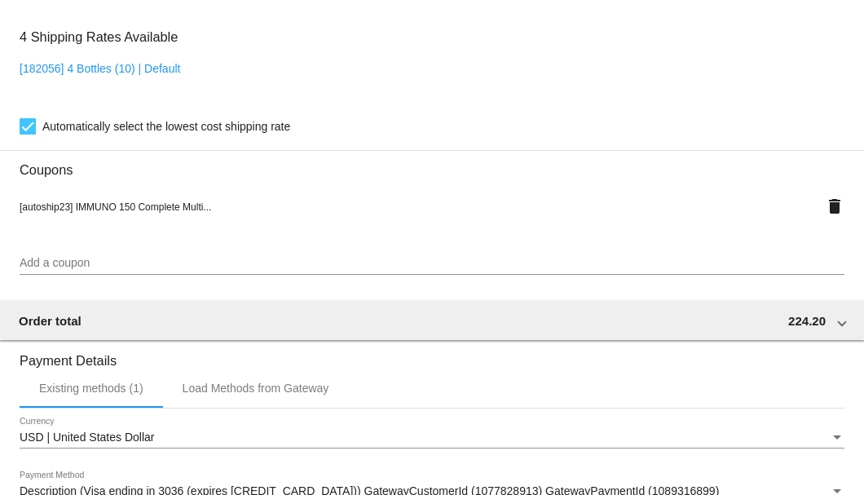
scroll to position [1249, 0]
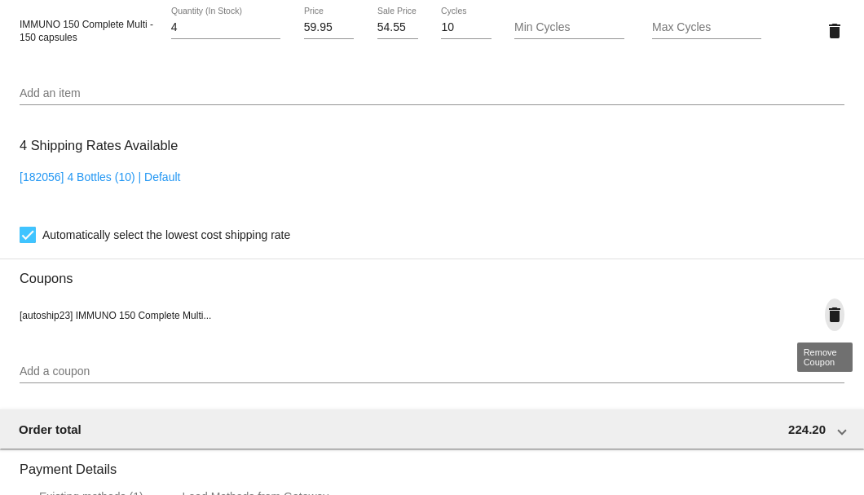
click at [829, 313] on mat-icon "delete" at bounding box center [835, 315] width 20 height 20
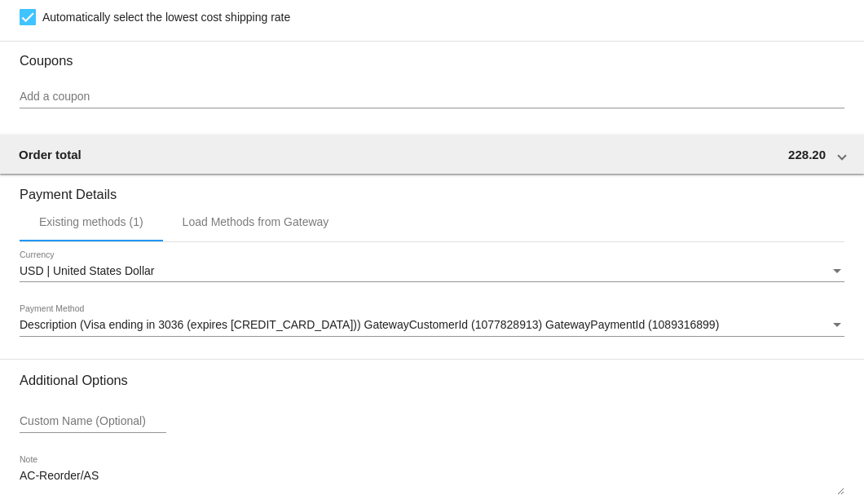
scroll to position [1561, 0]
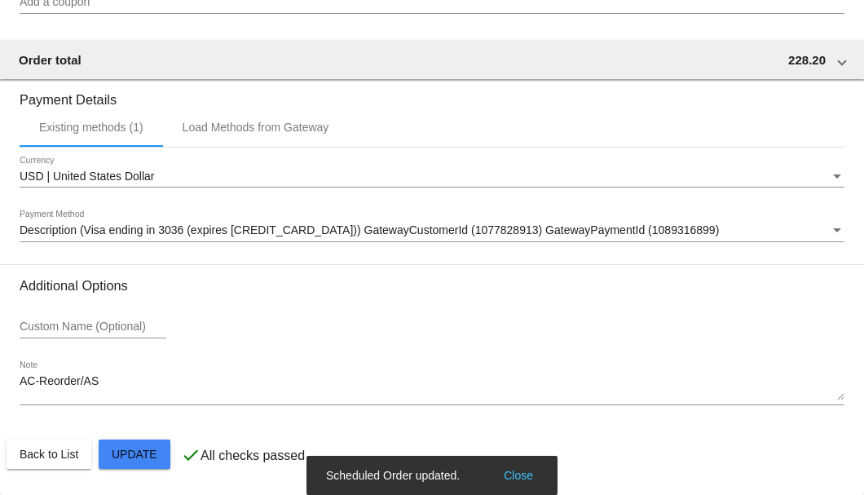
click at [148, 238] on div "Description (Visa ending in 3036 (expires 05/29)) GatewayCustomerId (1077828913…" at bounding box center [432, 226] width 825 height 32
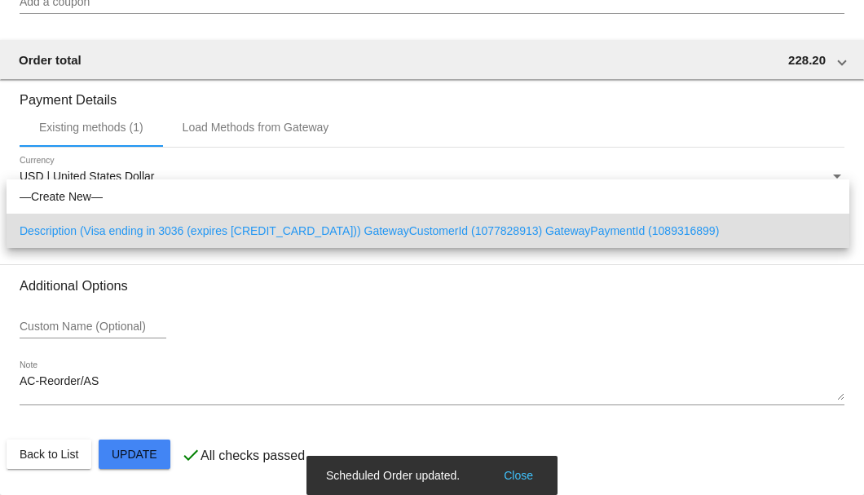
click at [143, 240] on span "Description (Visa ending in 3036 (expires 05/29)) GatewayCustomerId (1077828913…" at bounding box center [428, 231] width 817 height 34
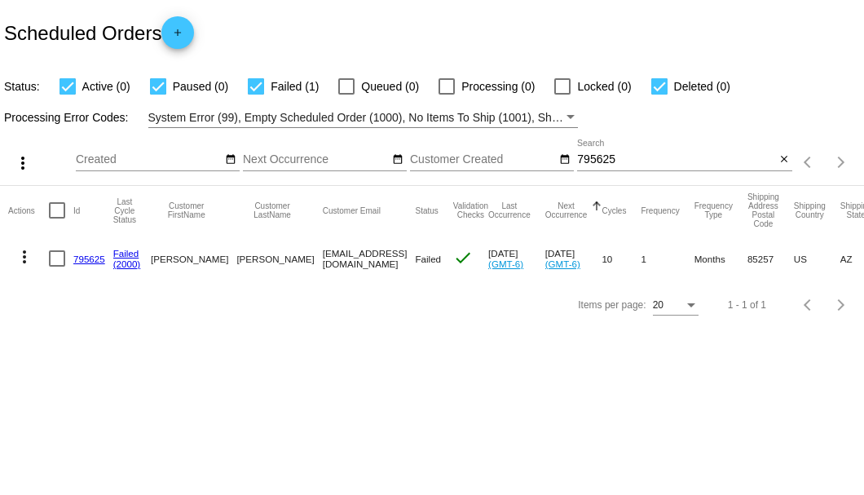
drag, startPoint x: 251, startPoint y: 254, endPoint x: 343, endPoint y: 258, distance: 92.1
click at [343, 258] on mat-row "more_vert 795625 Failed (2000) Jean Riley qi_pro@yahoo.com Failed check Aug 21 …" at bounding box center [595, 258] width 1174 height 47
copy mat-row "qi_pro@yahoo.com"
click at [91, 257] on link "795625" at bounding box center [89, 258] width 32 height 11
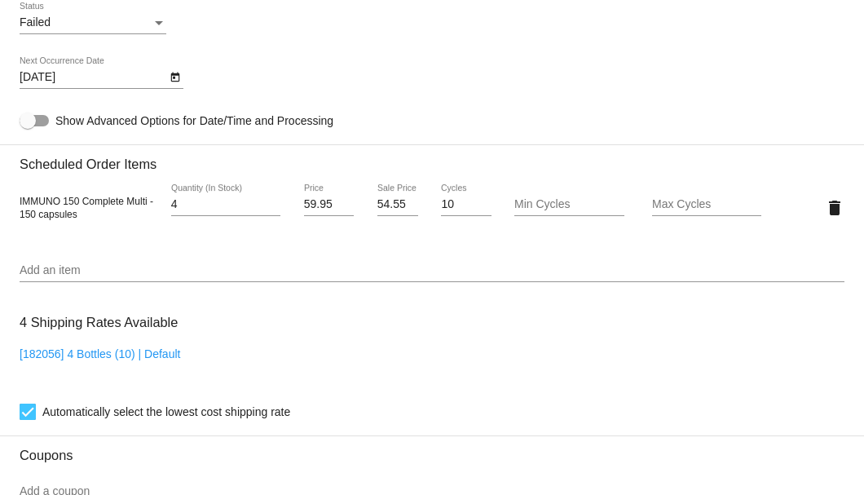
scroll to position [856, 0]
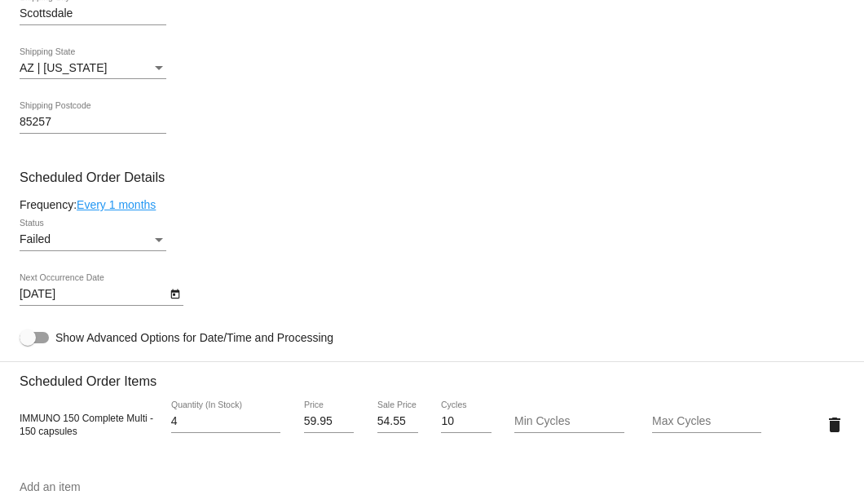
click at [160, 244] on div "Status" at bounding box center [159, 239] width 15 height 13
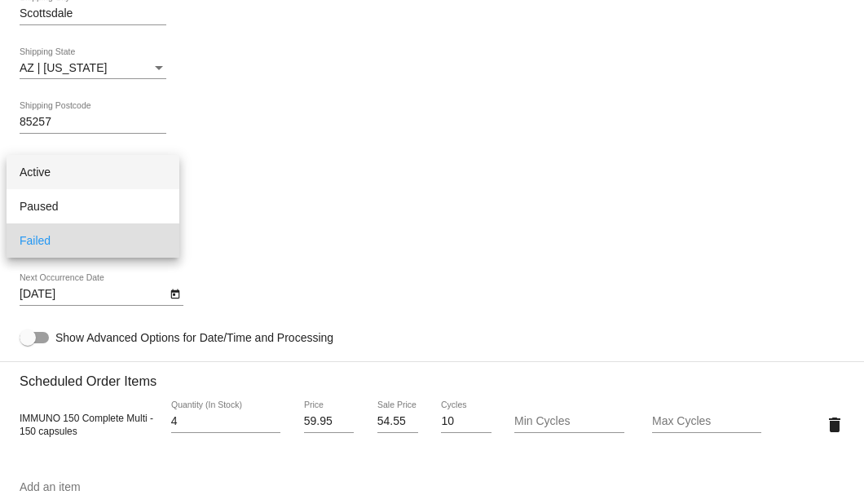
click at [114, 169] on span "Active" at bounding box center [93, 172] width 147 height 34
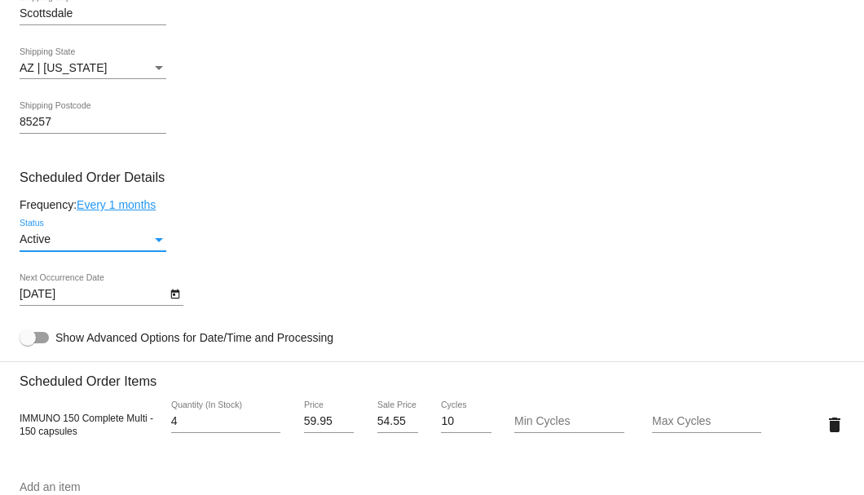
click at [168, 292] on button "Open calendar" at bounding box center [174, 292] width 17 height 17
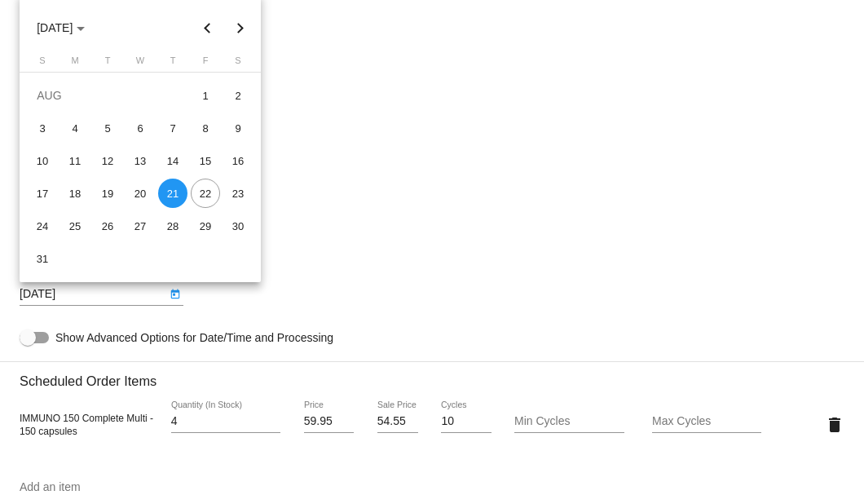
click at [204, 187] on div "22" at bounding box center [205, 192] width 29 height 29
type input "8/22/2025"
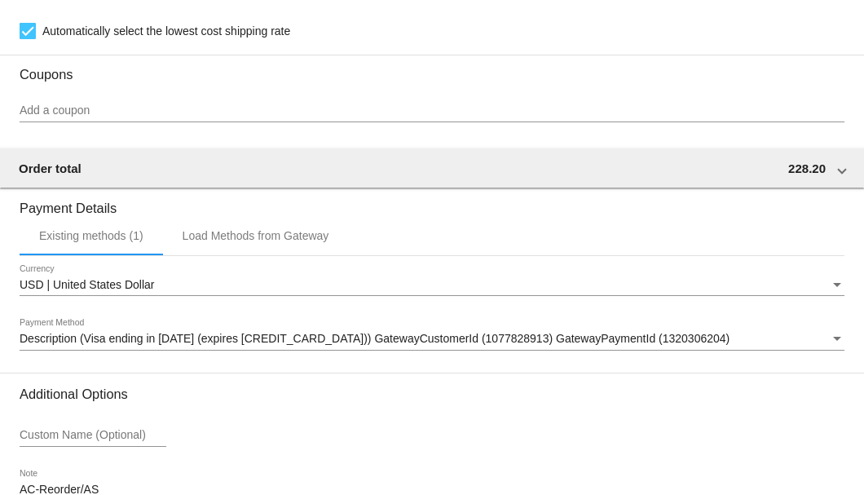
scroll to position [1561, 0]
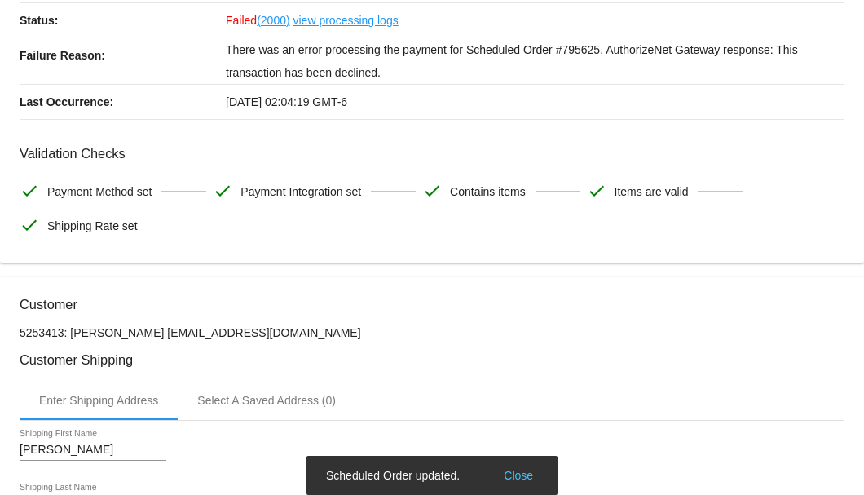
scroll to position [0, 0]
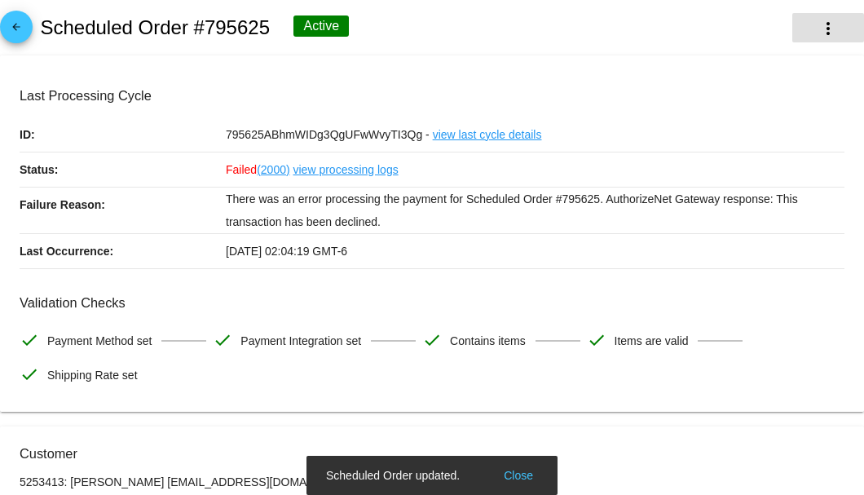
click at [826, 34] on mat-icon "more_vert" at bounding box center [828, 29] width 20 height 20
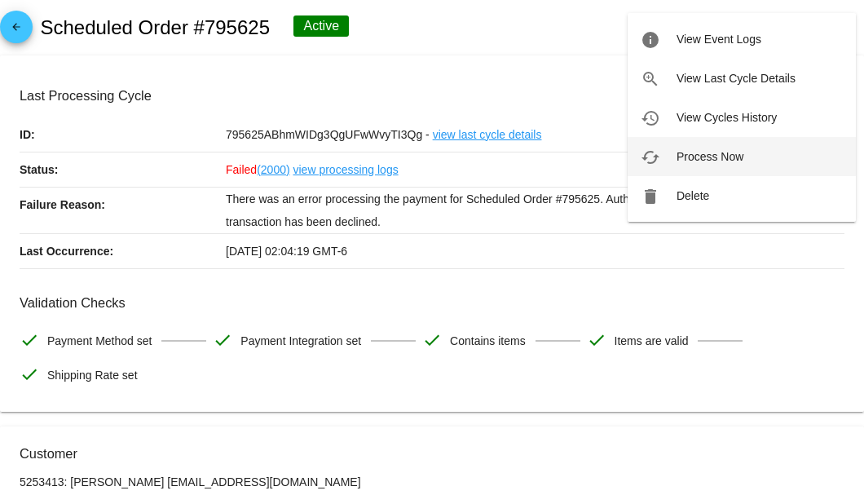
click at [699, 155] on span "Process Now" at bounding box center [709, 156] width 67 height 13
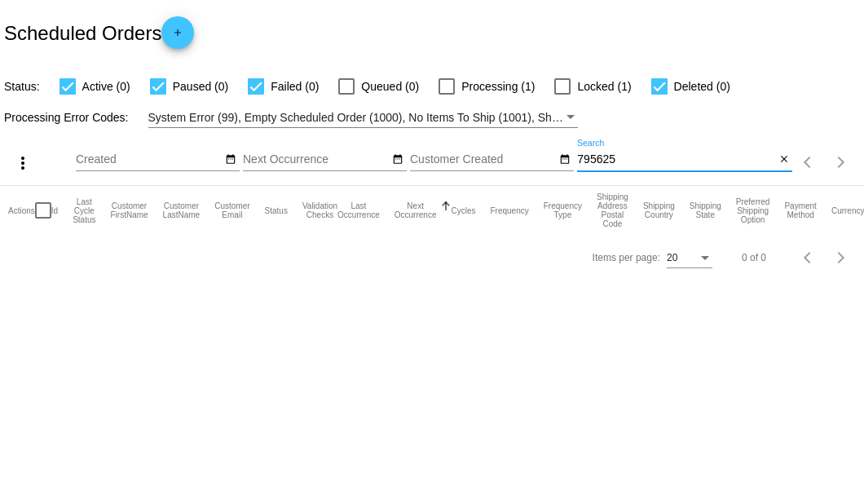
click at [619, 160] on input "795625" at bounding box center [676, 159] width 198 height 13
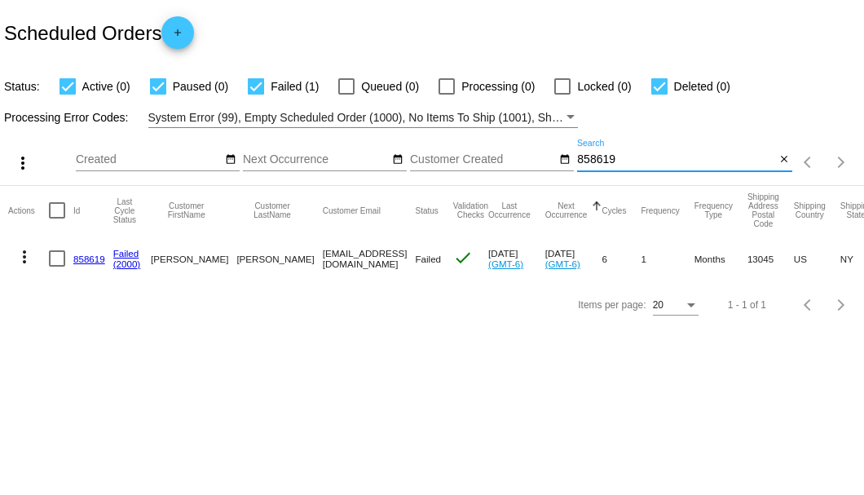
type input "858619"
click at [96, 254] on link "858619" at bounding box center [89, 258] width 32 height 11
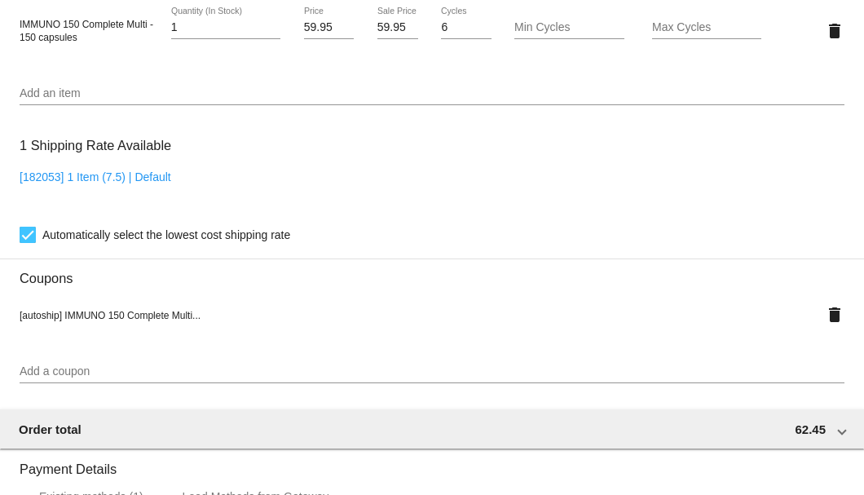
scroll to position [1521, 0]
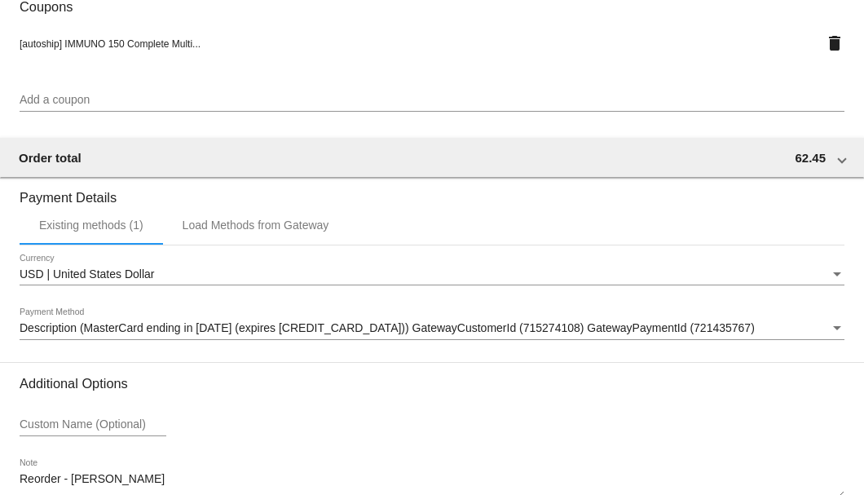
click at [51, 320] on div "Description (MasterCard ending in [DATE] (expires [CREDIT_CARD_DATA])) GatewayC…" at bounding box center [432, 324] width 825 height 32
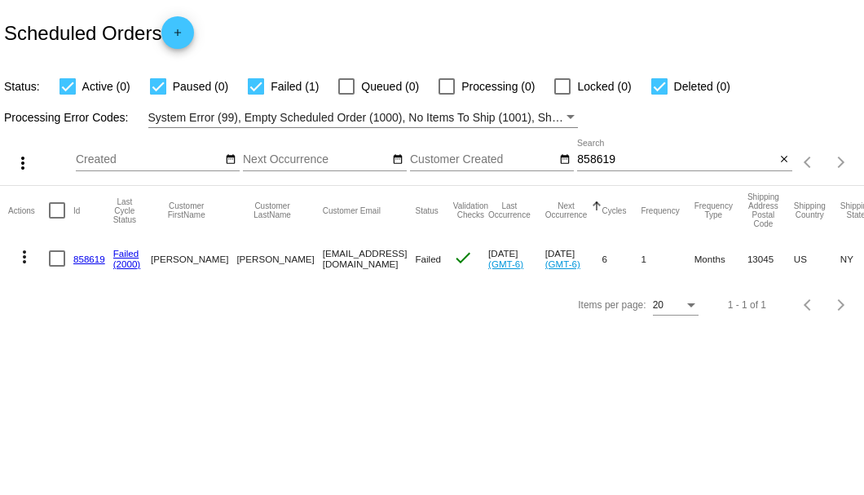
drag, startPoint x: 256, startPoint y: 258, endPoint x: 418, endPoint y: 256, distance: 162.2
click at [416, 256] on mat-cell "[EMAIL_ADDRESS][DOMAIN_NAME]" at bounding box center [369, 258] width 93 height 47
copy mat-cell "[EMAIL_ADDRESS][DOMAIN_NAME]"
click at [84, 256] on link "858619" at bounding box center [89, 258] width 32 height 11
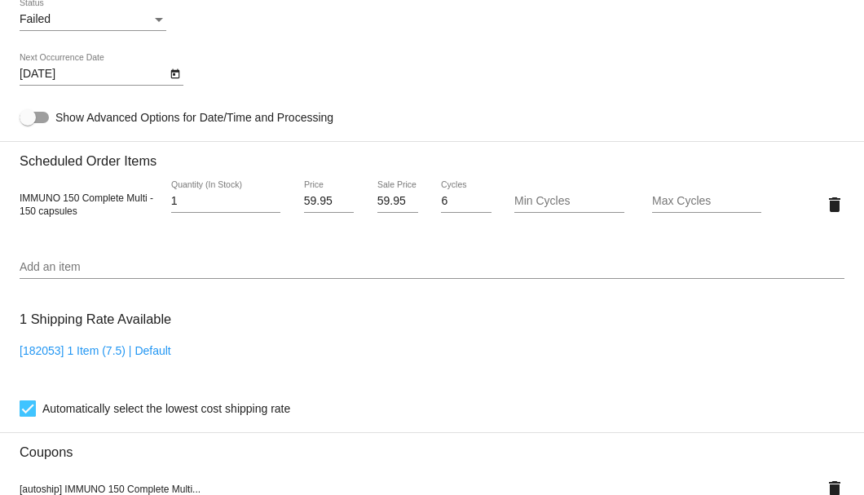
scroll to position [913, 0]
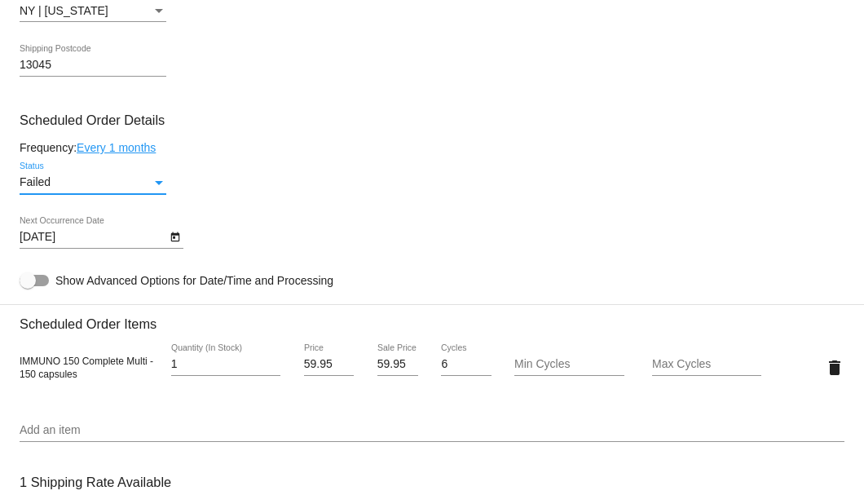
click at [150, 183] on div "Failed" at bounding box center [86, 182] width 132 height 13
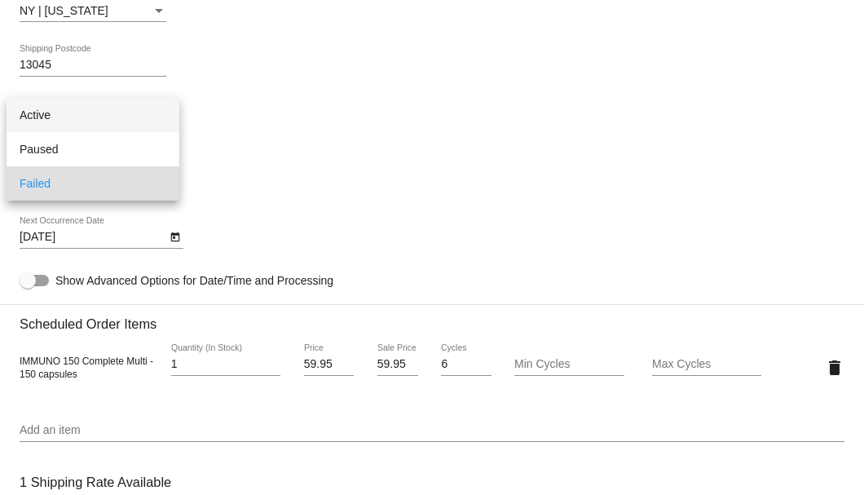
click at [122, 121] on span "Active" at bounding box center [93, 115] width 147 height 34
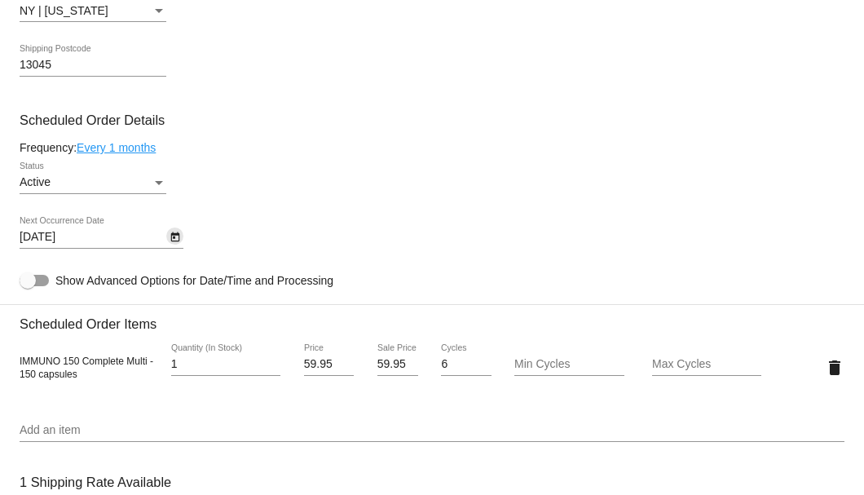
click at [174, 239] on icon "Open calendar" at bounding box center [174, 237] width 9 height 10
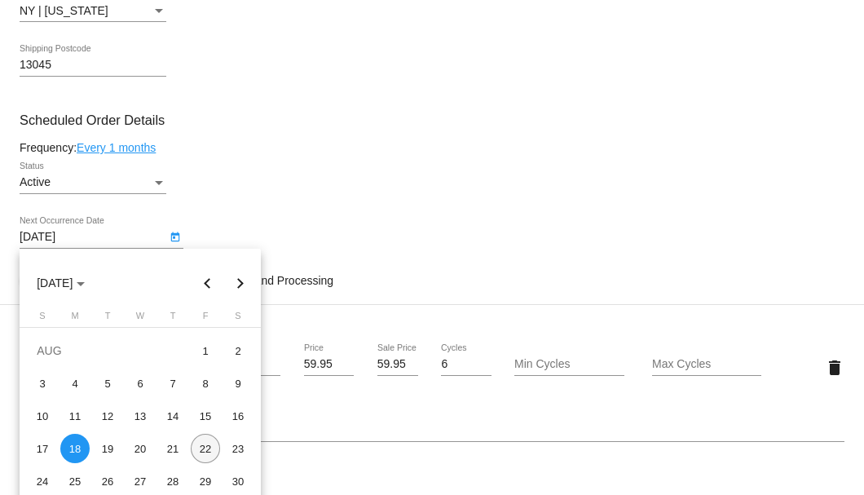
click at [199, 453] on div "22" at bounding box center [205, 448] width 29 height 29
type input "8/22/2025"
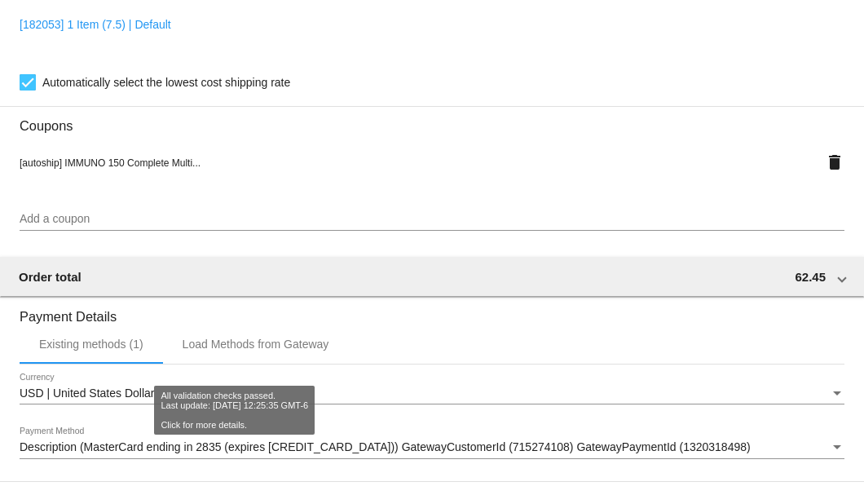
scroll to position [1618, 0]
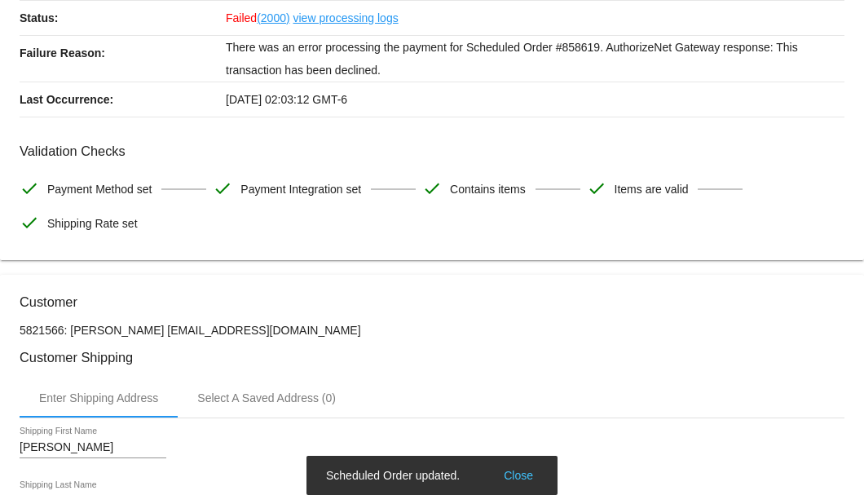
scroll to position [0, 0]
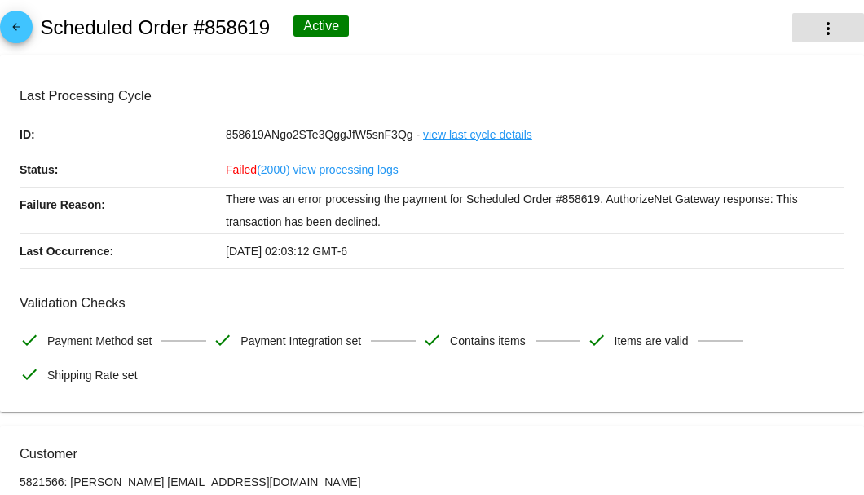
click at [818, 34] on mat-icon "more_vert" at bounding box center [828, 29] width 20 height 20
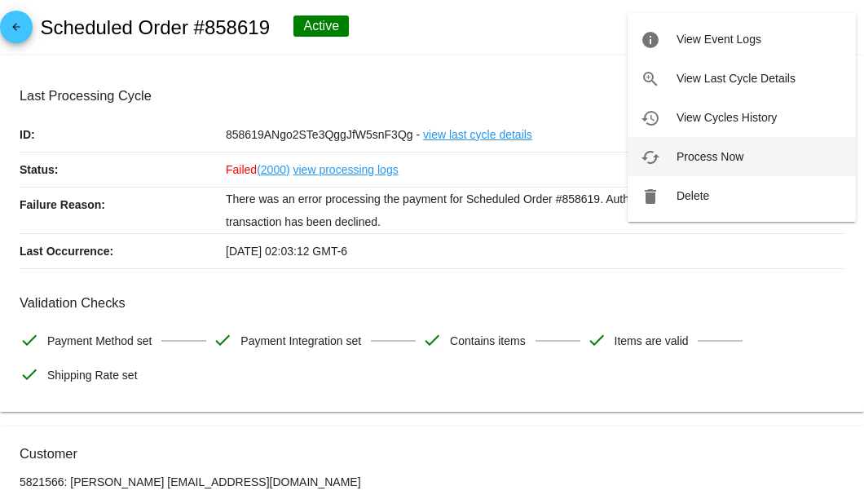
click at [698, 154] on span "Process Now" at bounding box center [709, 156] width 67 height 13
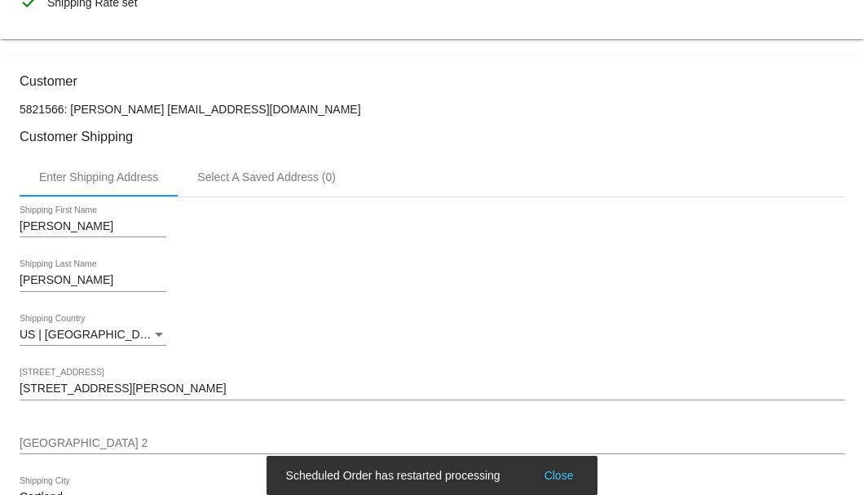
scroll to position [380, 0]
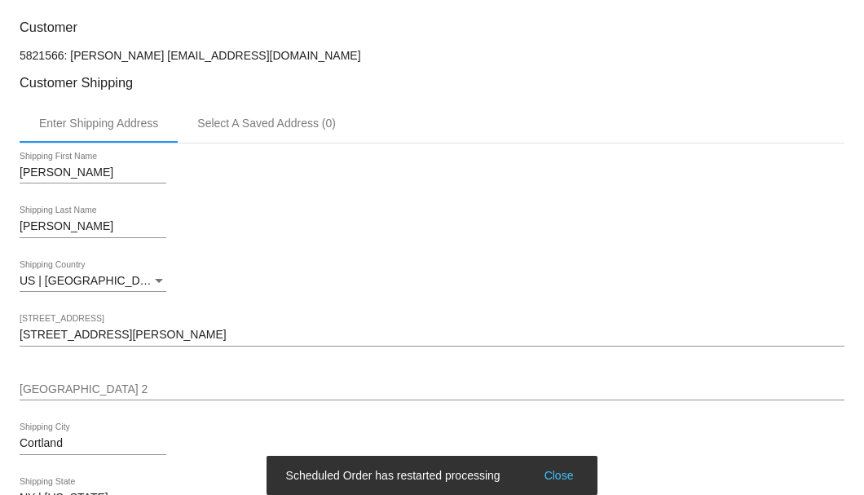
drag, startPoint x: 342, startPoint y: 54, endPoint x: 148, endPoint y: 52, distance: 194.0
click at [148, 52] on p "5821566: Bruce Stauber 6074233116@exceptionalproducts.org" at bounding box center [432, 55] width 825 height 13
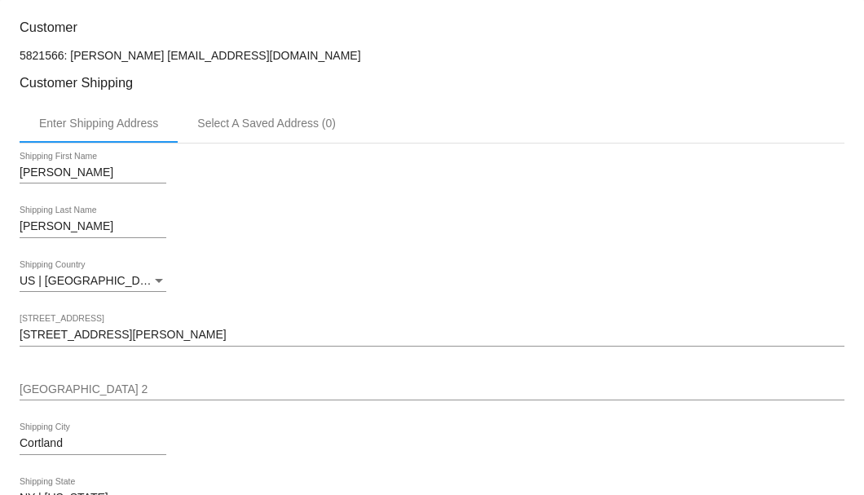
copy p "[EMAIL_ADDRESS][DOMAIN_NAME]"
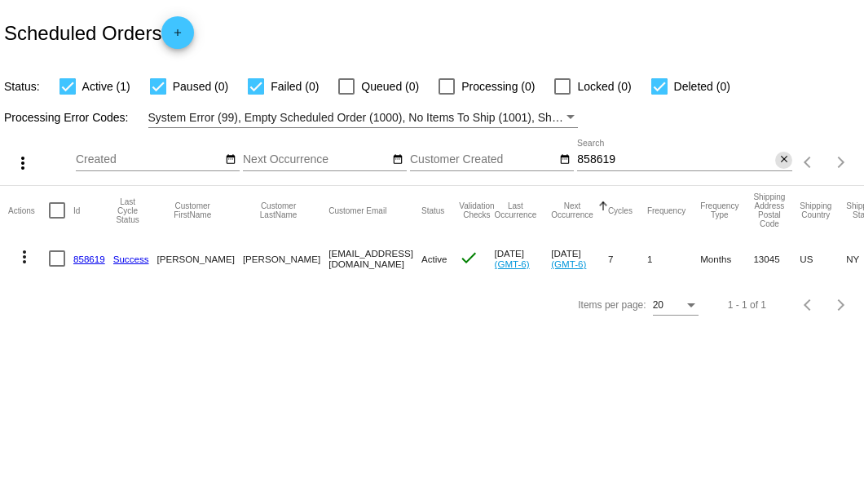
click at [783, 159] on mat-icon "close" at bounding box center [783, 159] width 11 height 13
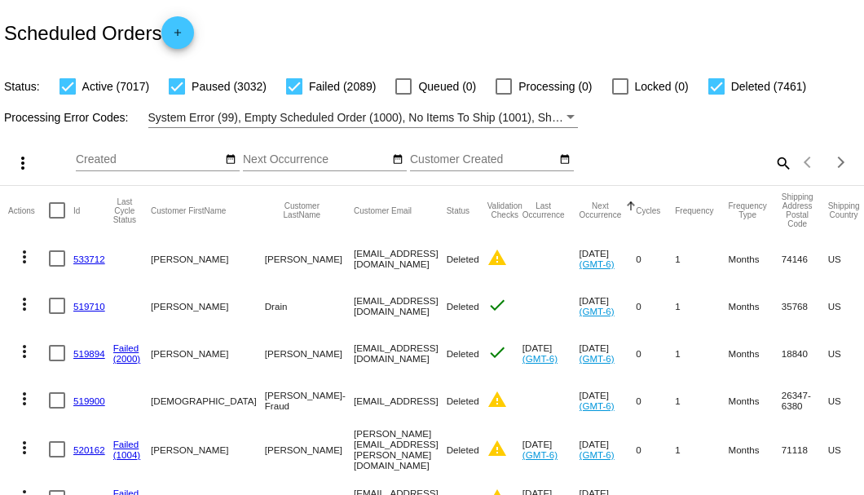
click at [773, 175] on mat-icon "search" at bounding box center [783, 162] width 20 height 25
click at [774, 166] on input "Search" at bounding box center [684, 159] width 215 height 13
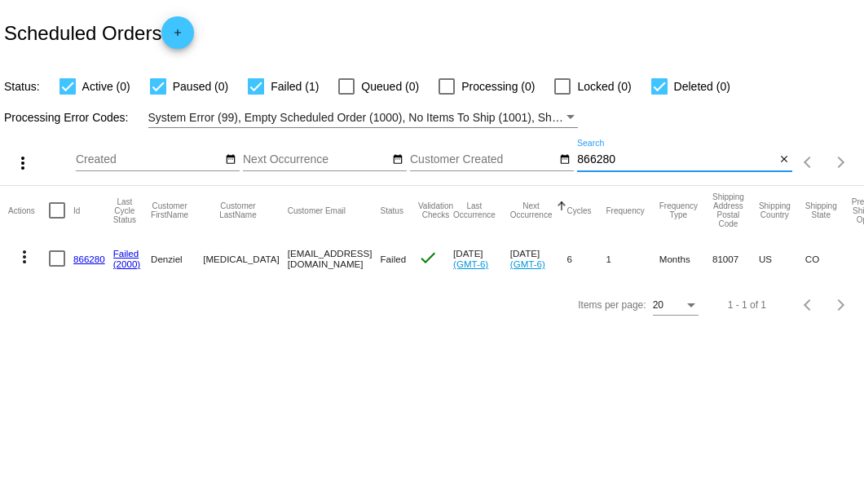
type input "866280"
click at [94, 258] on link "866280" at bounding box center [89, 258] width 32 height 11
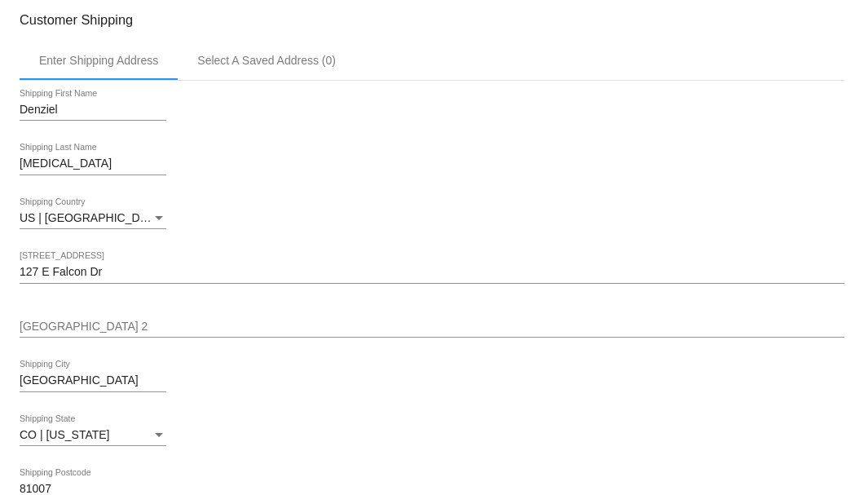
scroll to position [380, 0]
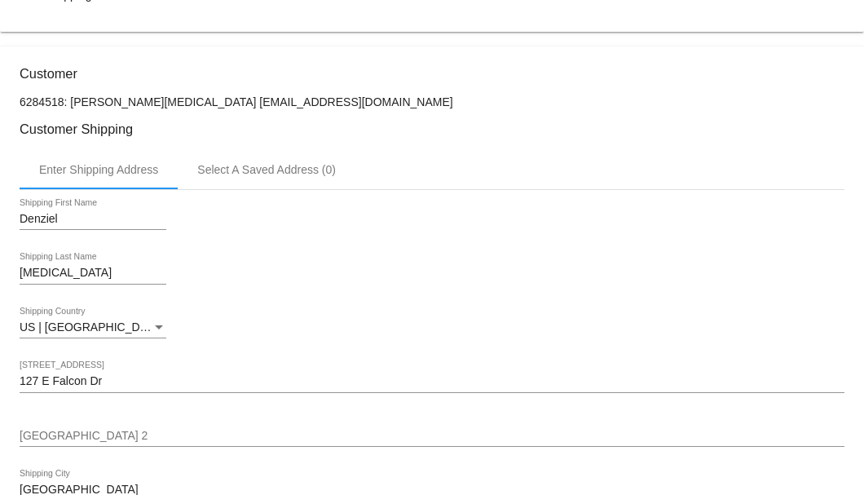
drag, startPoint x: 248, startPoint y: 99, endPoint x: 145, endPoint y: 98, distance: 102.7
click at [145, 98] on p "6284518: Denziel Muse dmuse2@icloud.com" at bounding box center [432, 101] width 825 height 13
copy p "dmuse2@icloud.com"
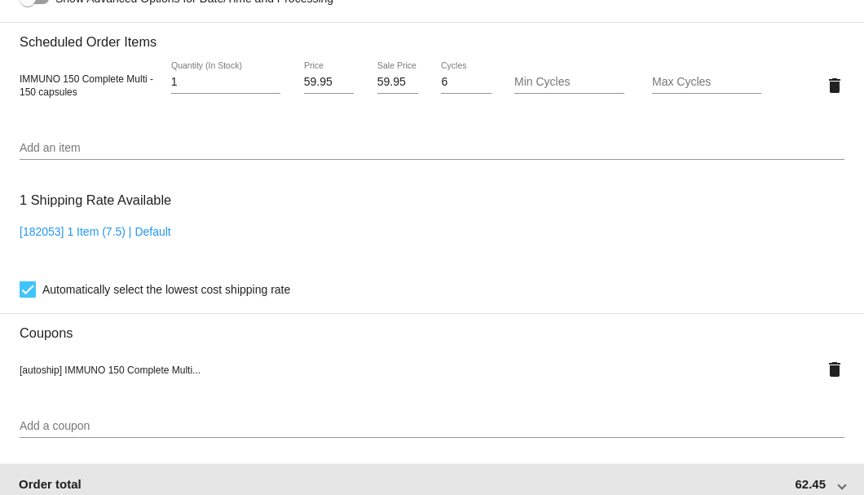
scroll to position [978, 0]
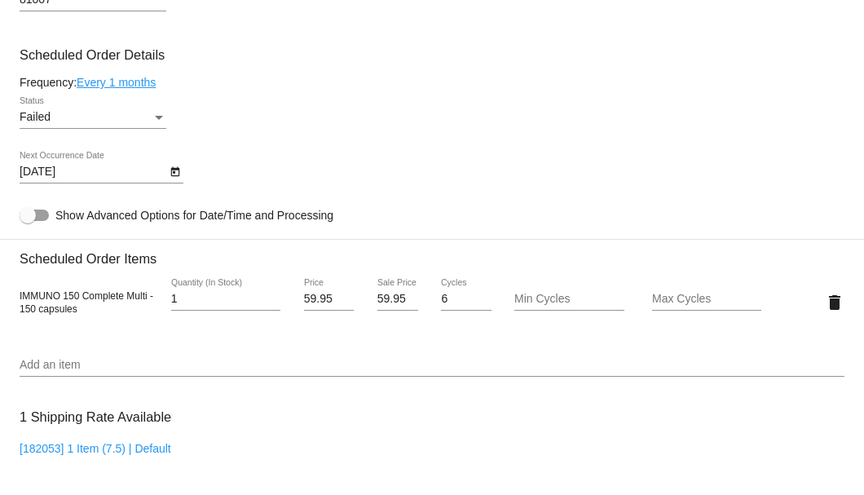
click at [155, 118] on div "Status" at bounding box center [159, 117] width 15 height 13
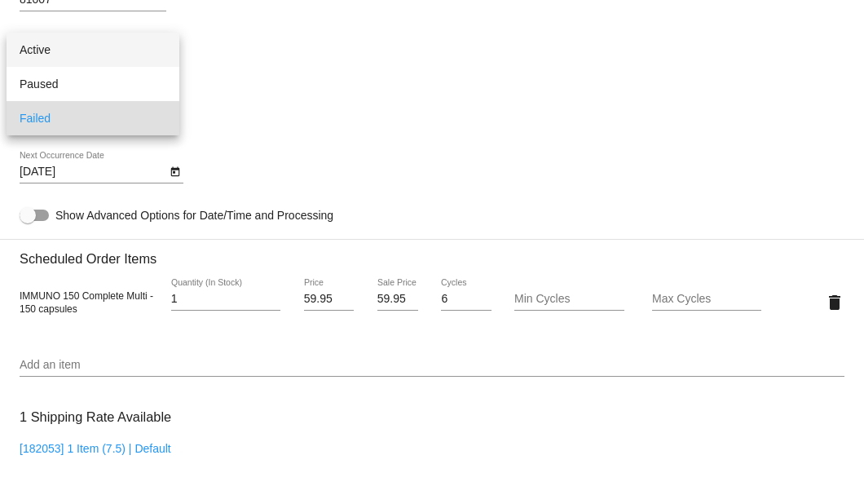
click at [120, 46] on span "Active" at bounding box center [93, 50] width 147 height 34
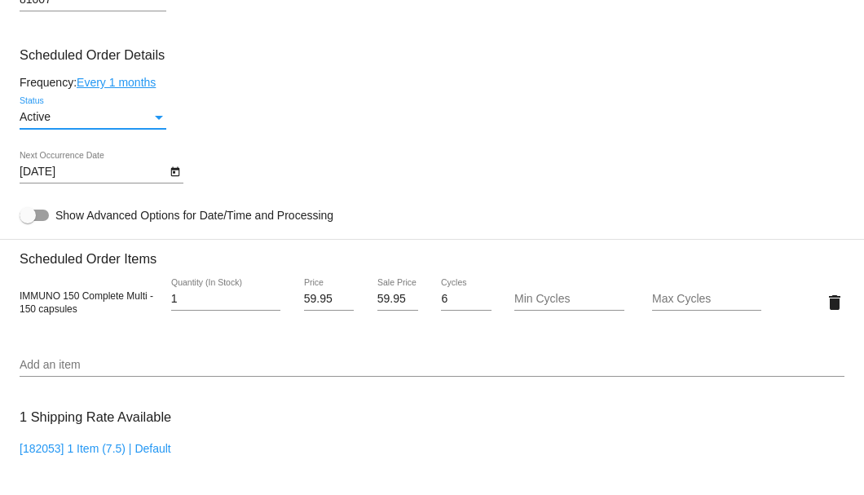
click at [172, 170] on icon "Open calendar" at bounding box center [174, 172] width 9 height 10
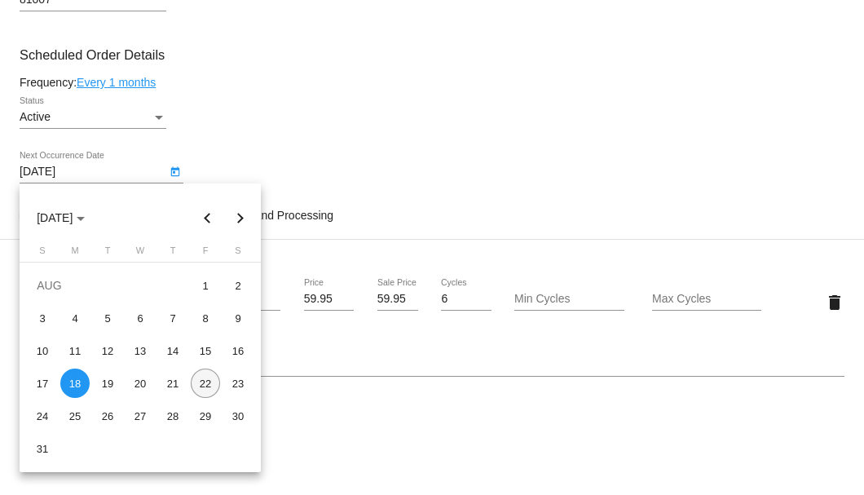
click at [204, 386] on div "22" at bounding box center [205, 382] width 29 height 29
type input "8/22/2025"
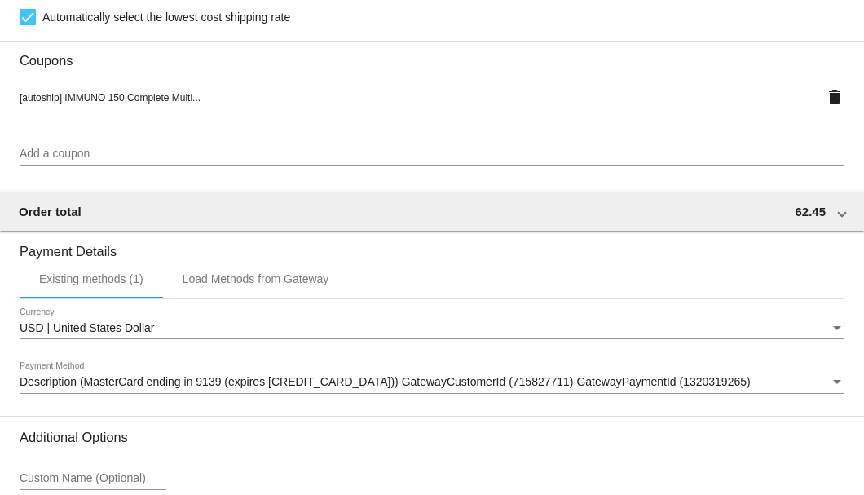
scroll to position [1618, 0]
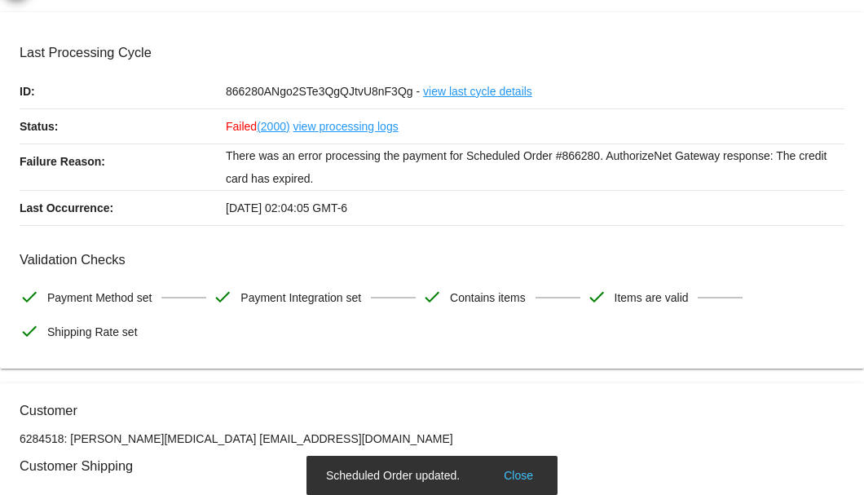
scroll to position [0, 0]
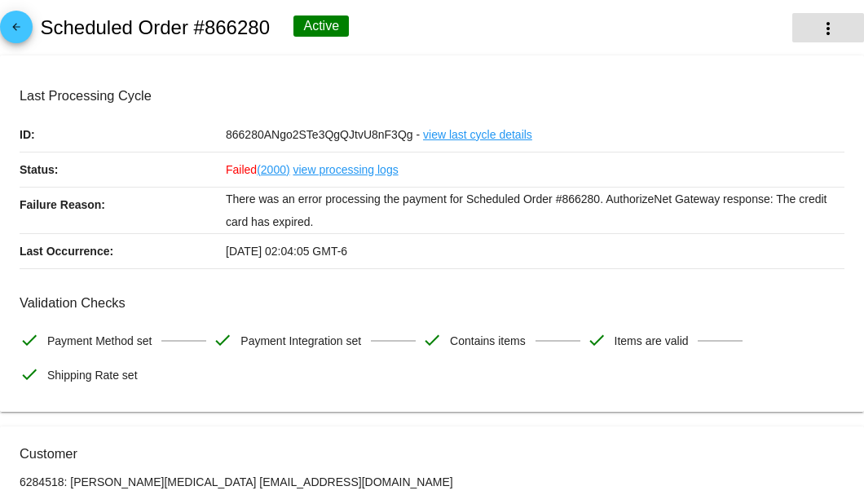
click at [822, 29] on mat-icon "more_vert" at bounding box center [828, 29] width 20 height 20
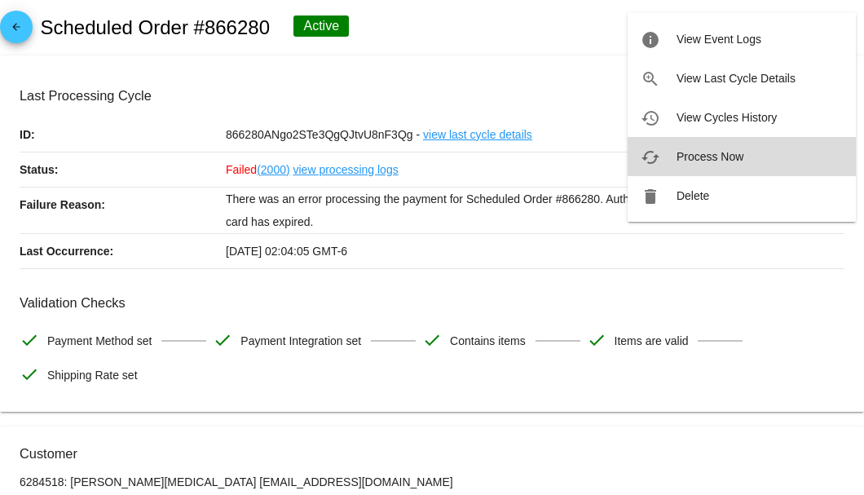
click at [685, 158] on span "Process Now" at bounding box center [709, 156] width 67 height 13
